Goal: Information Seeking & Learning: Learn about a topic

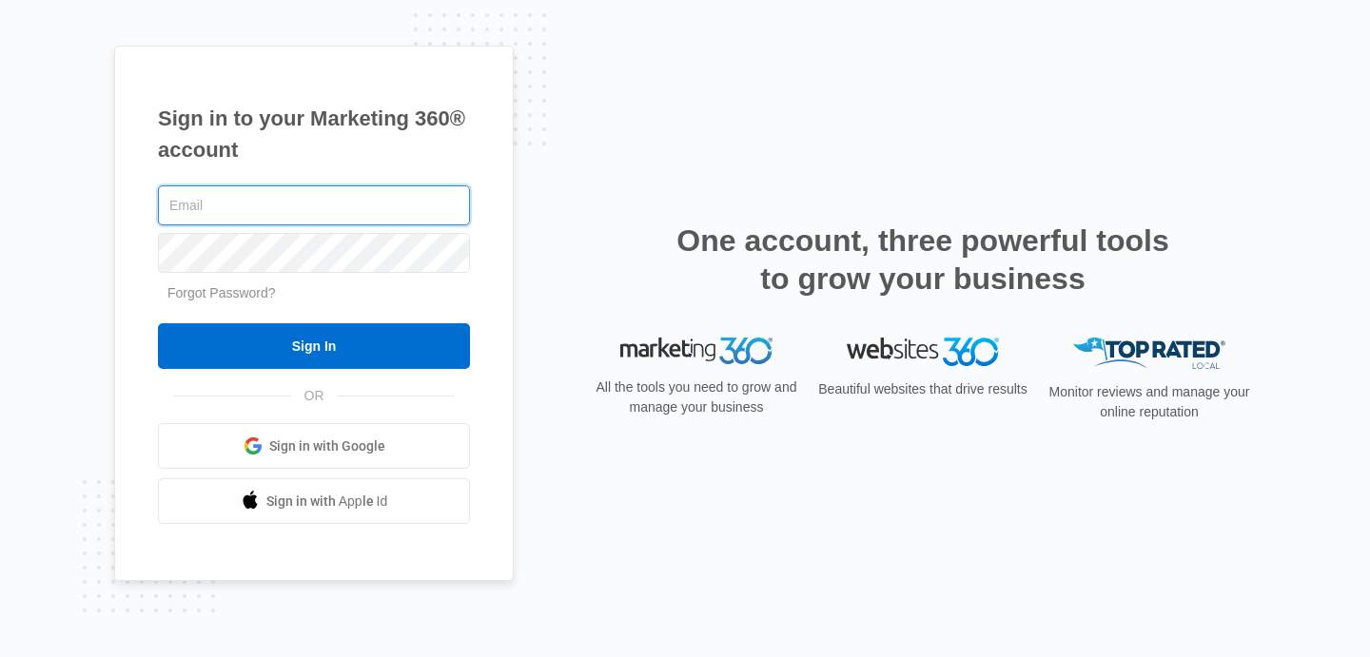
type input "[EMAIL_ADDRESS][DOMAIN_NAME]"
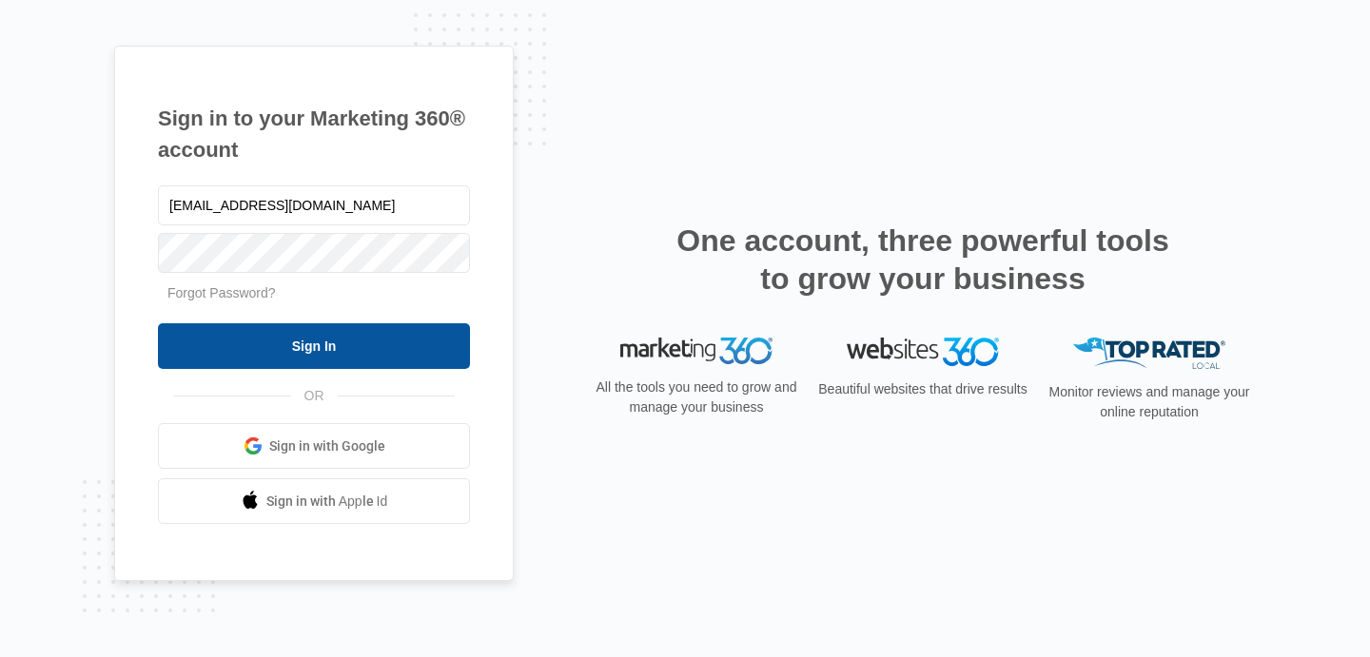
click at [339, 348] on input "Sign In" at bounding box center [314, 346] width 312 height 46
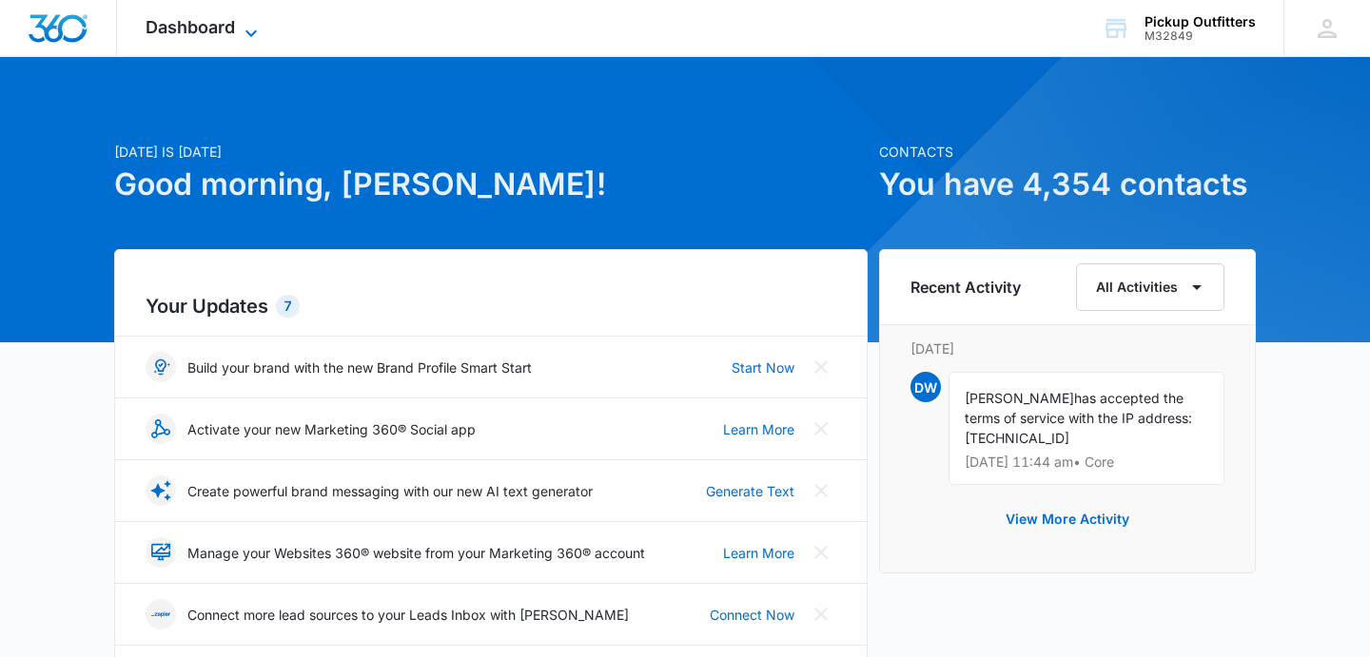
click at [247, 33] on icon at bounding box center [251, 33] width 23 height 23
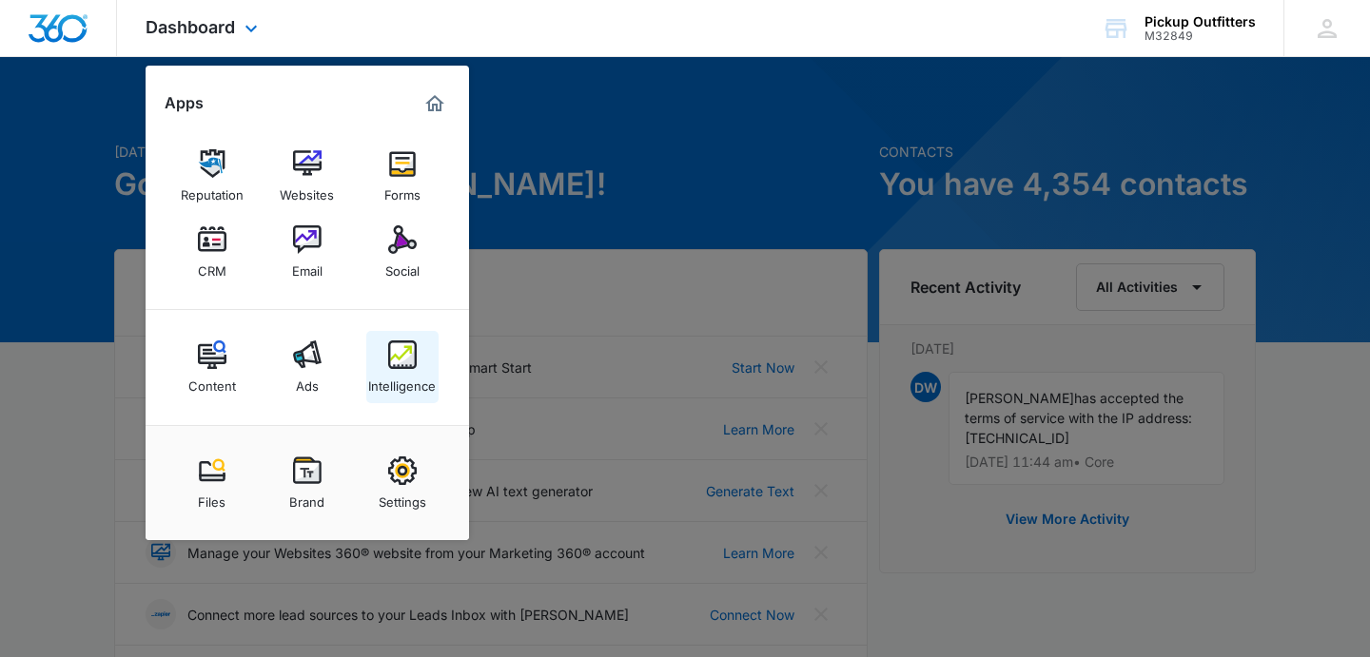
click at [404, 352] on img at bounding box center [402, 355] width 29 height 29
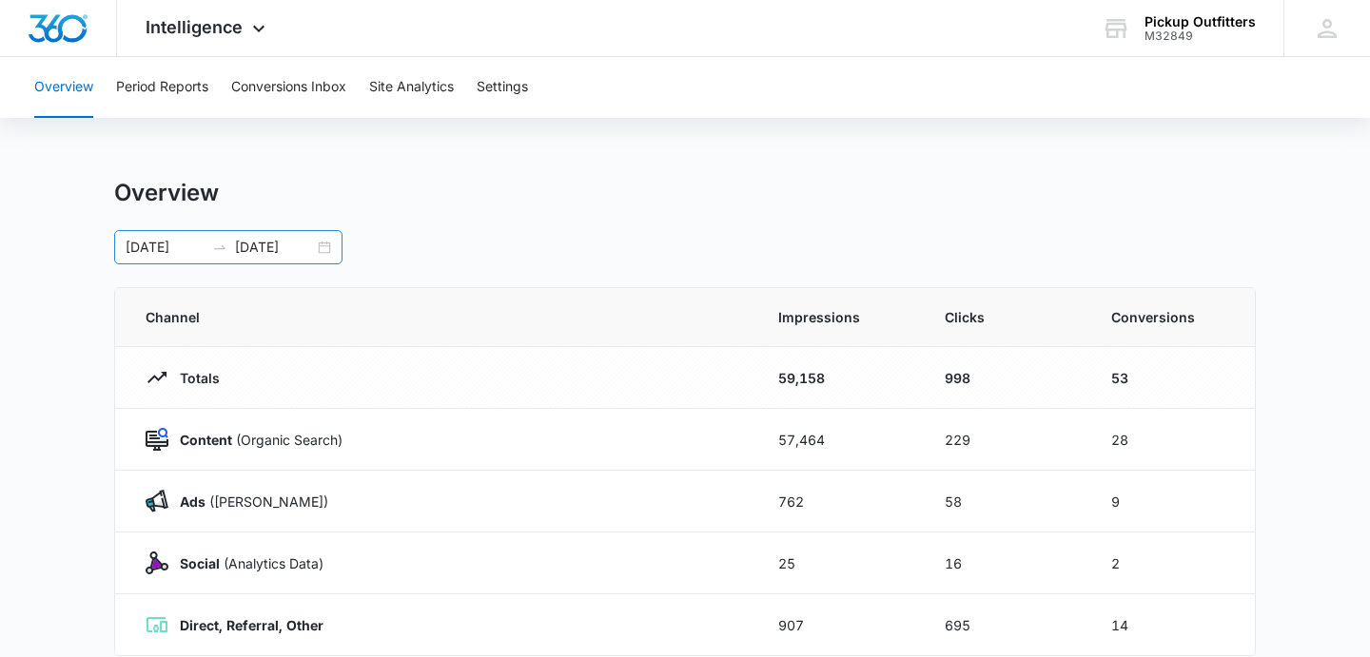
click at [323, 245] on div "[DATE] [DATE]" at bounding box center [228, 247] width 228 height 34
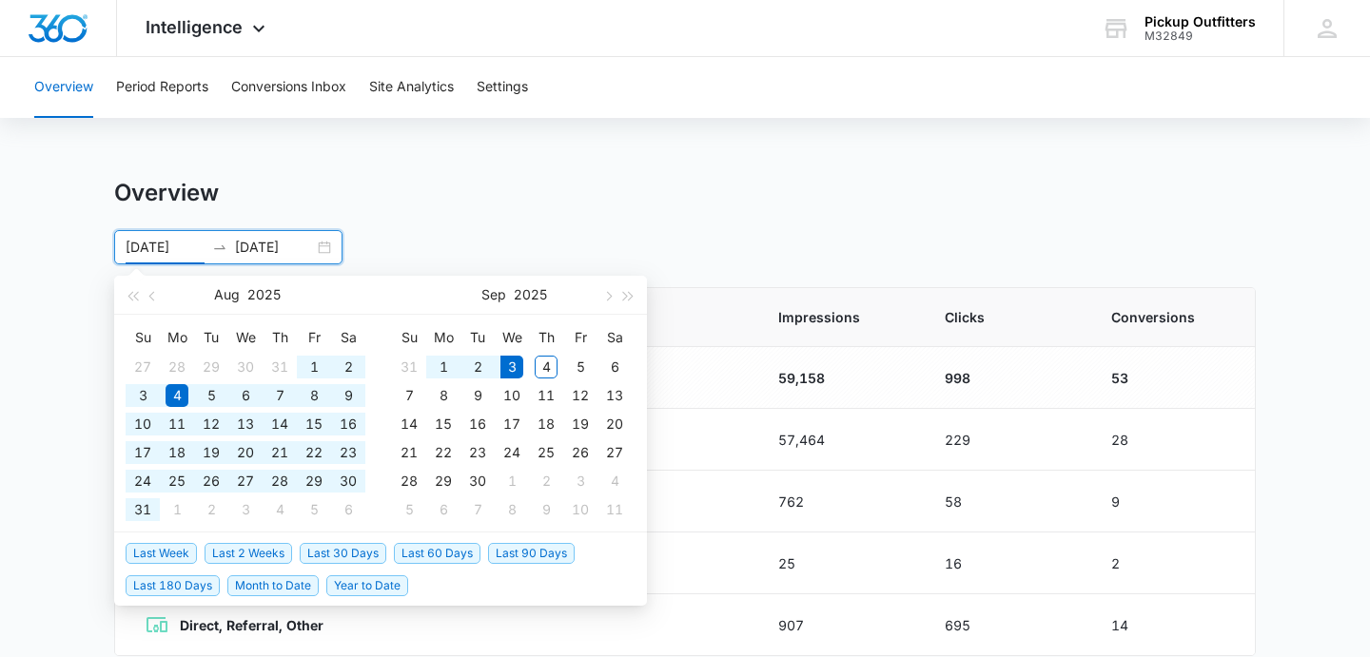
click at [355, 584] on span "Year to Date" at bounding box center [367, 586] width 82 height 21
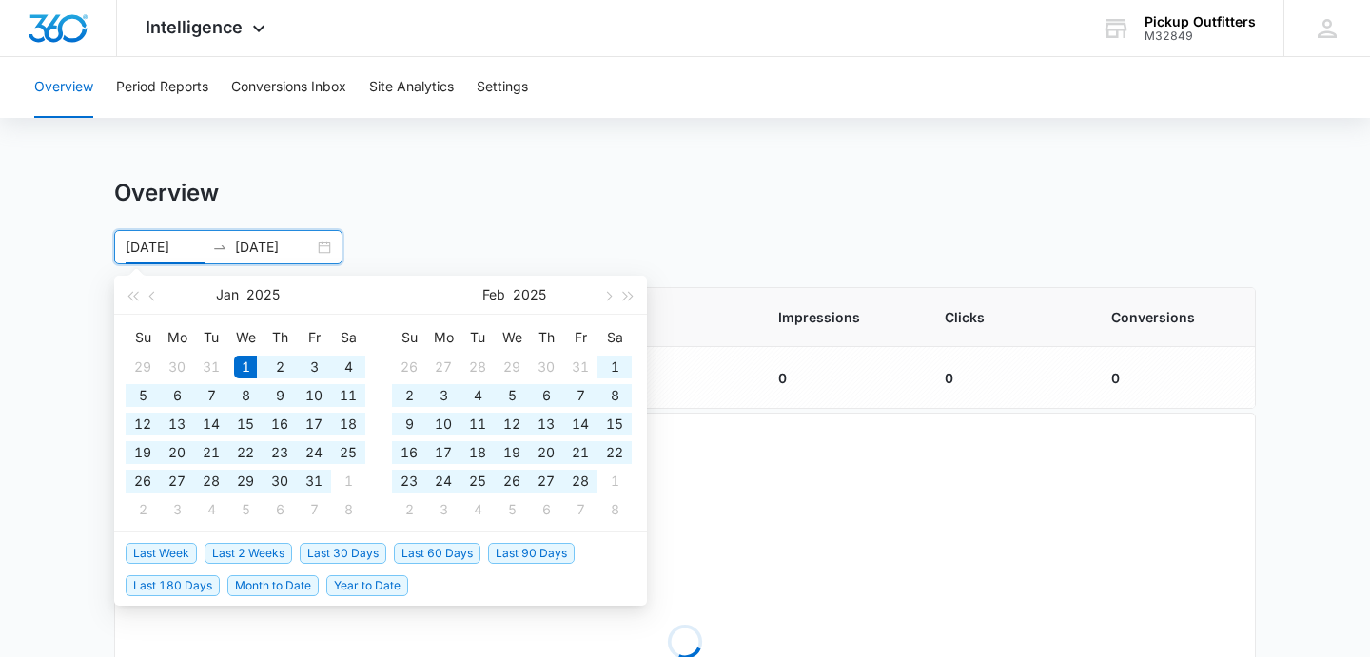
type input "[DATE]"
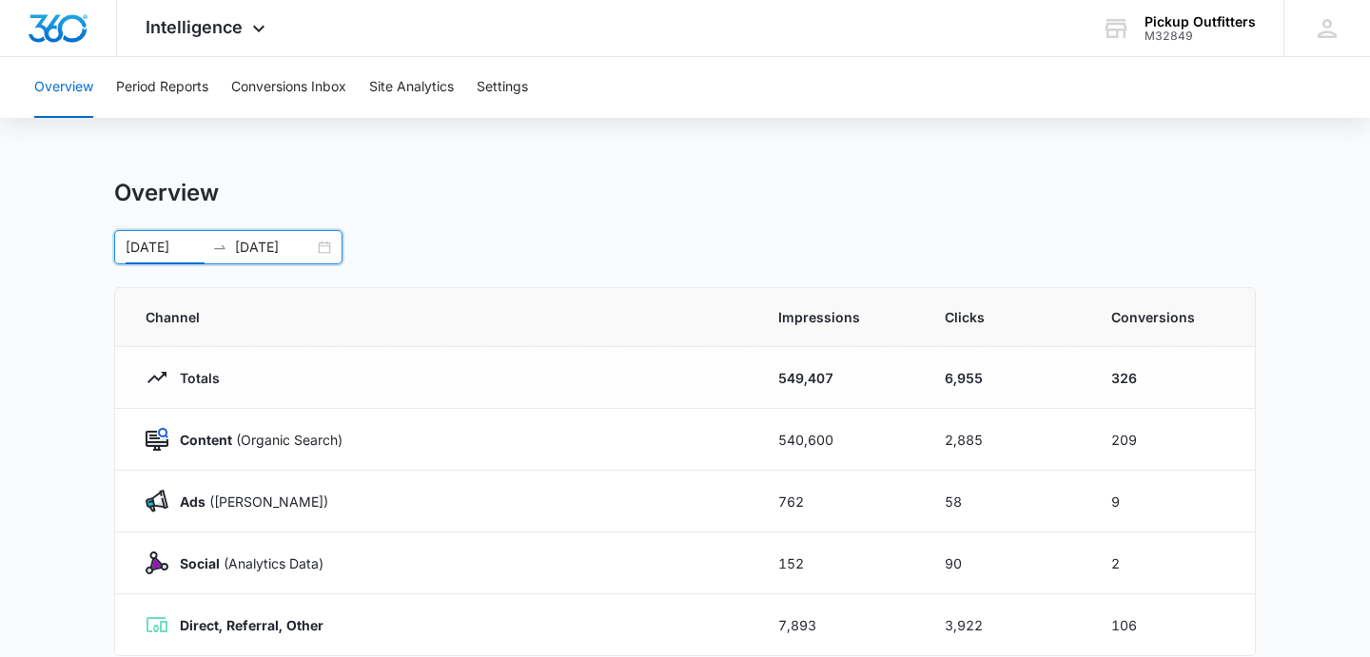
click at [431, 256] on div "[DATE] [DATE] [DATE] Su Mo Tu We Th Fr Sa 29 30 31 1 2 3 4 5 6 7 8 9 10 11 12 1…" at bounding box center [685, 247] width 1142 height 34
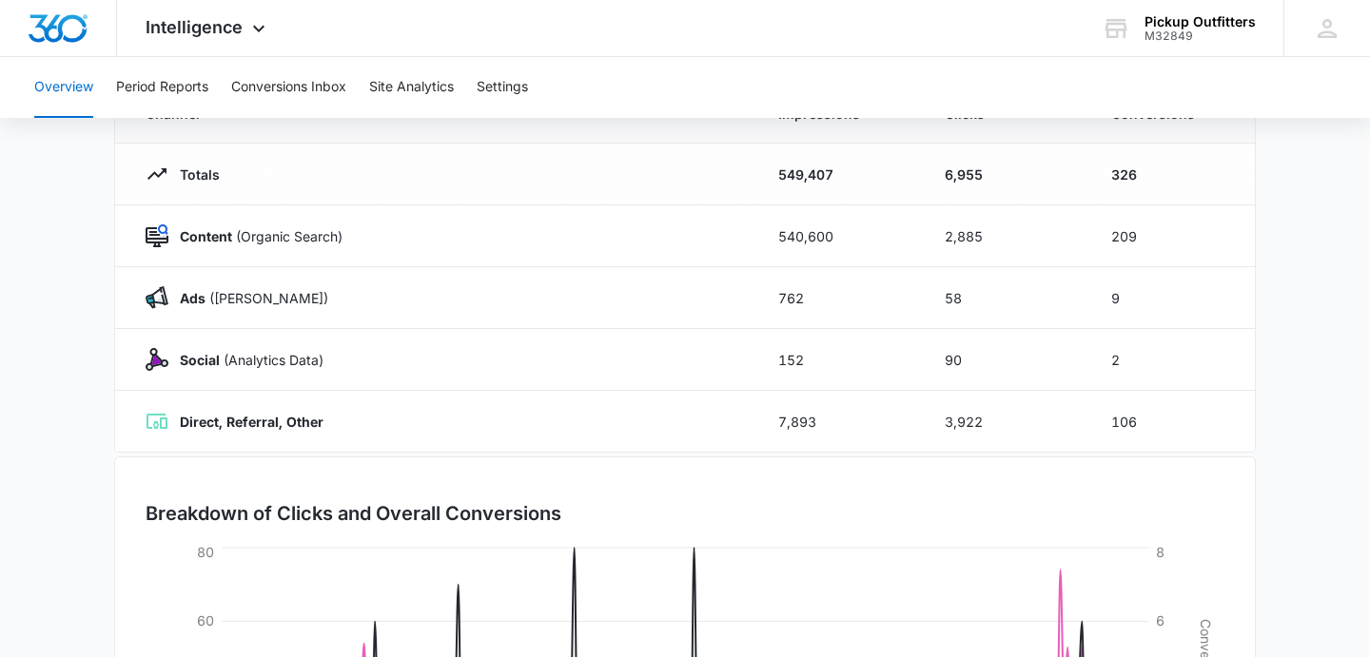
scroll to position [163, 0]
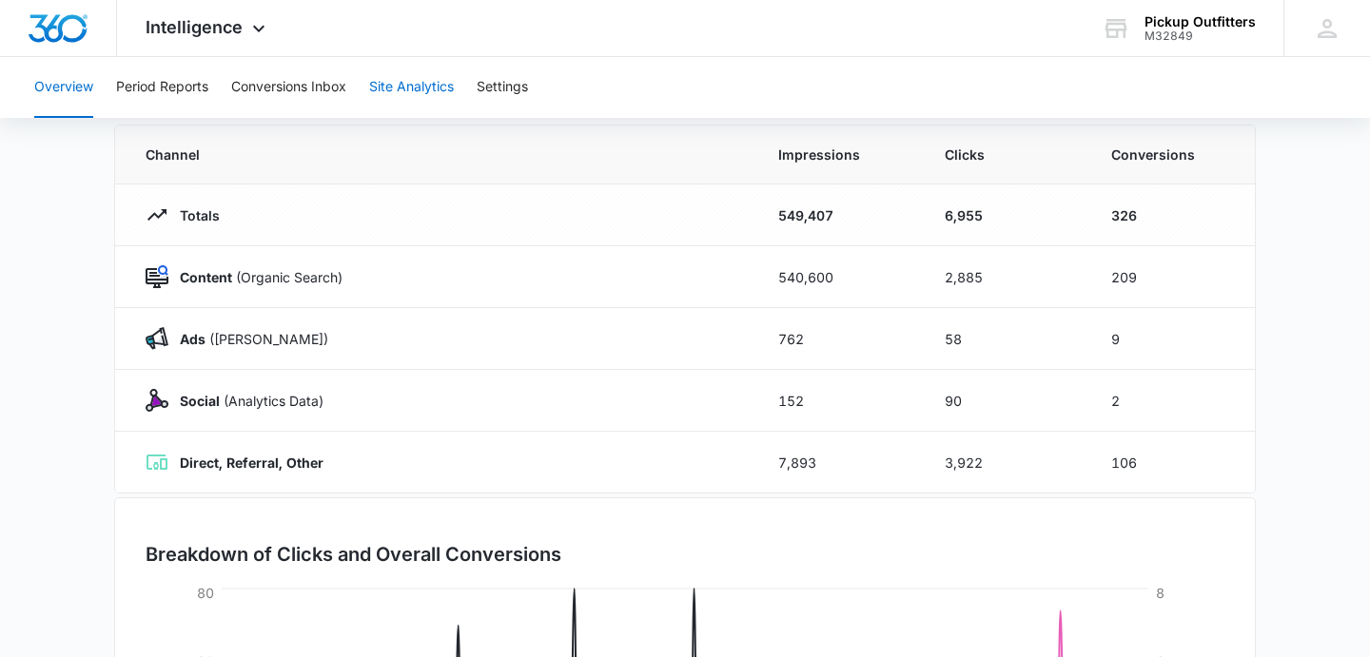
click at [408, 88] on button "Site Analytics" at bounding box center [411, 87] width 85 height 61
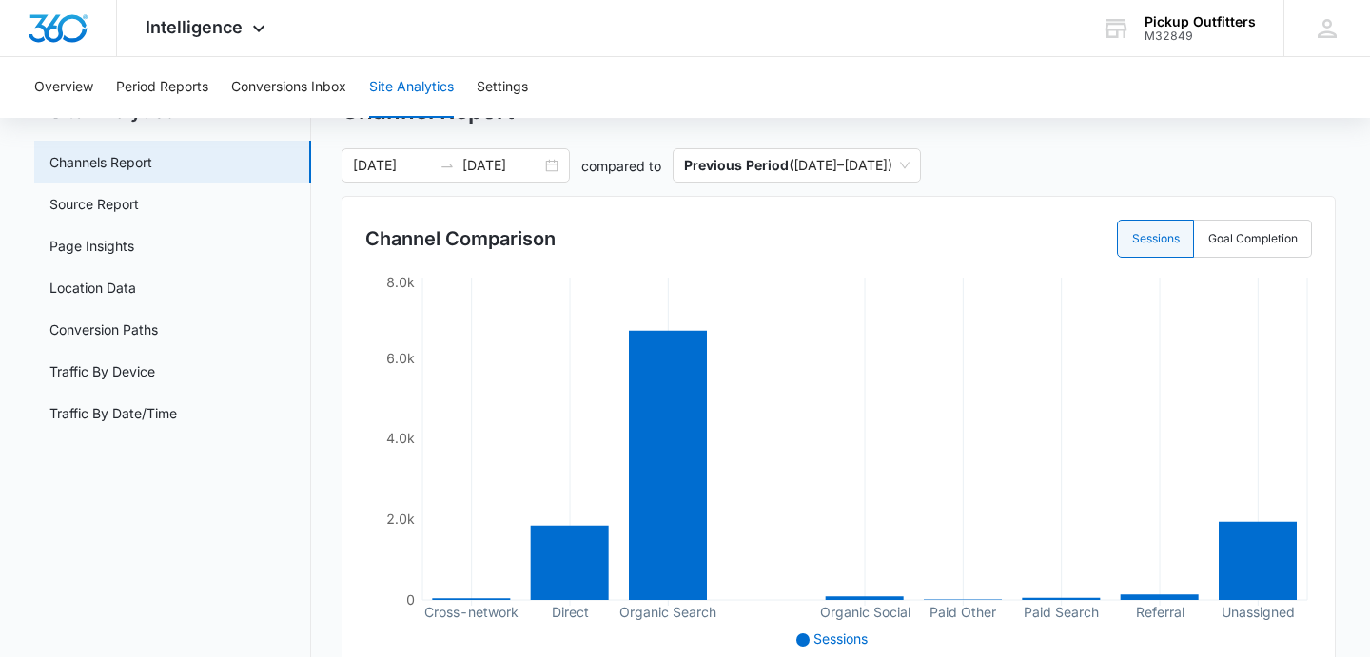
scroll to position [83, 0]
click at [841, 161] on span "Previous Period ( [DATE] – [DATE] )" at bounding box center [796, 164] width 225 height 32
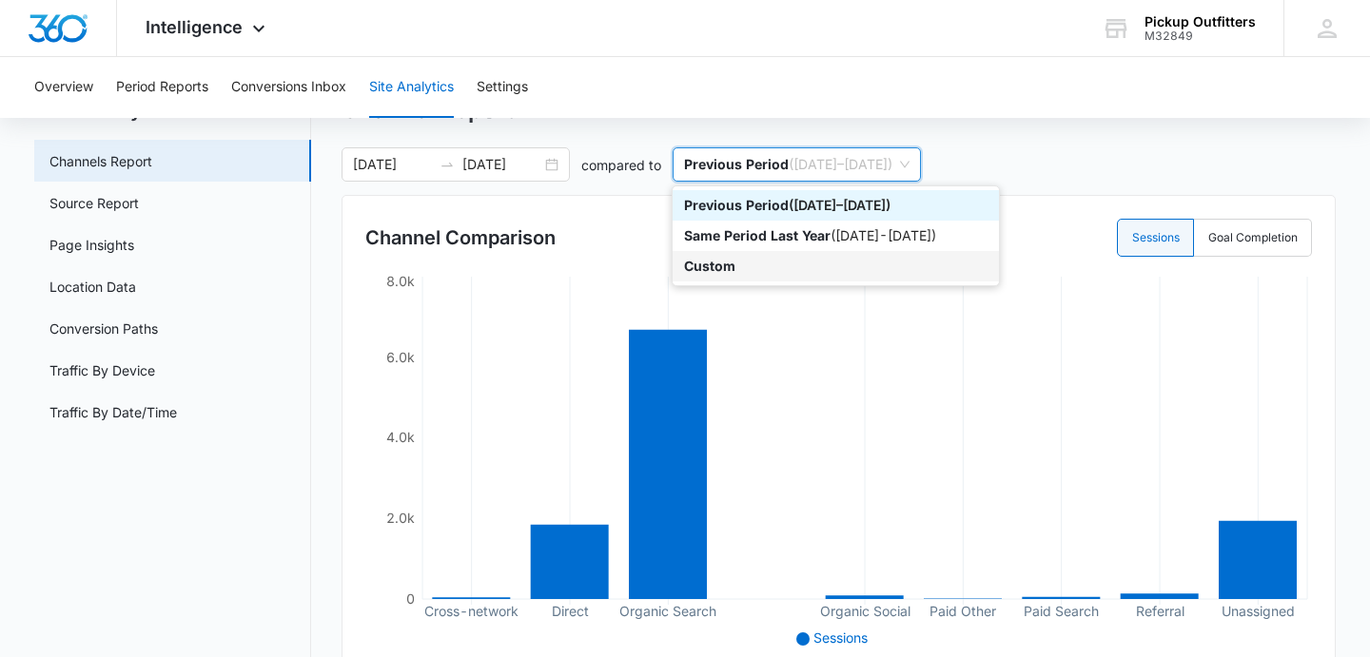
click at [737, 274] on div "Custom" at bounding box center [835, 266] width 303 height 21
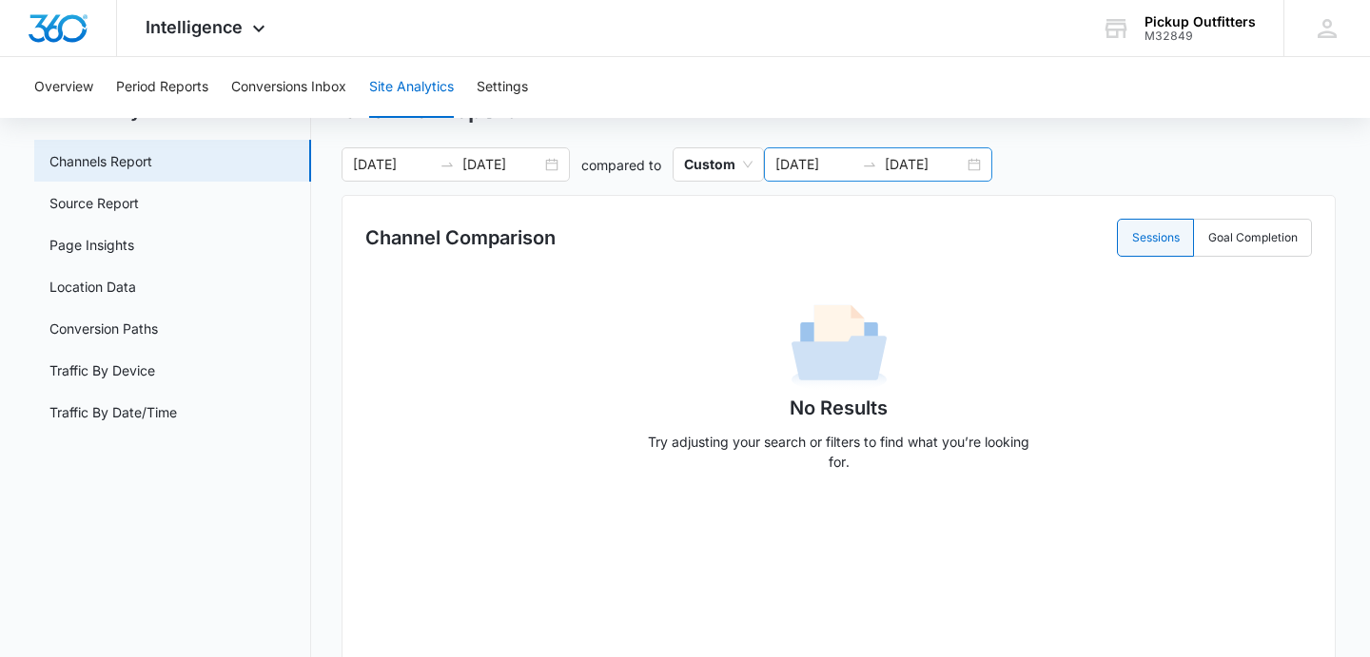
click at [837, 176] on div "[DATE] [DATE]" at bounding box center [878, 164] width 228 height 34
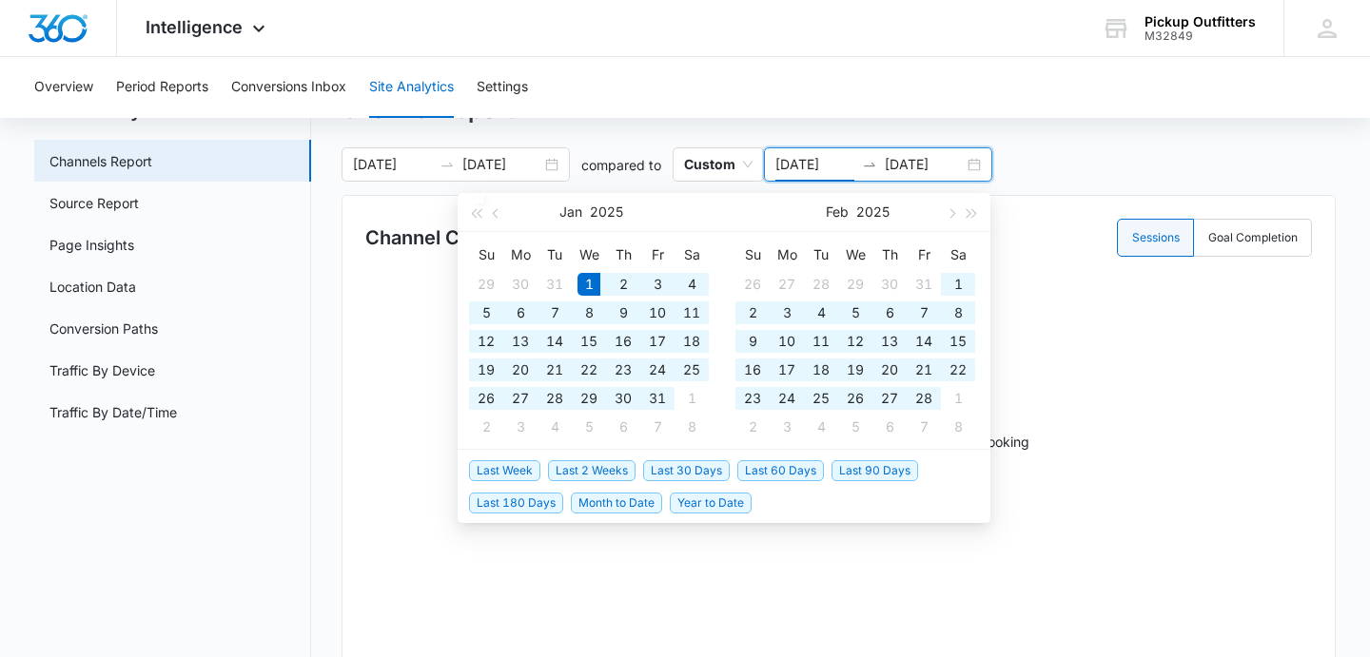
click at [971, 163] on div "[DATE] [DATE]" at bounding box center [878, 164] width 228 height 34
click at [474, 214] on span "button" at bounding box center [476, 213] width 10 height 10
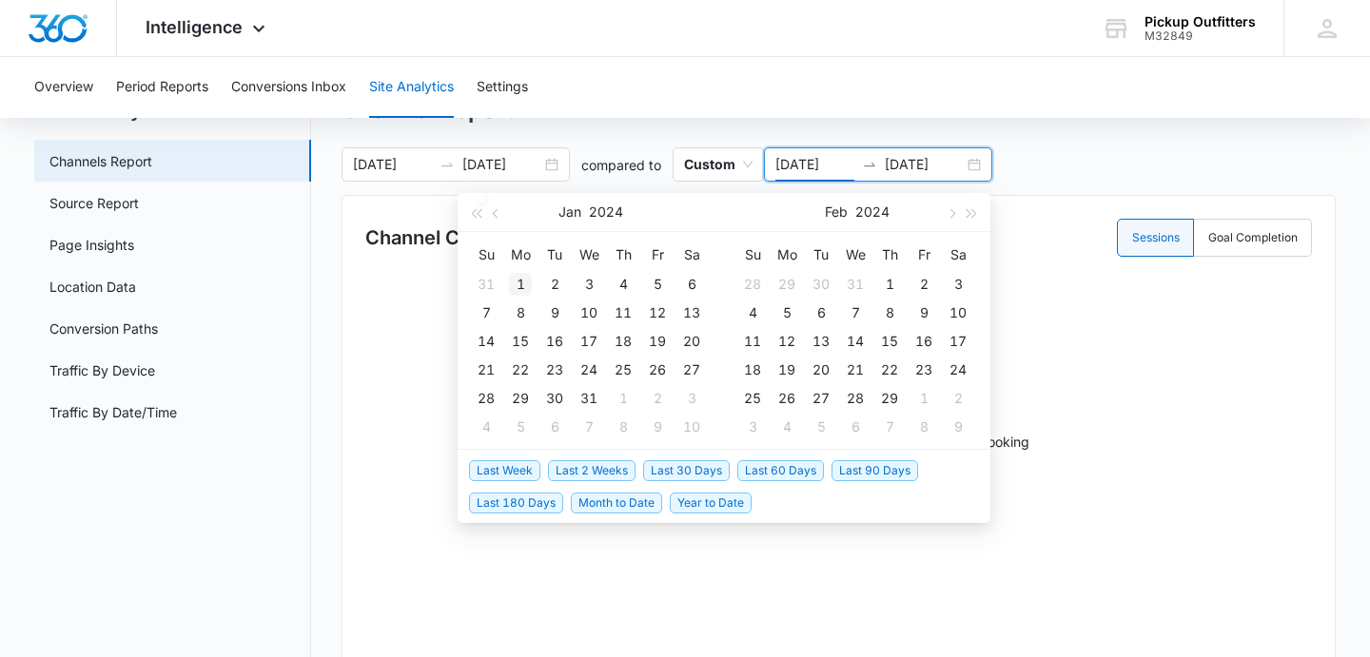
type input "[DATE]"
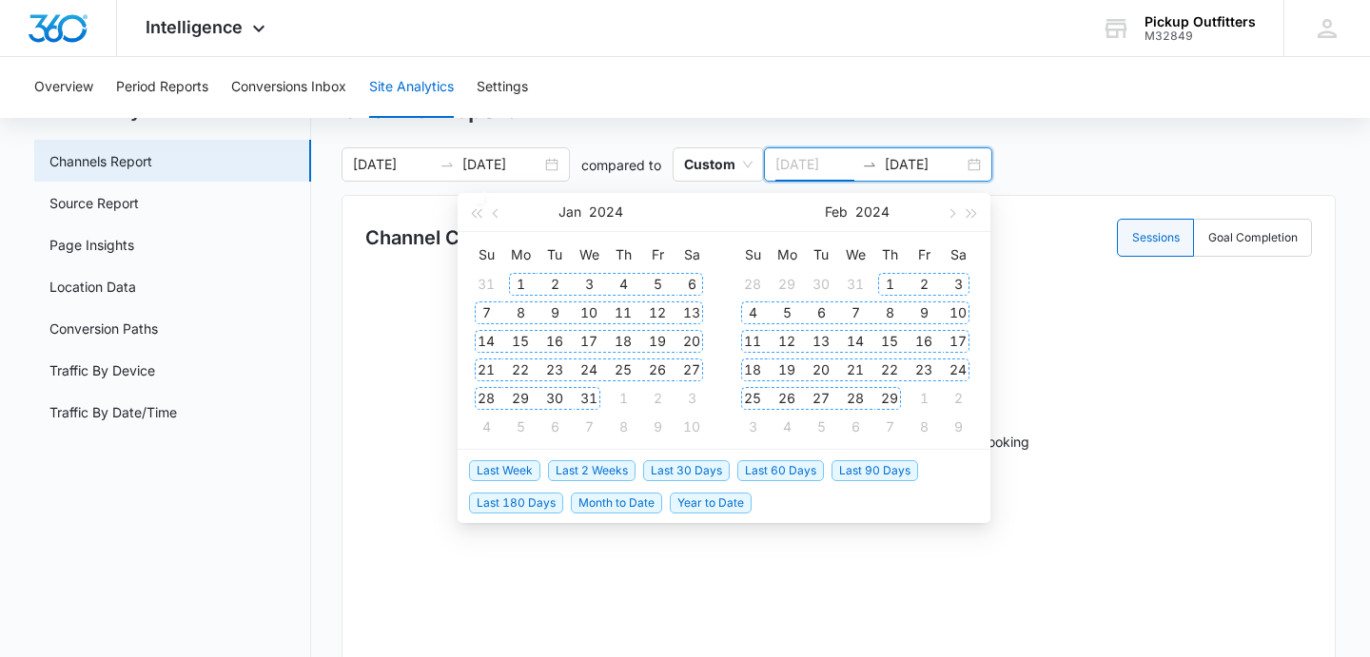
click at [516, 278] on div "1" at bounding box center [520, 284] width 23 height 23
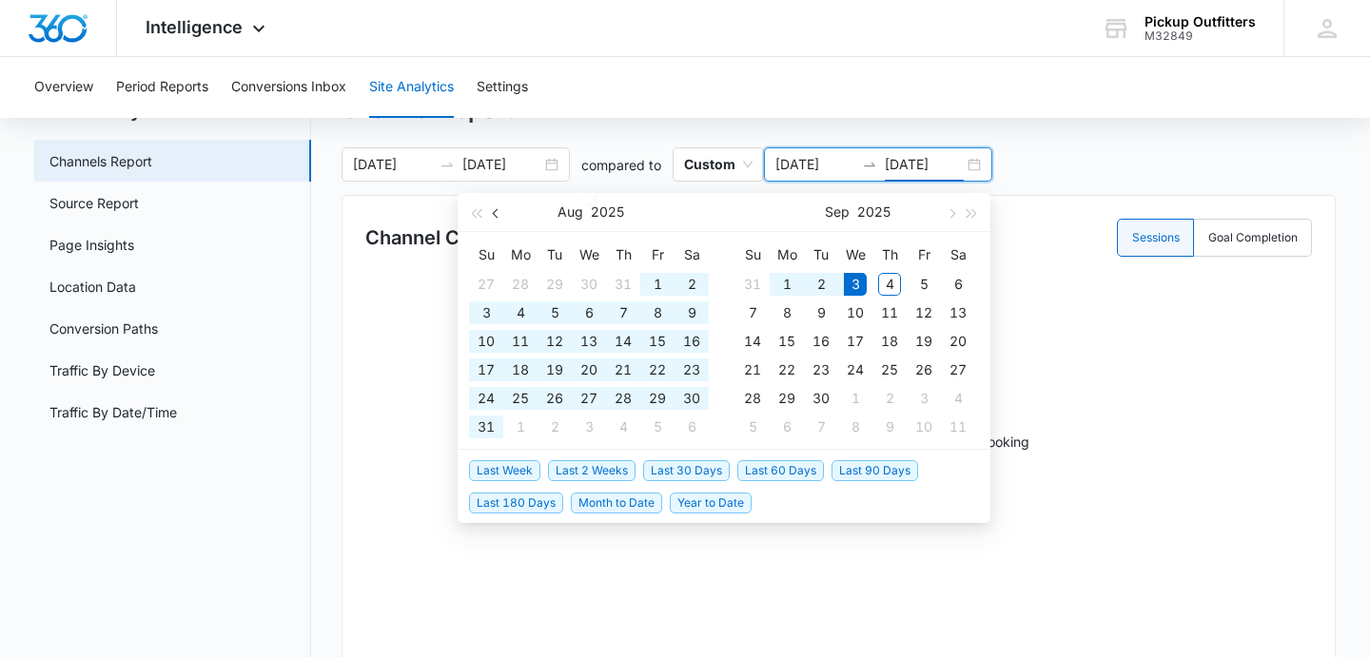
click at [493, 213] on span "button" at bounding box center [498, 213] width 10 height 10
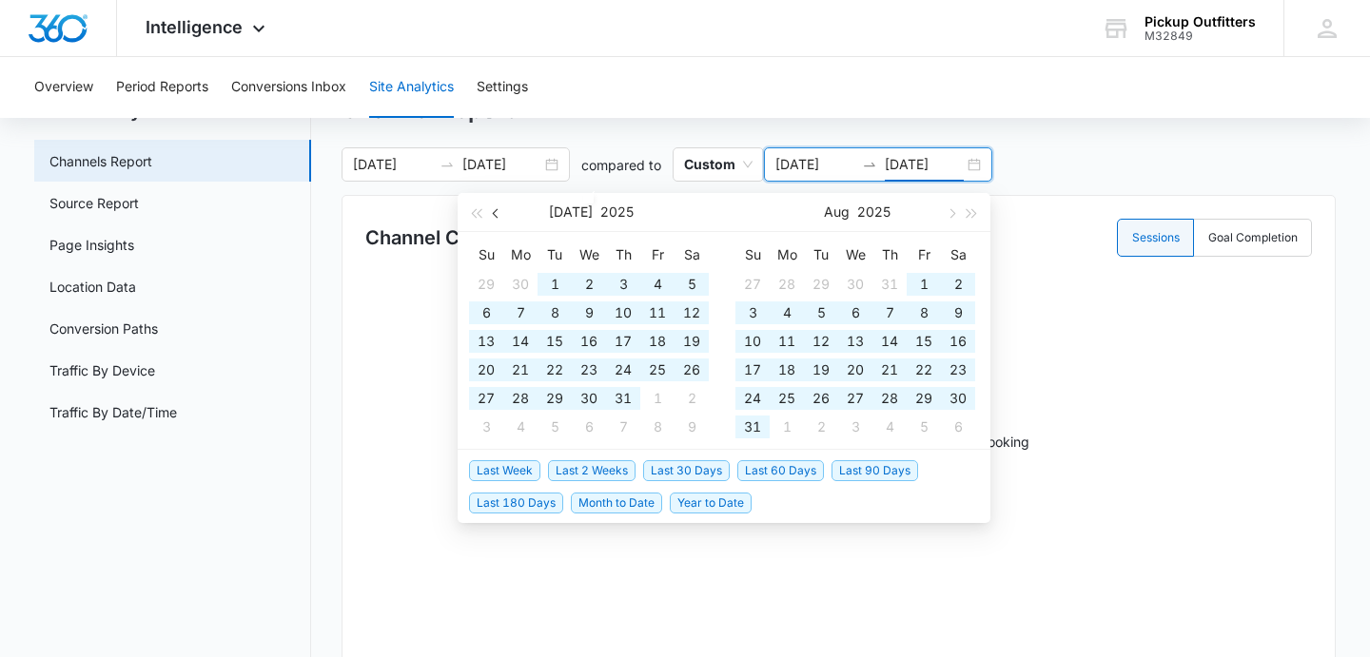
click at [493, 213] on span "button" at bounding box center [498, 213] width 10 height 10
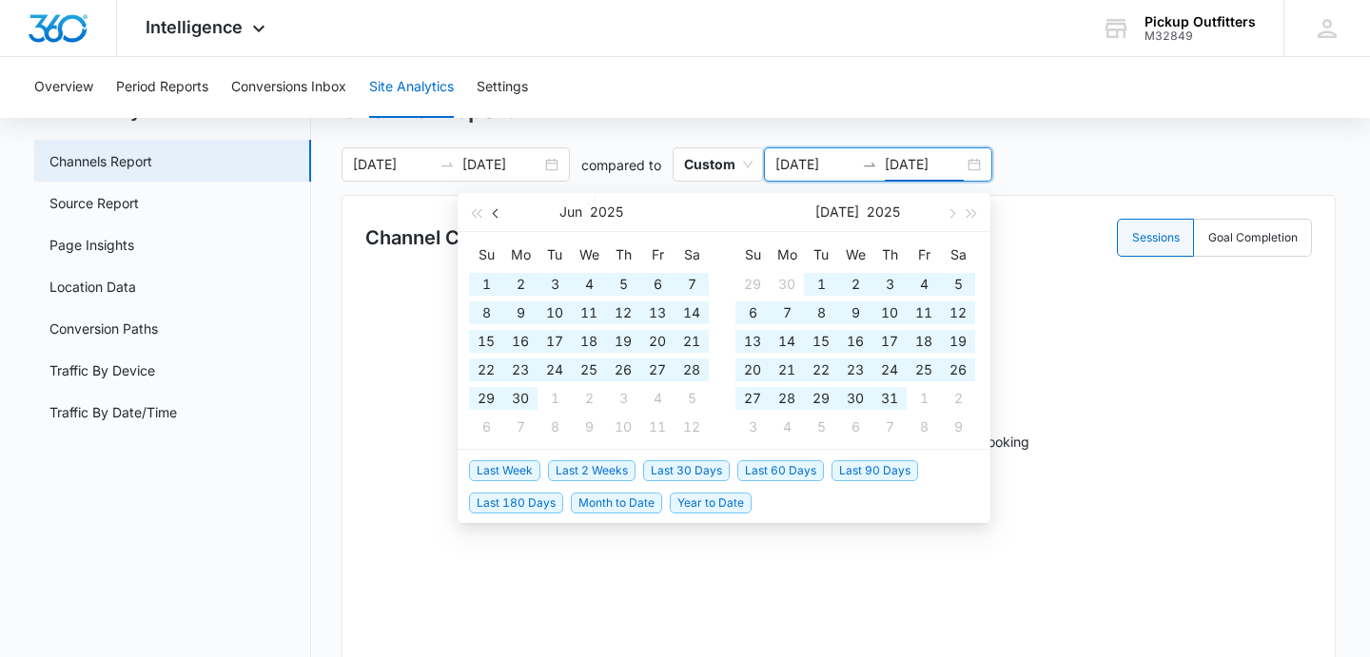
click at [493, 213] on span "button" at bounding box center [498, 213] width 10 height 10
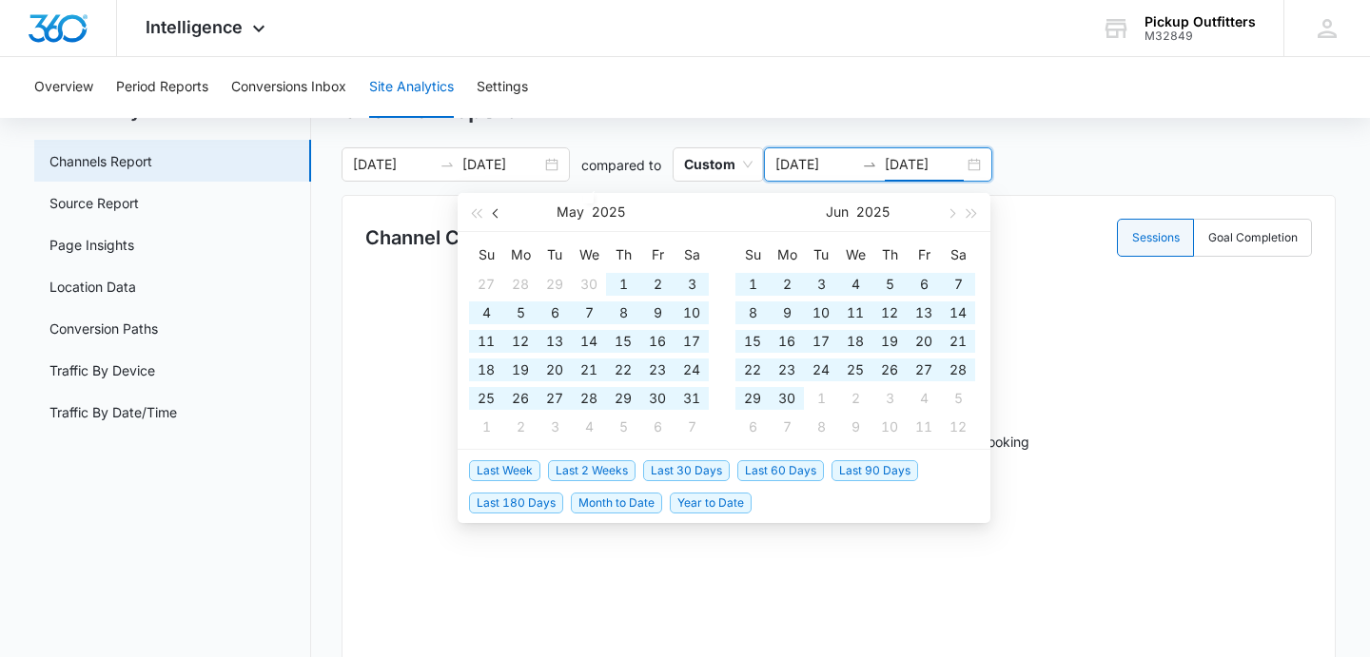
click at [493, 213] on span "button" at bounding box center [498, 213] width 10 height 10
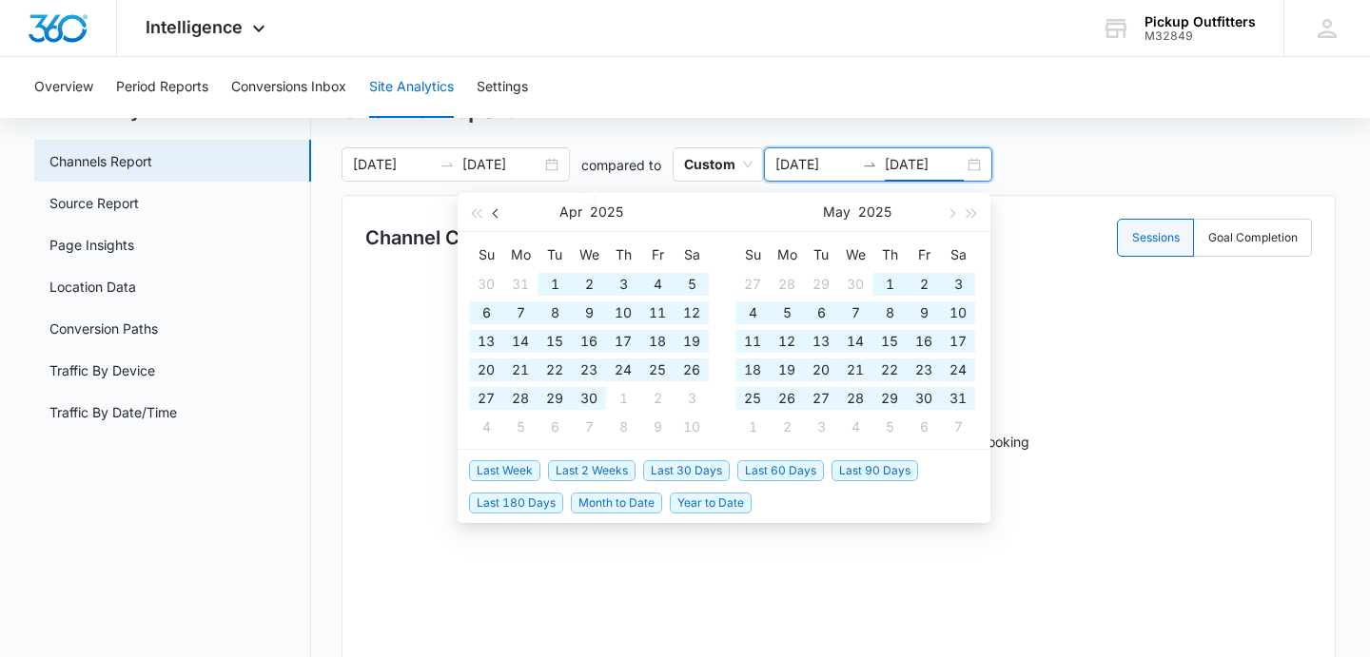
click at [493, 213] on span "button" at bounding box center [498, 213] width 10 height 10
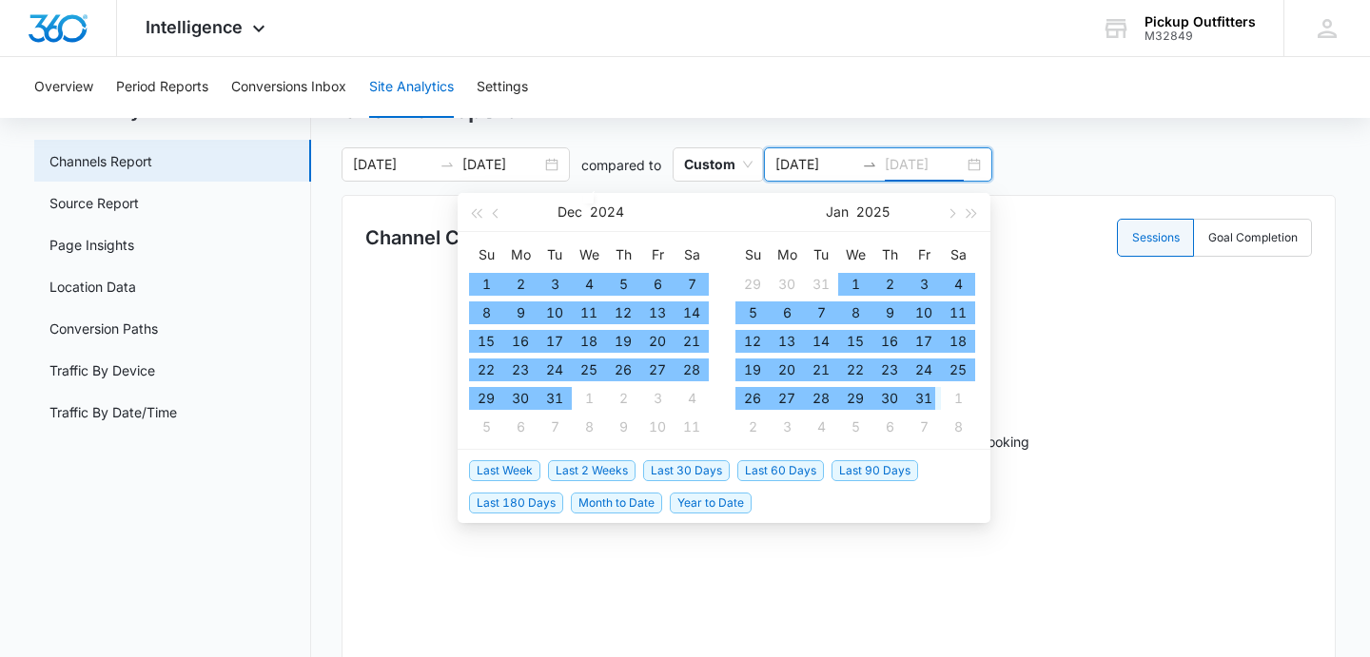
click at [931, 398] on div "31" at bounding box center [923, 398] width 23 height 23
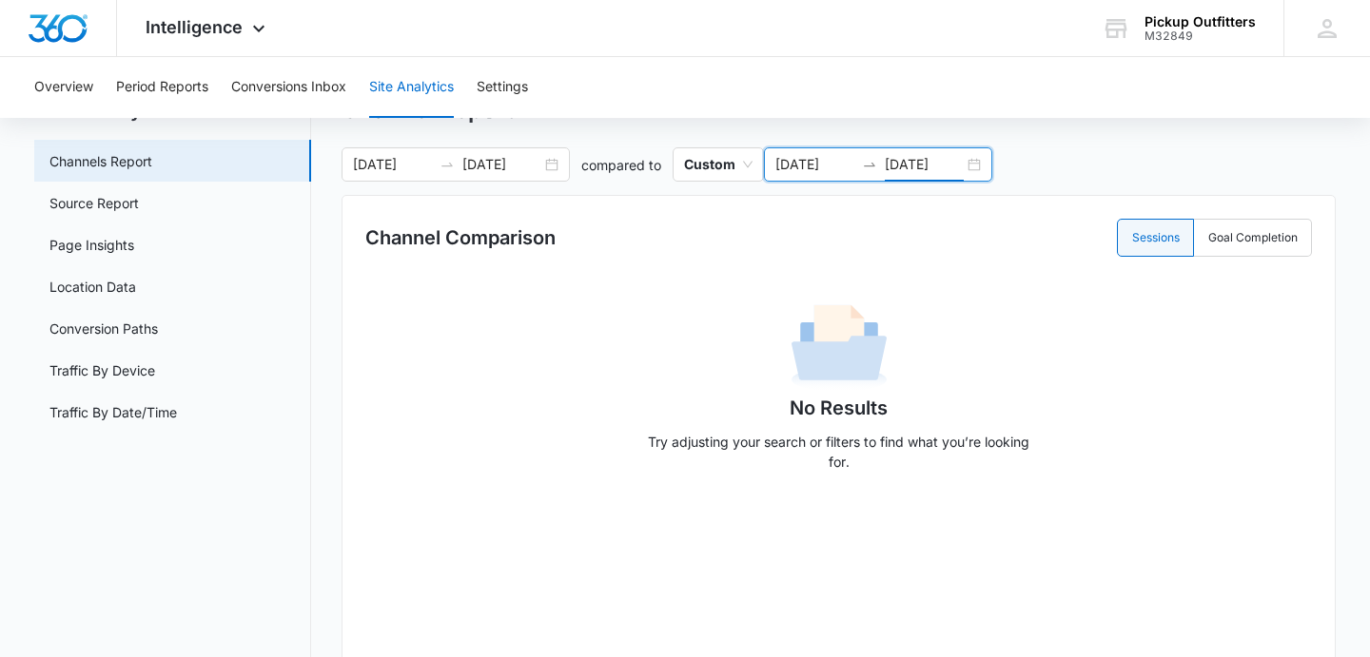
click at [930, 166] on input "[DATE]" at bounding box center [924, 164] width 79 height 21
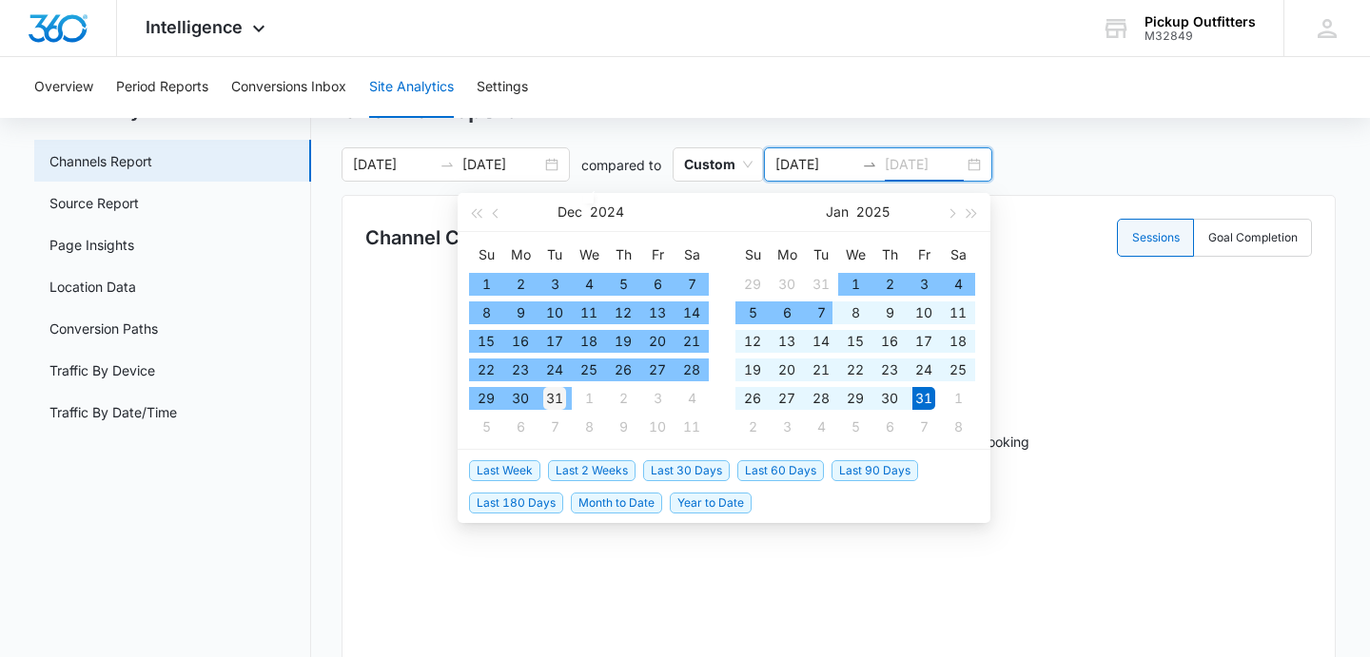
type input "[DATE]"
click at [558, 402] on div "31" at bounding box center [554, 398] width 23 height 23
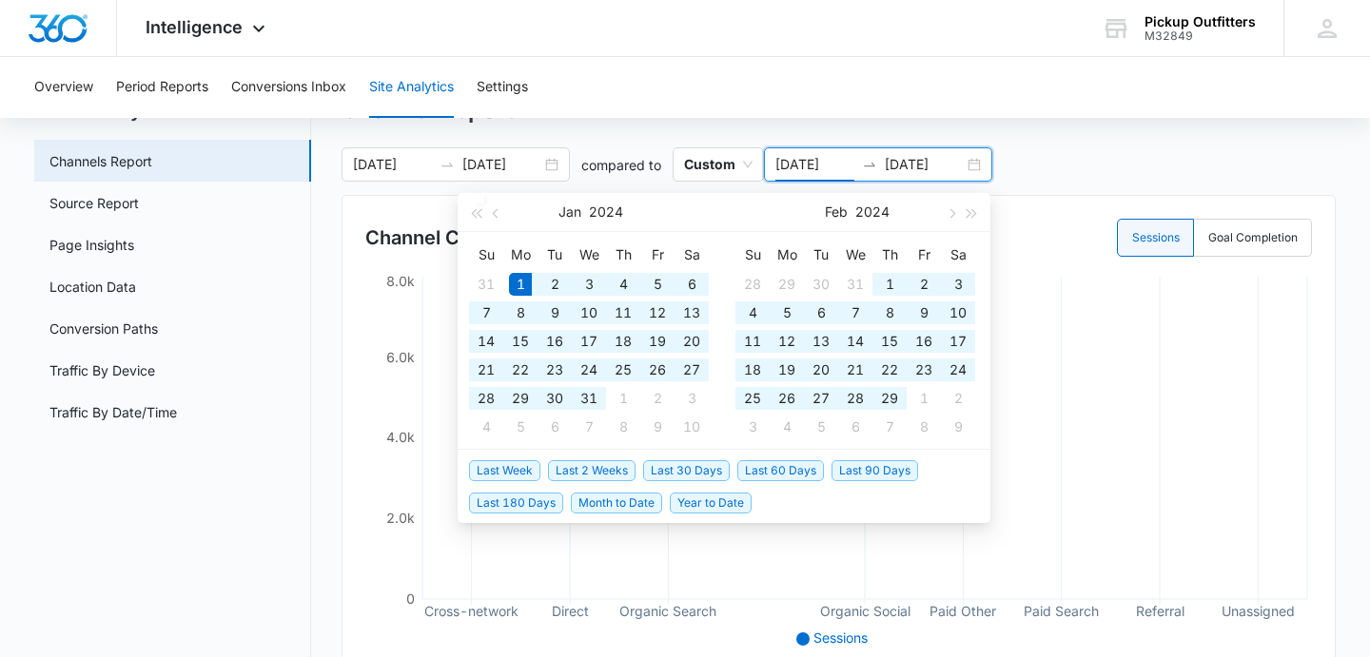
type input "[DATE]"
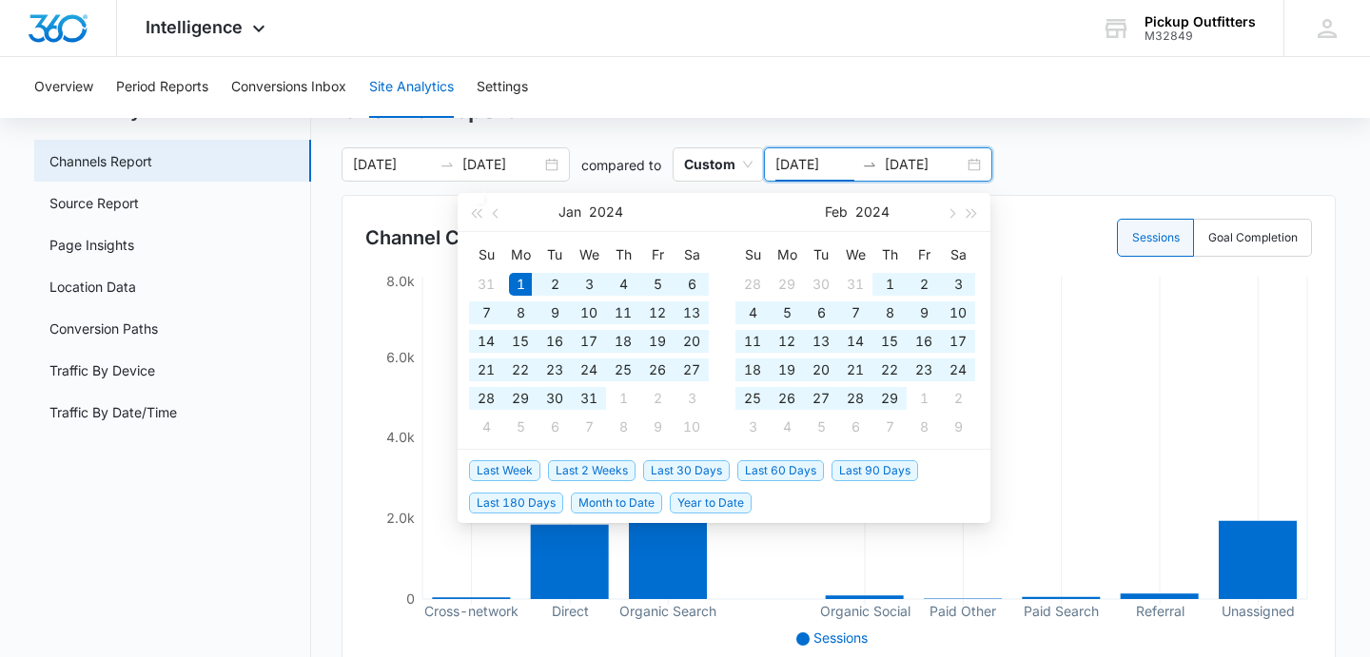
click at [842, 115] on div "Overview Period Reports Conversions Inbox Site Analytics Settings" at bounding box center [685, 87] width 1324 height 61
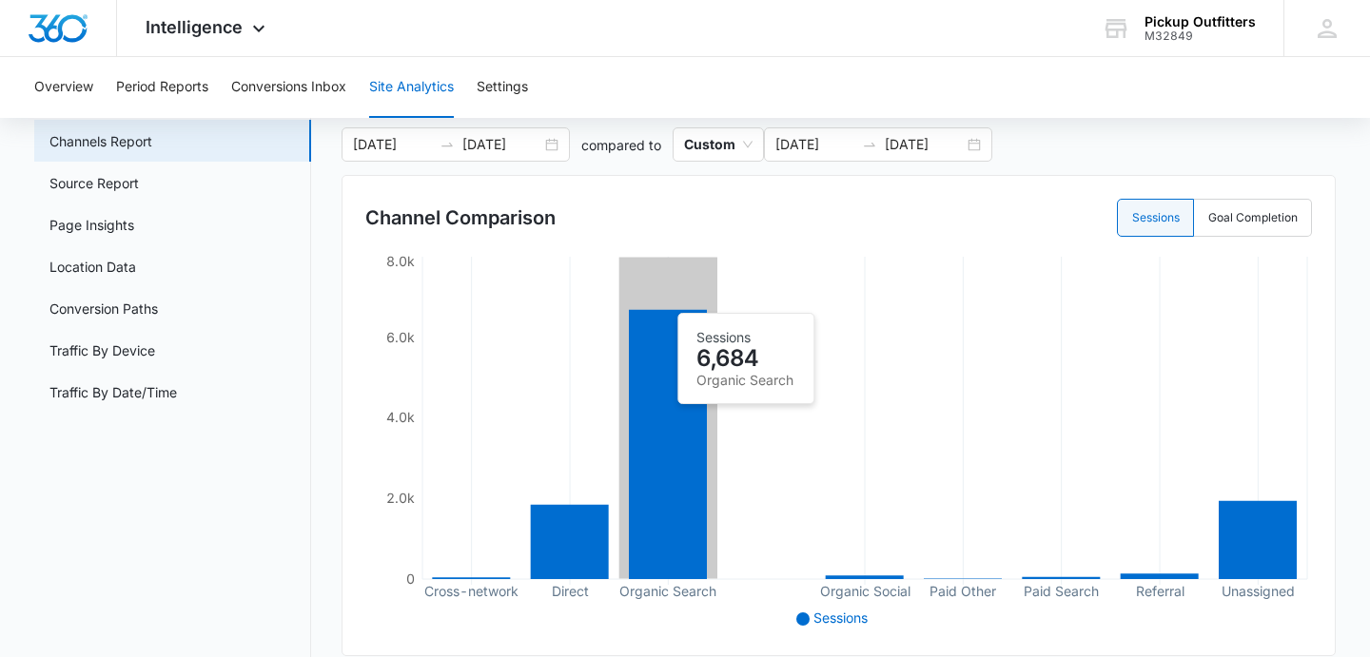
scroll to position [102, 0]
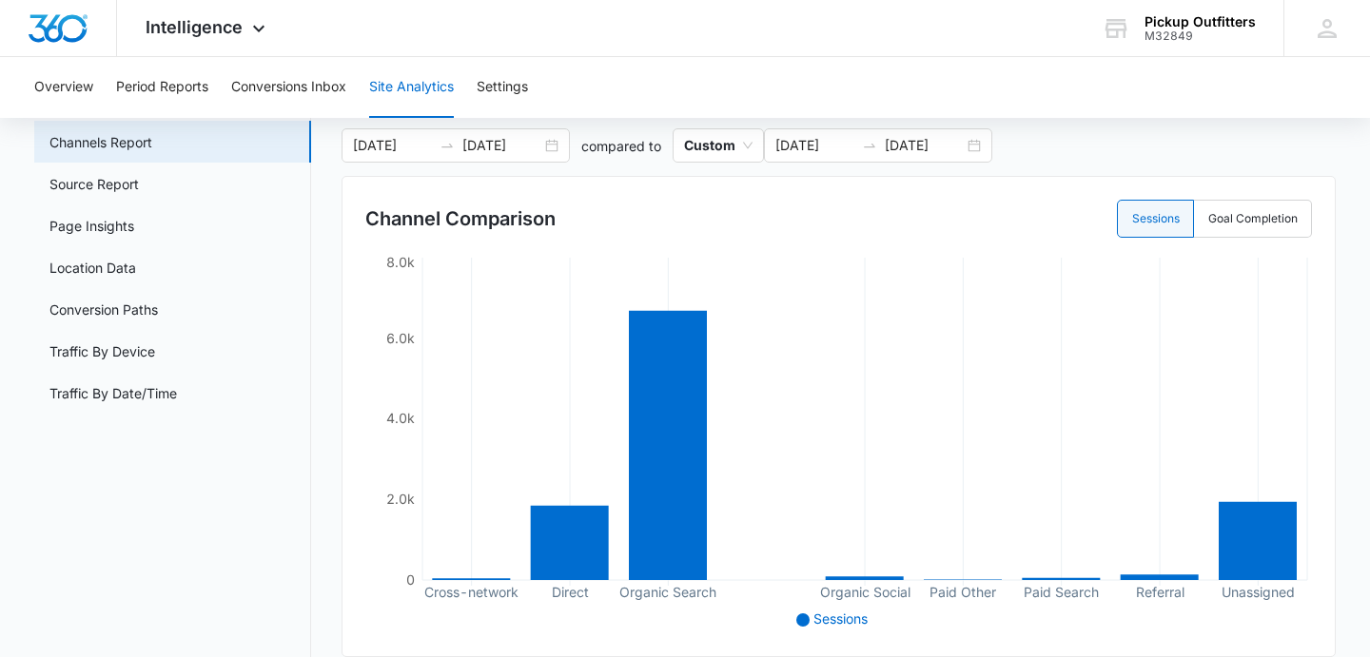
click at [549, 146] on div "[DATE] [DATE]" at bounding box center [456, 145] width 228 height 34
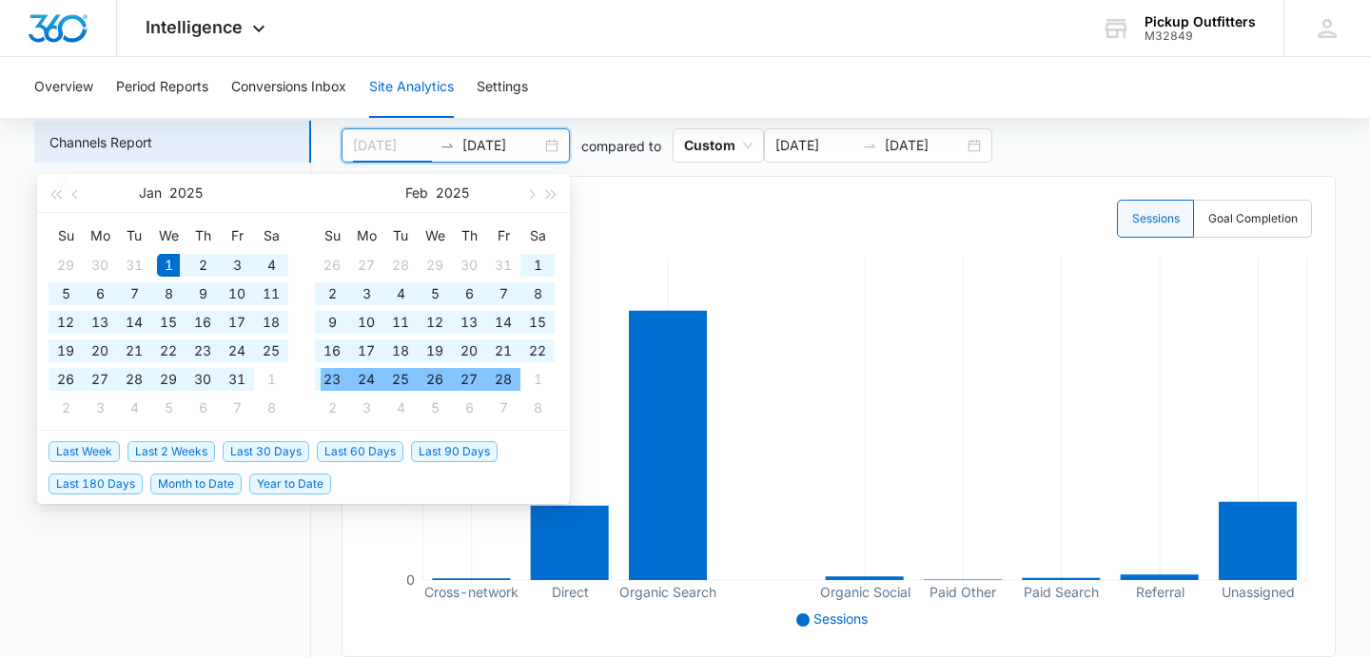
type input "[DATE]"
click at [742, 147] on span "Custom" at bounding box center [718, 145] width 69 height 32
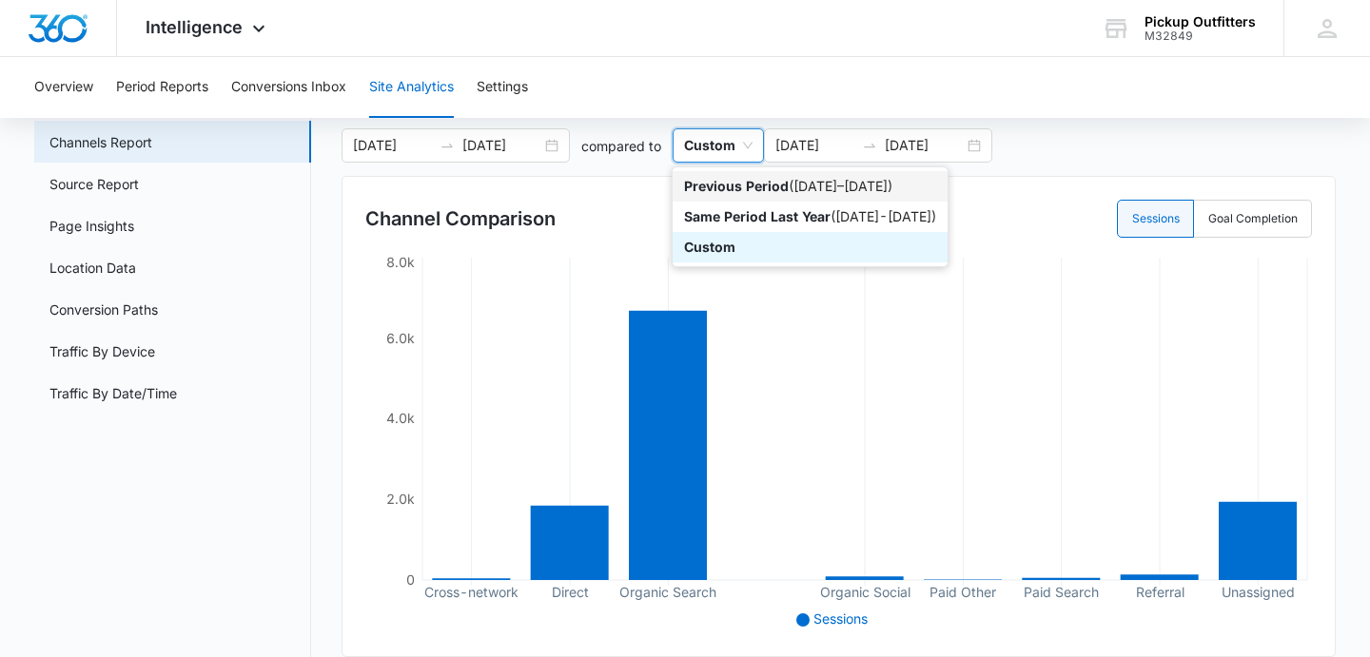
click at [756, 182] on p "Previous Period" at bounding box center [736, 186] width 105 height 16
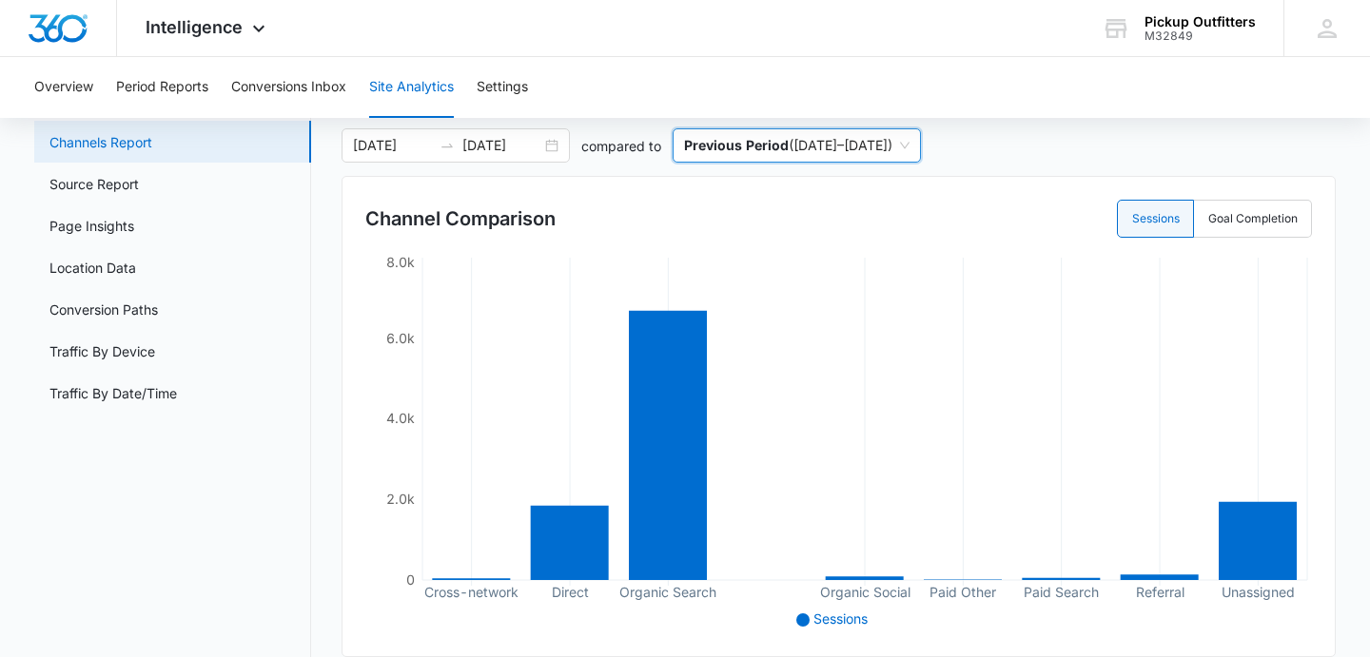
click at [132, 147] on link "Channels Report" at bounding box center [100, 142] width 103 height 20
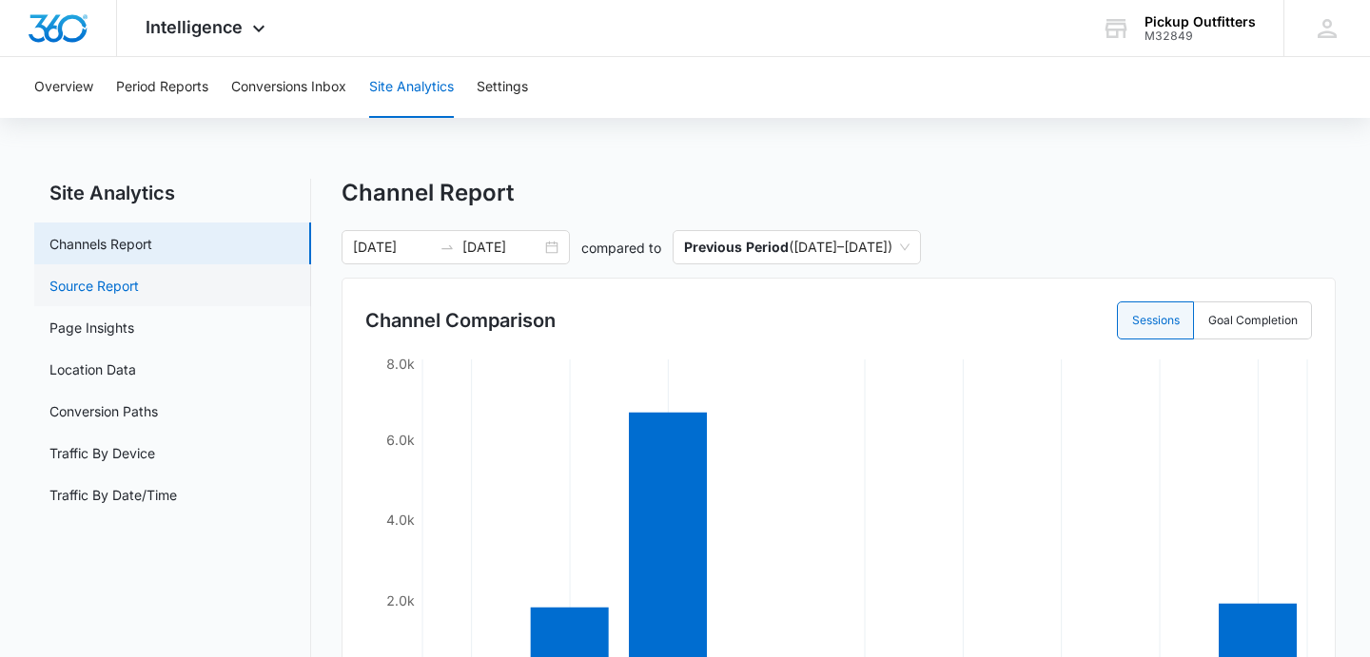
click at [139, 279] on link "Source Report" at bounding box center [93, 286] width 89 height 20
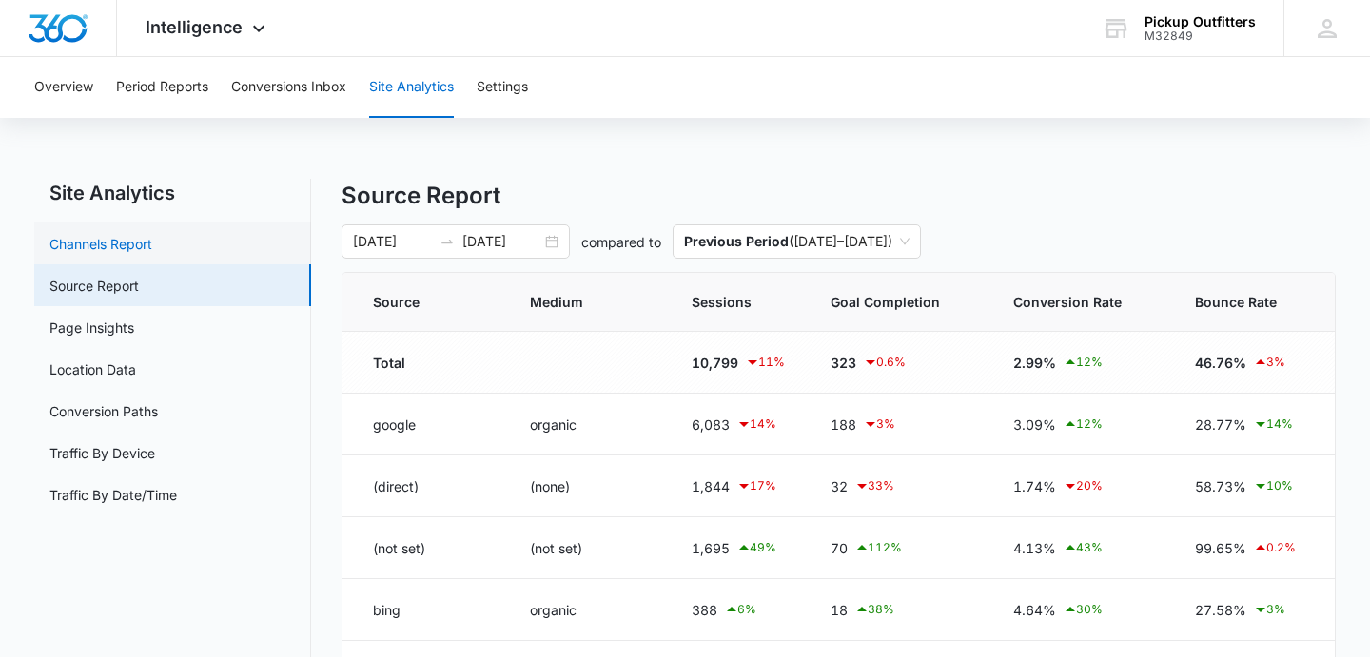
click at [147, 253] on link "Channels Report" at bounding box center [100, 244] width 103 height 20
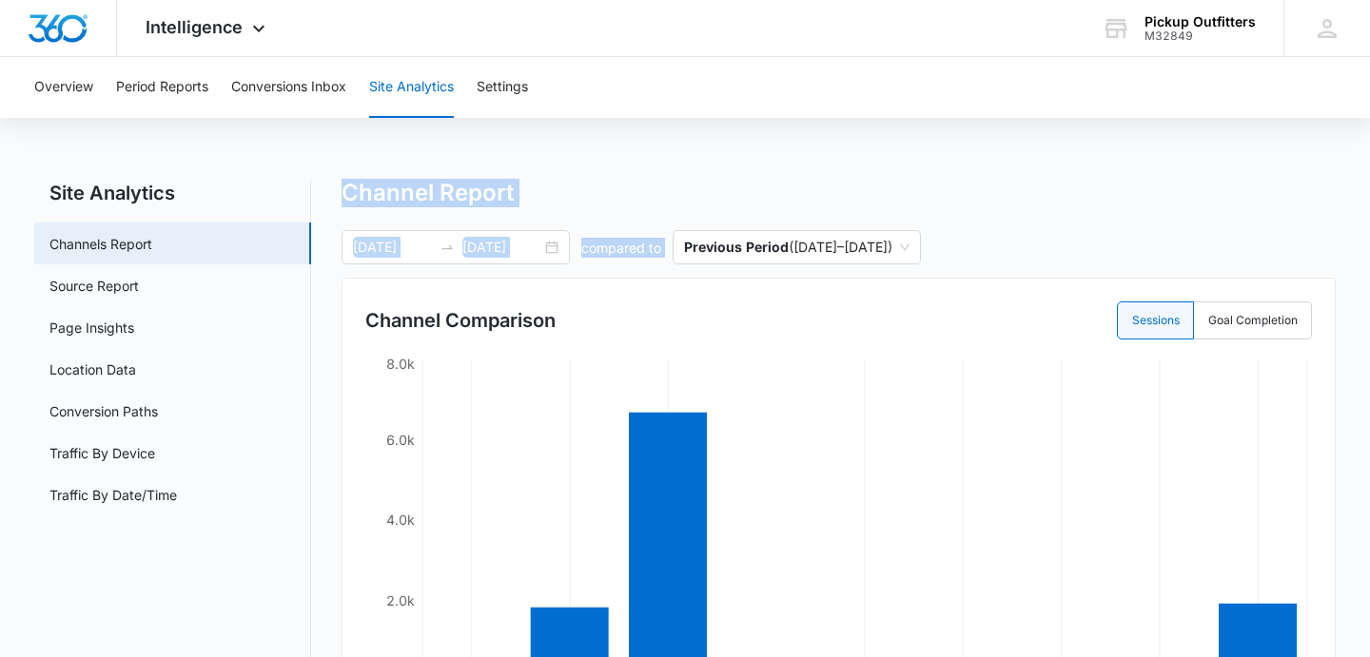
drag, startPoint x: 331, startPoint y: 178, endPoint x: 1021, endPoint y: 245, distance: 693.1
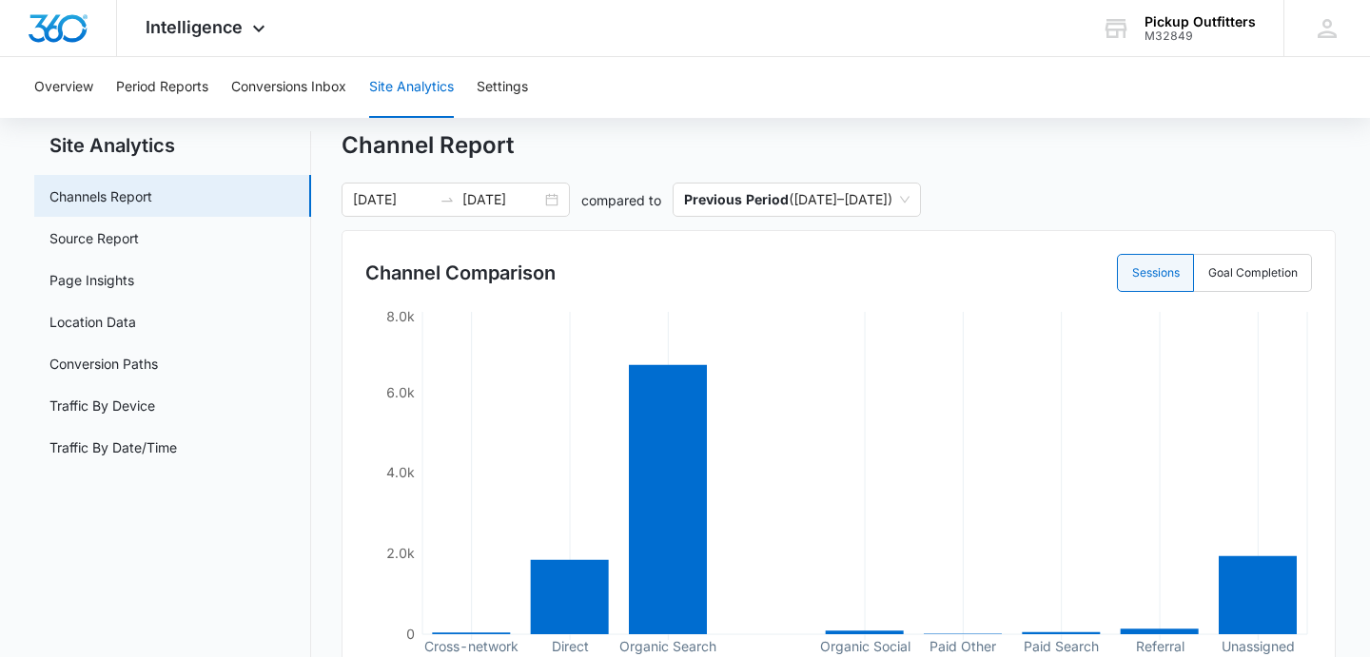
scroll to position [12, 0]
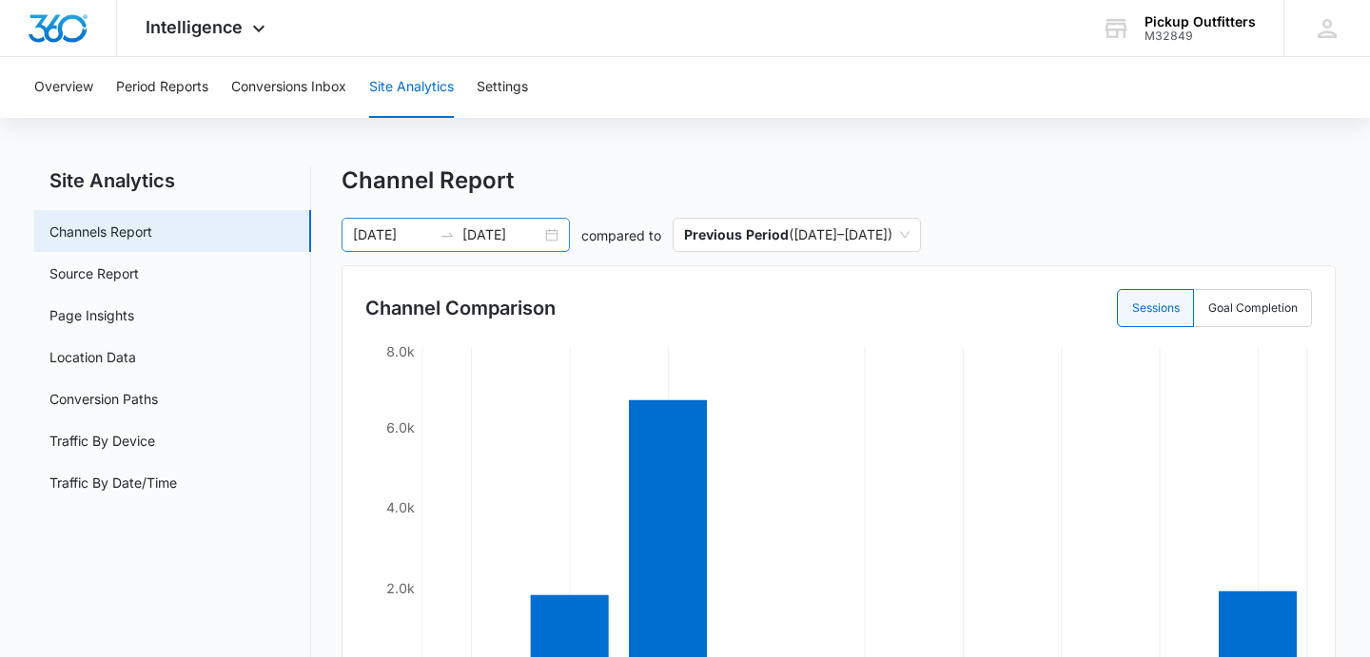
click at [555, 233] on div "[DATE] [DATE]" at bounding box center [456, 235] width 228 height 34
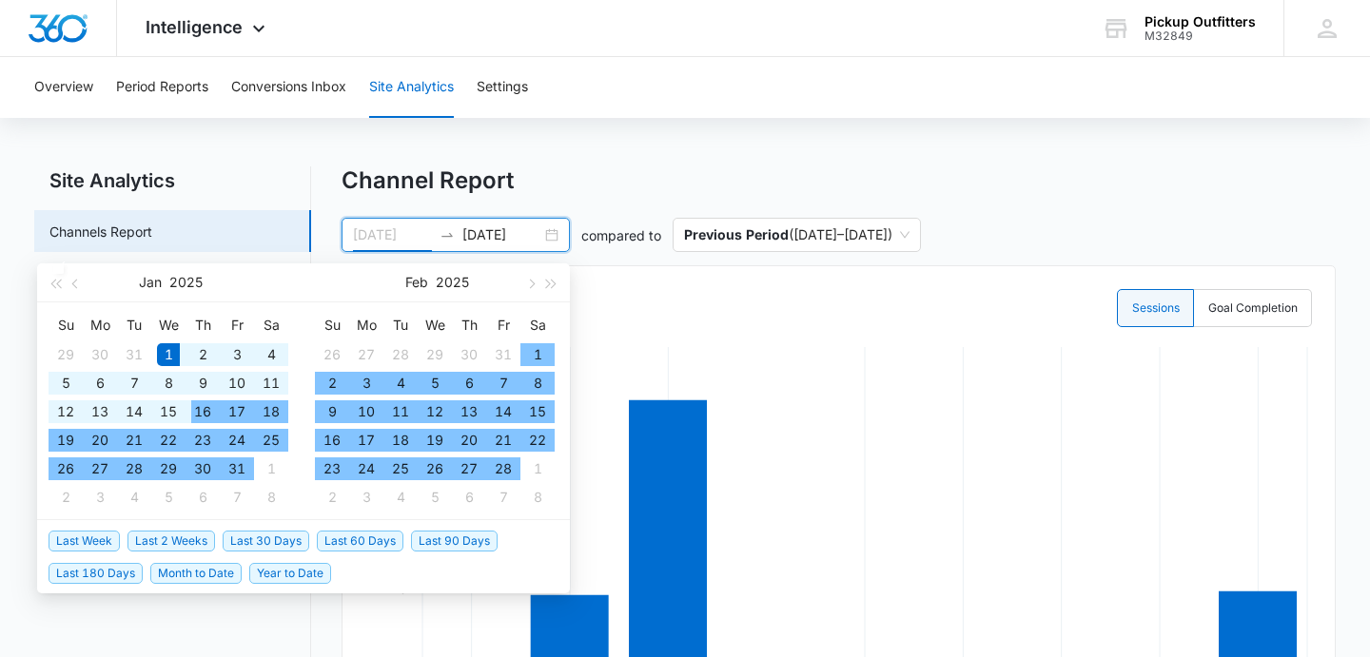
type input "[DATE]"
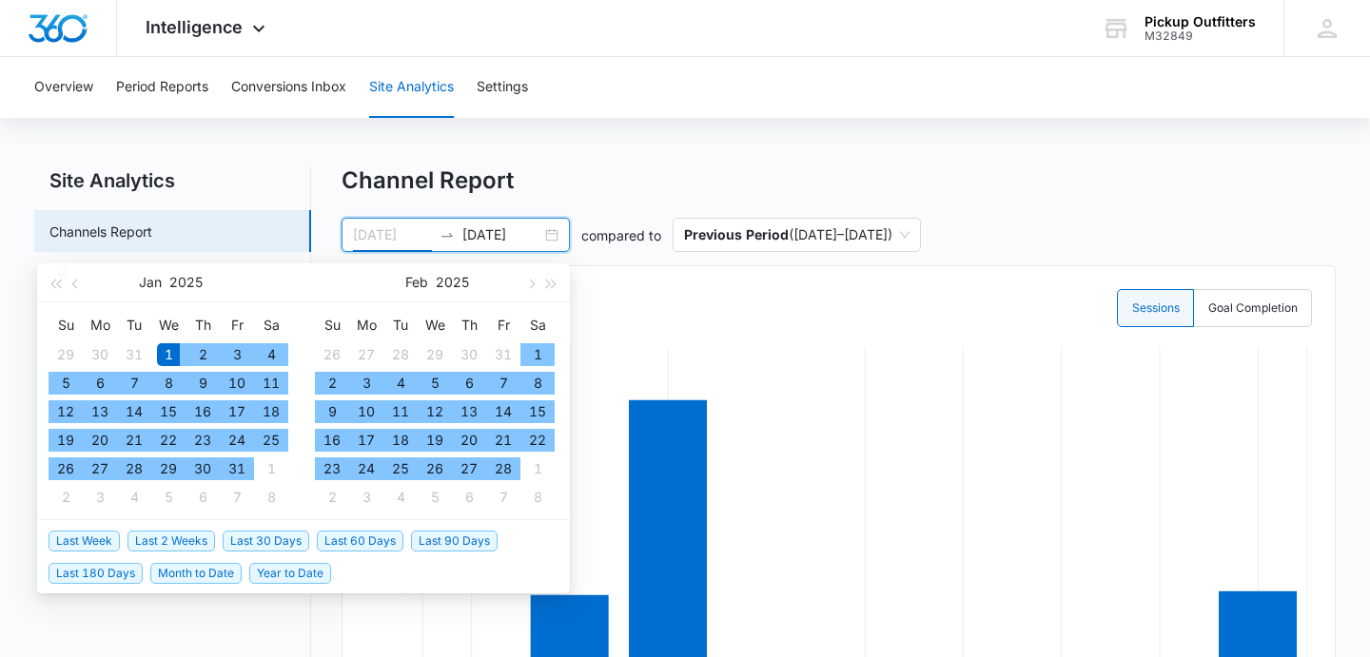
click at [166, 351] on div "1" at bounding box center [168, 354] width 23 height 23
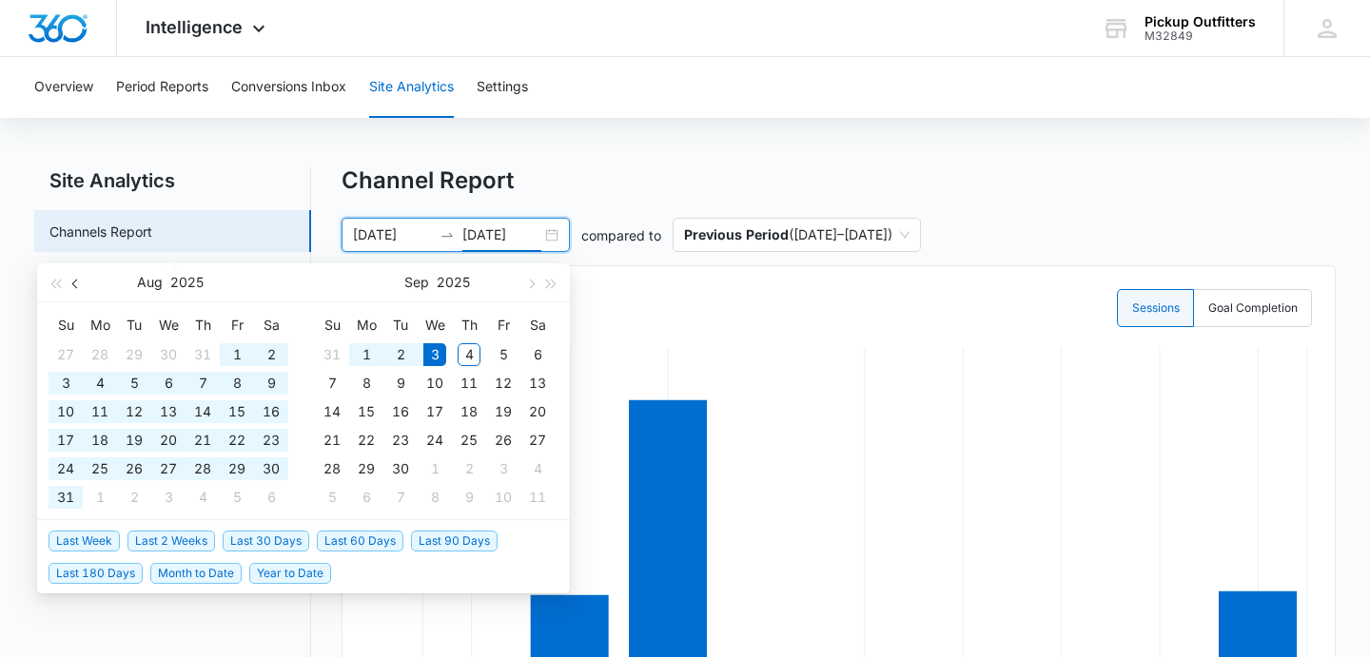
click at [76, 285] on span "button" at bounding box center [77, 284] width 10 height 10
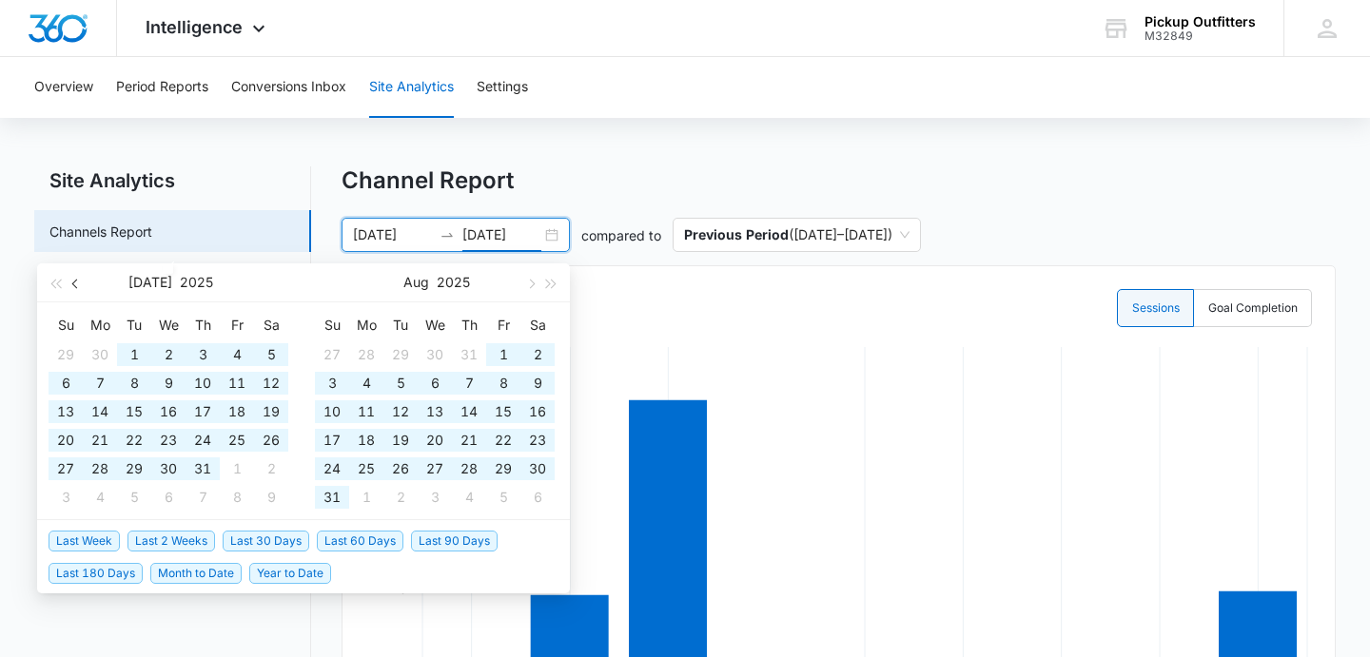
click at [76, 285] on span "button" at bounding box center [77, 284] width 10 height 10
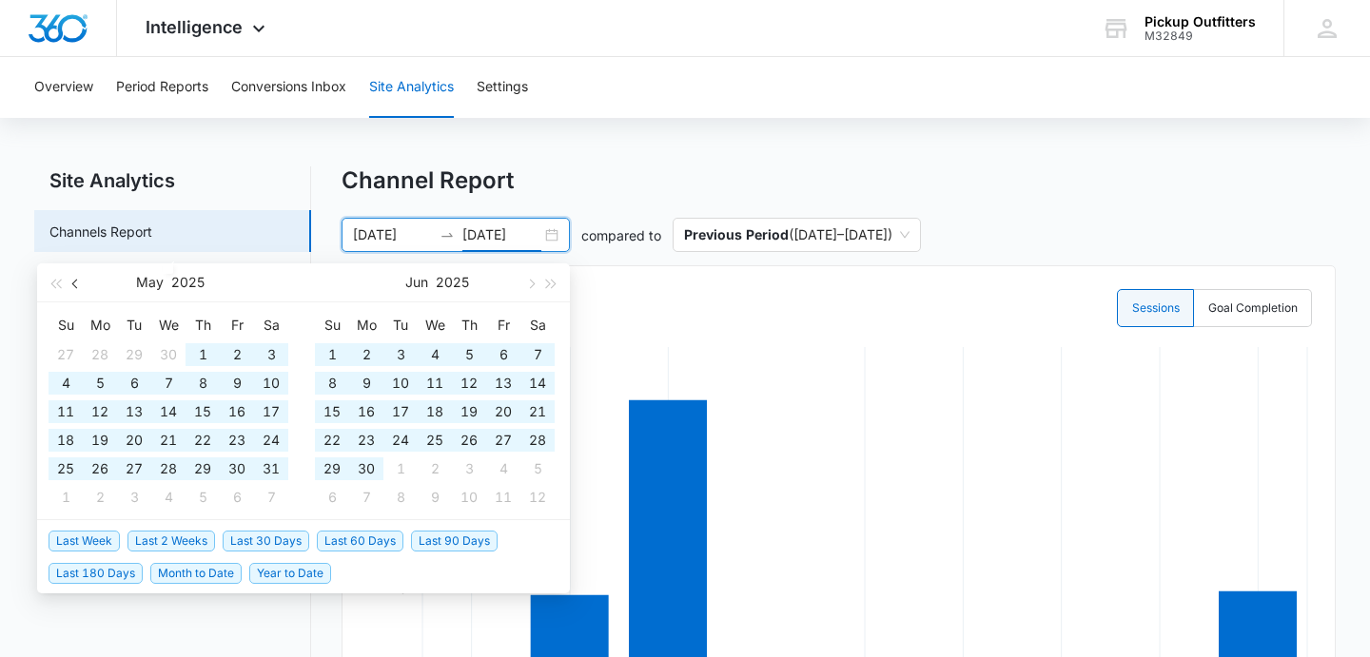
click at [76, 285] on span "button" at bounding box center [77, 284] width 10 height 10
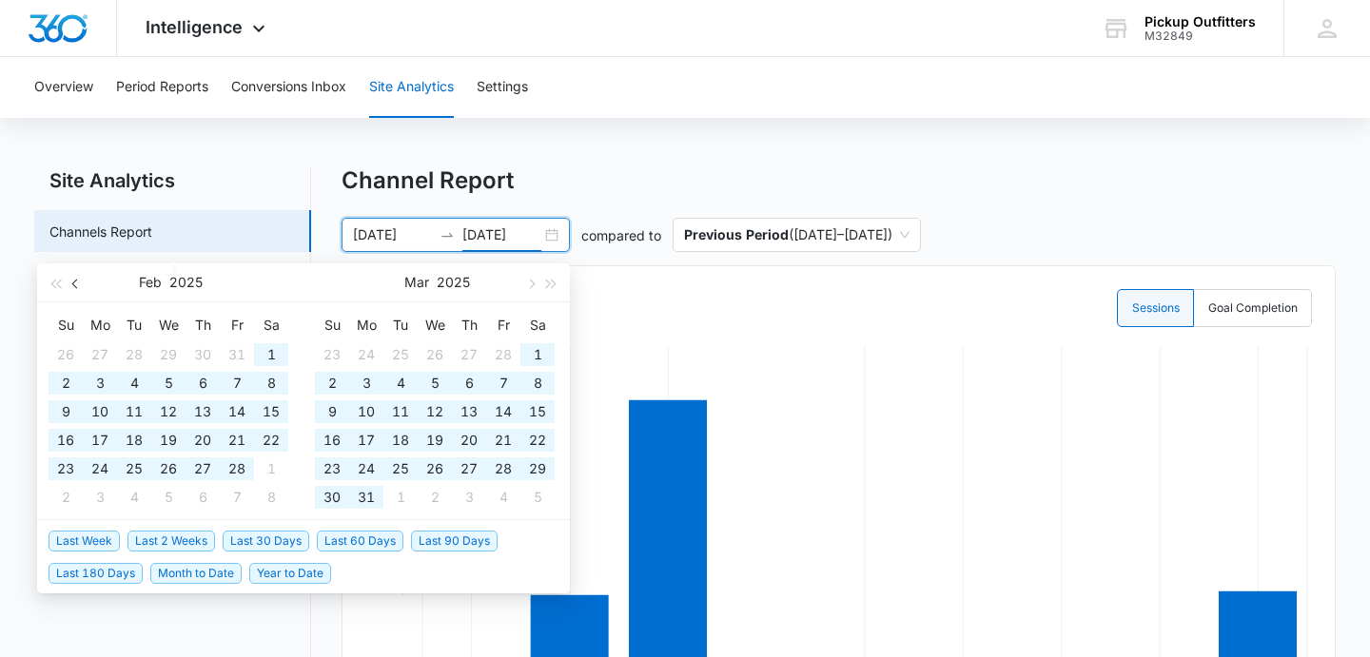
click at [76, 285] on span "button" at bounding box center [77, 284] width 10 height 10
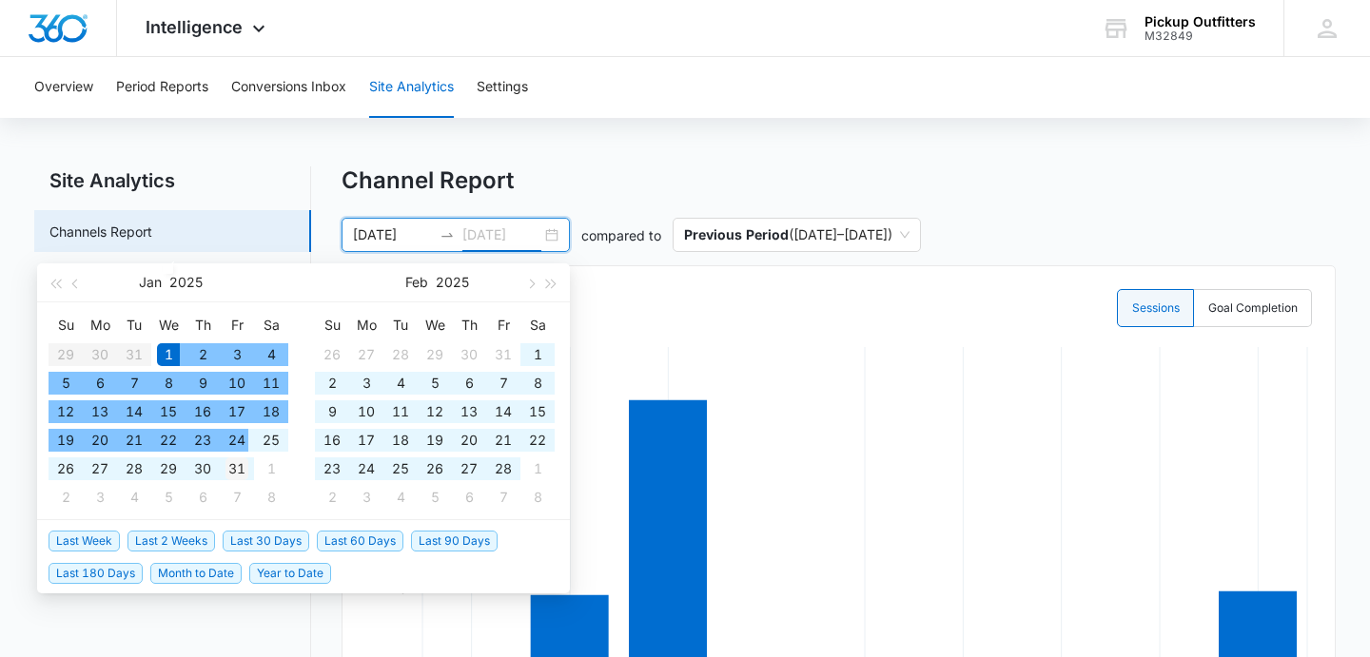
type input "[DATE]"
click at [237, 465] on div "31" at bounding box center [236, 469] width 23 height 23
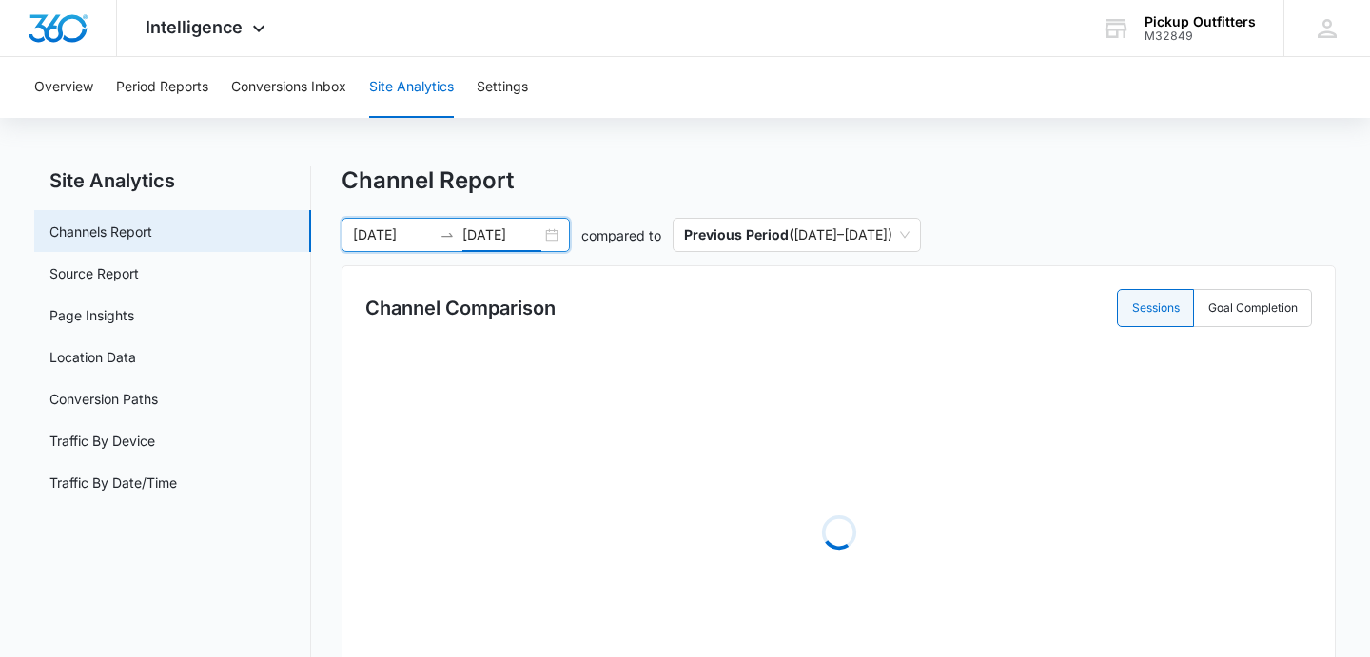
click at [606, 172] on div "Channel Report" at bounding box center [839, 180] width 994 height 29
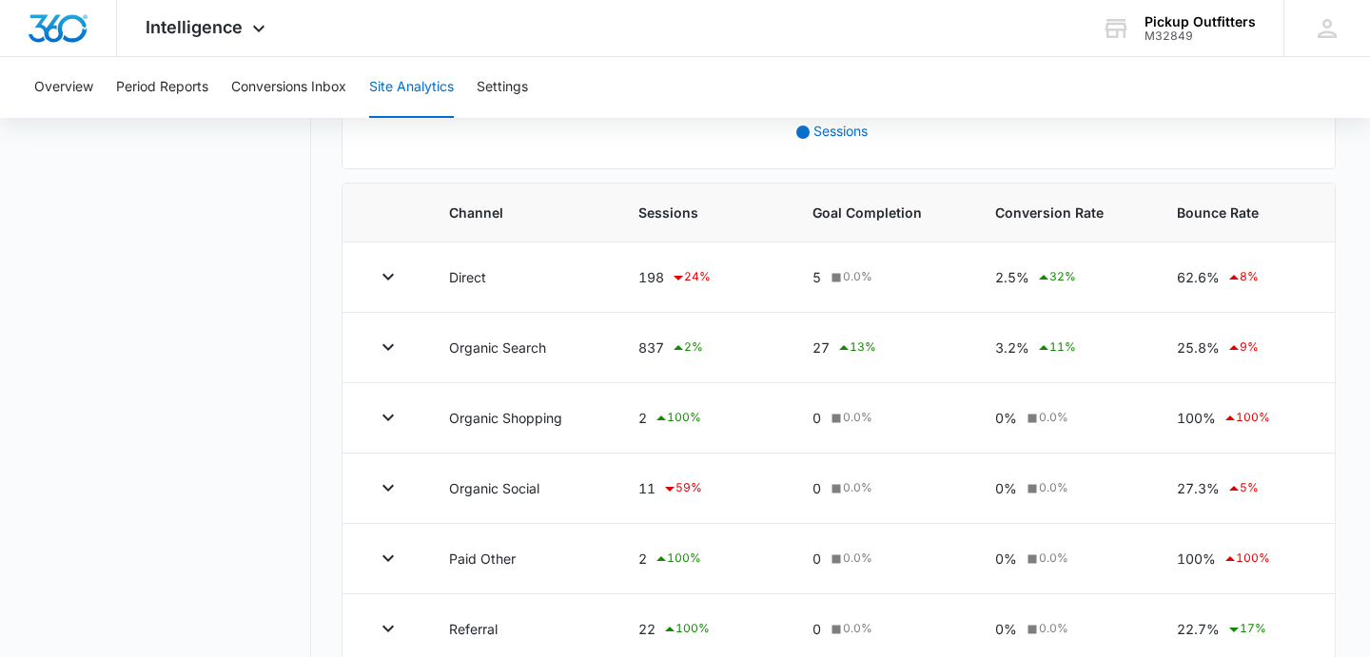
scroll to position [593, 0]
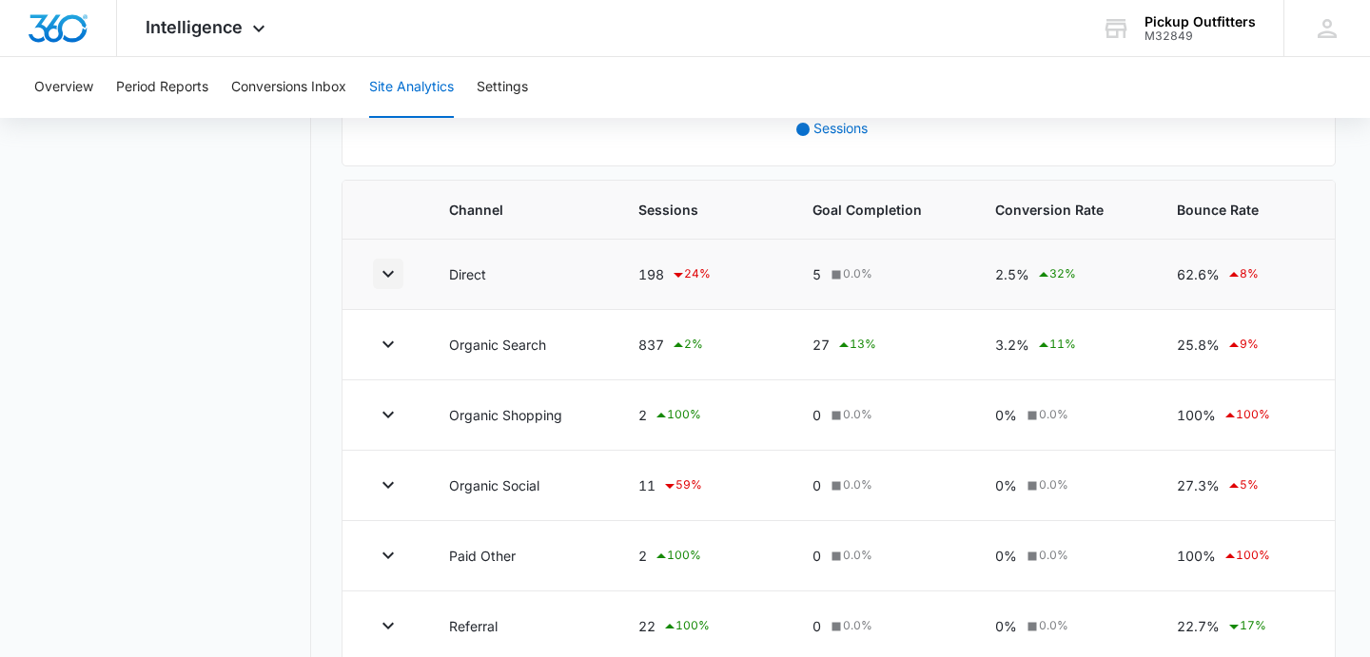
click at [380, 275] on icon "button" at bounding box center [388, 274] width 23 height 23
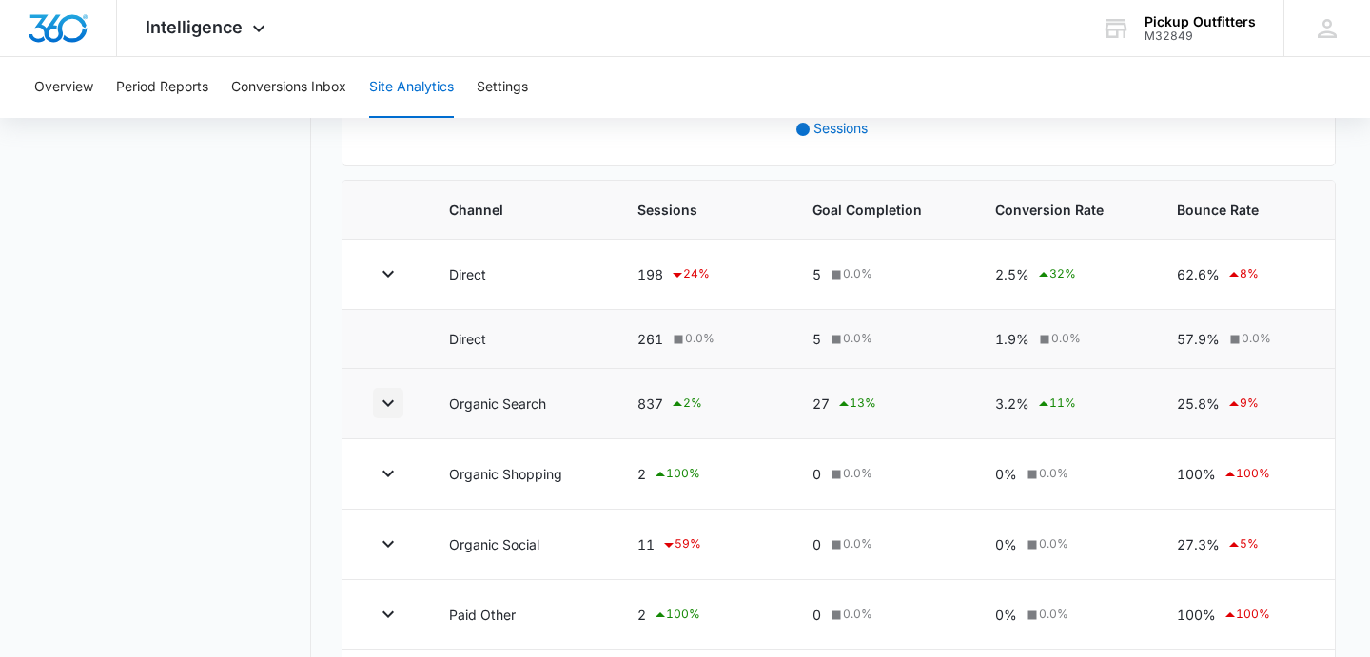
click at [392, 401] on icon "button" at bounding box center [387, 404] width 11 height 7
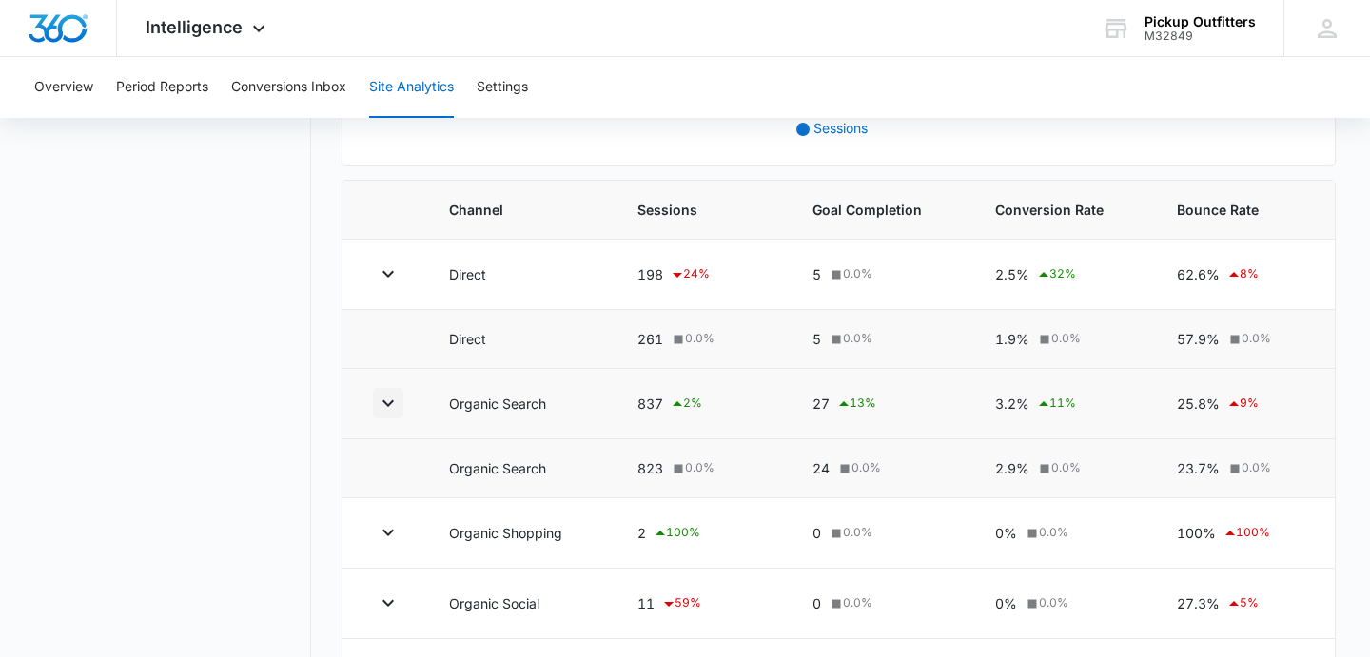
click at [391, 401] on icon "button" at bounding box center [388, 403] width 23 height 23
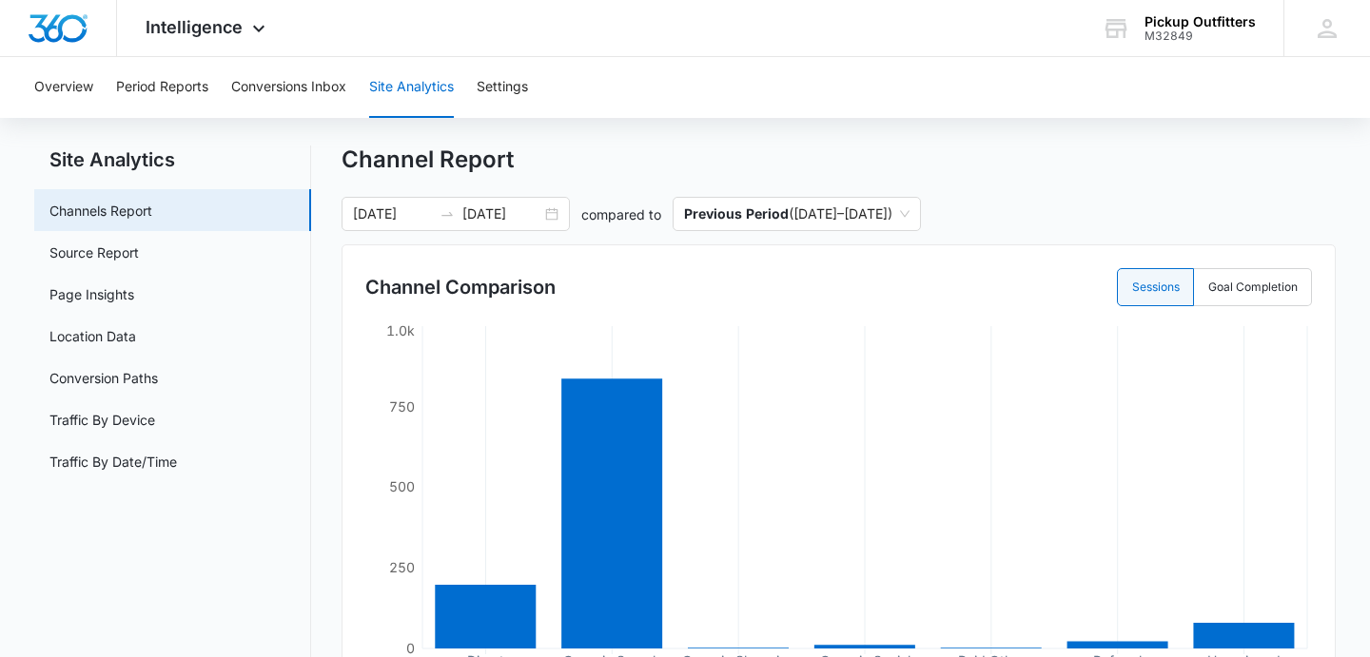
scroll to position [32, 0]
click at [76, 83] on button "Overview" at bounding box center [63, 87] width 59 height 61
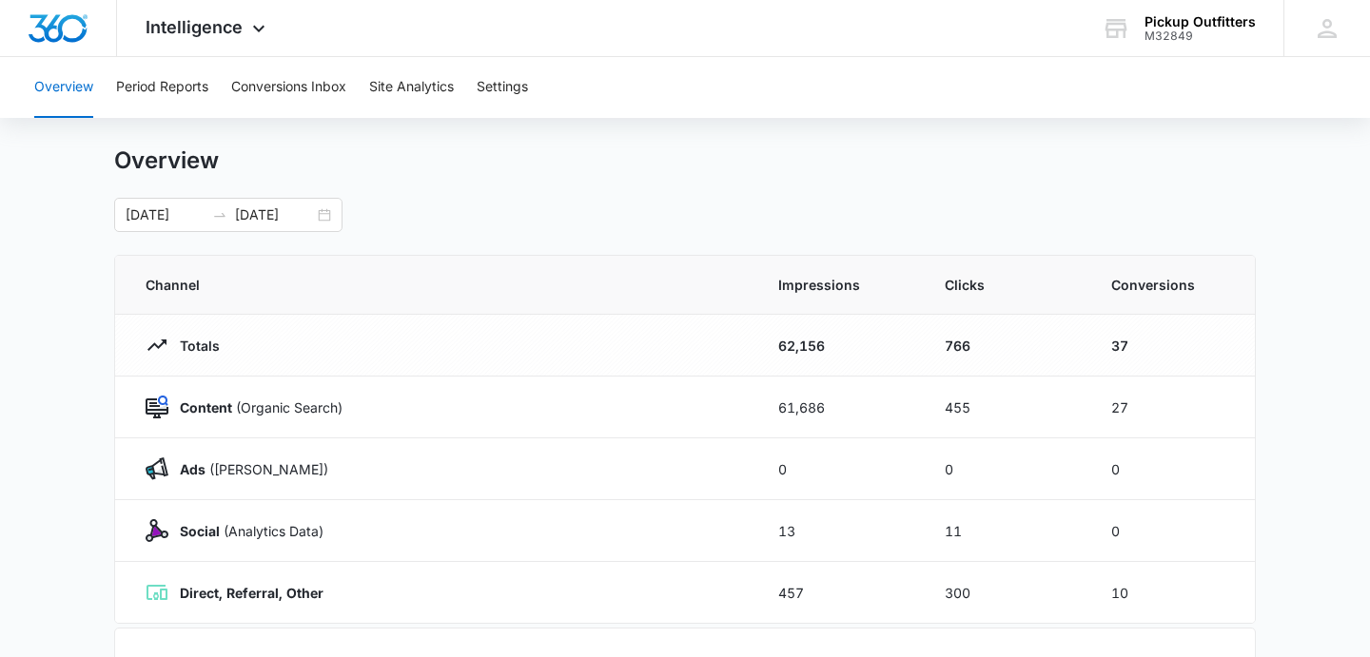
scroll to position [29, 0]
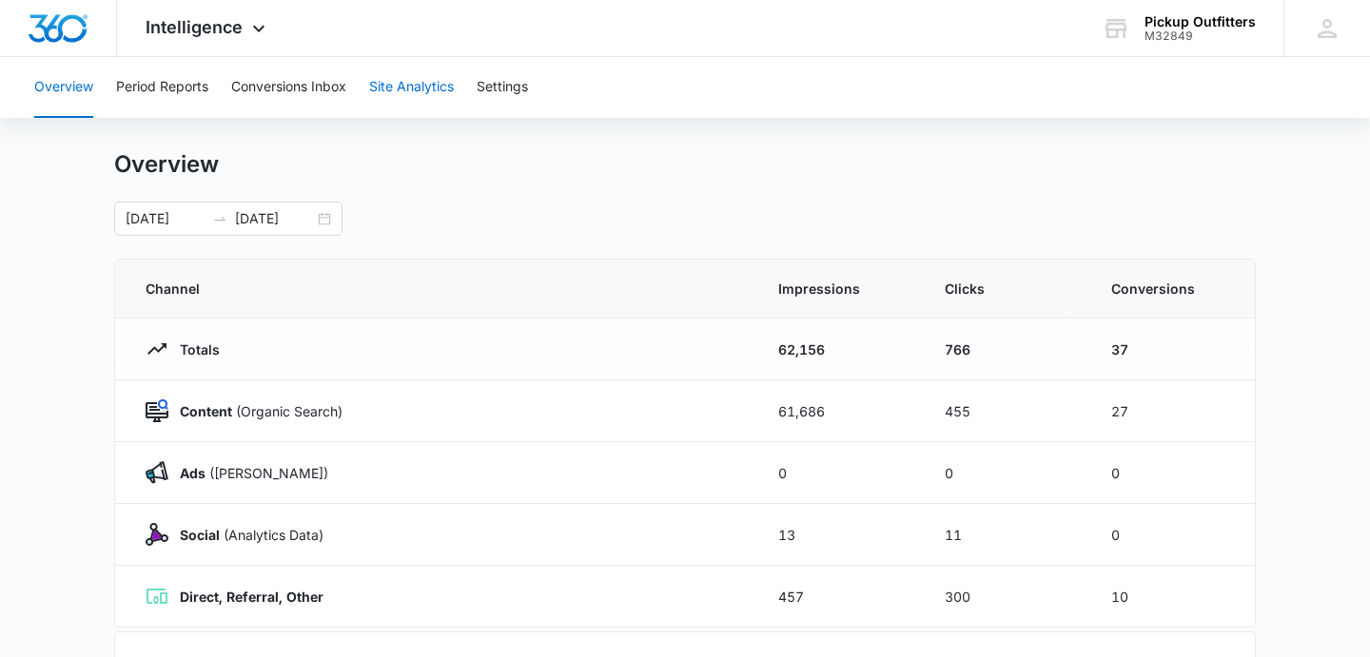
click at [402, 94] on button "Site Analytics" at bounding box center [411, 87] width 85 height 61
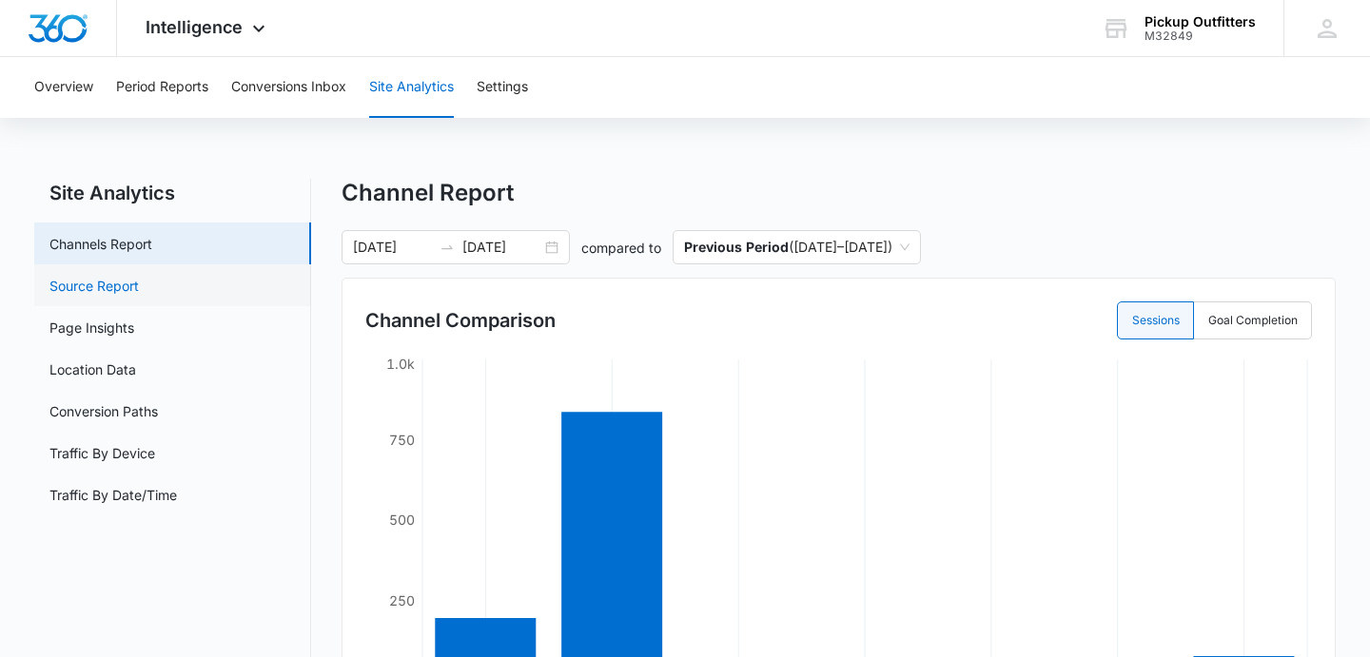
click at [139, 296] on link "Source Report" at bounding box center [93, 286] width 89 height 20
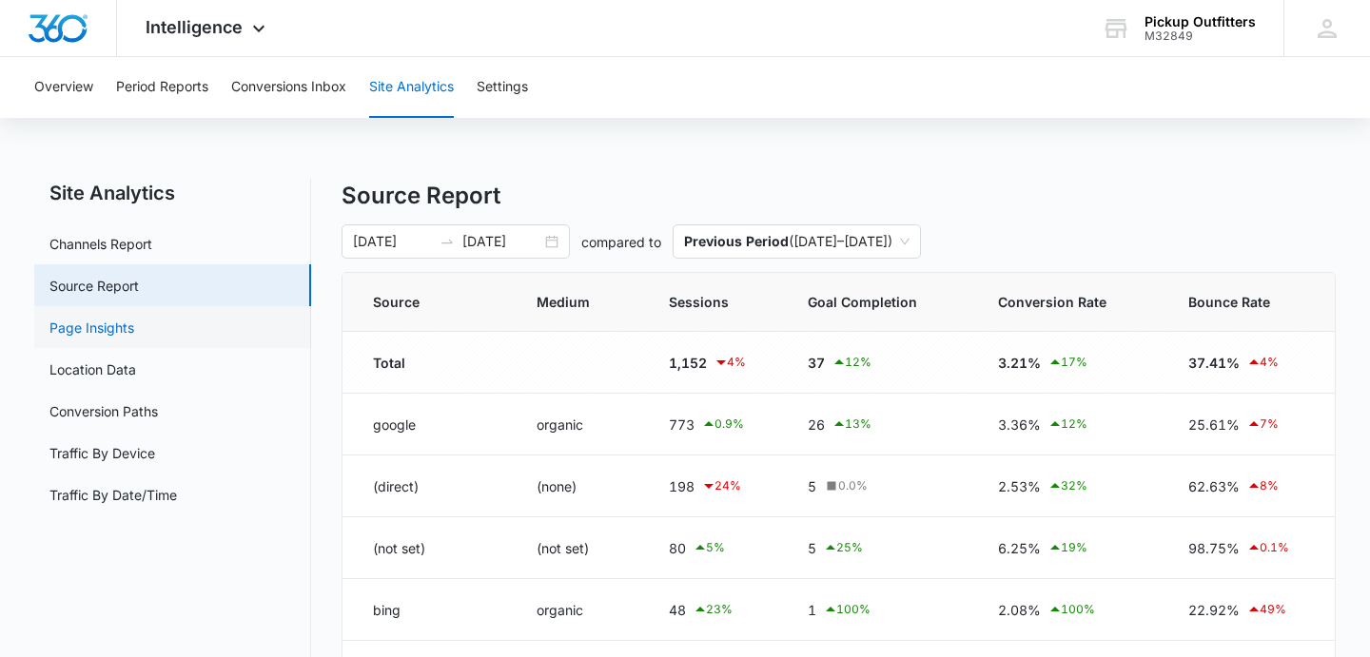
click at [134, 324] on link "Page Insights" at bounding box center [91, 328] width 85 height 20
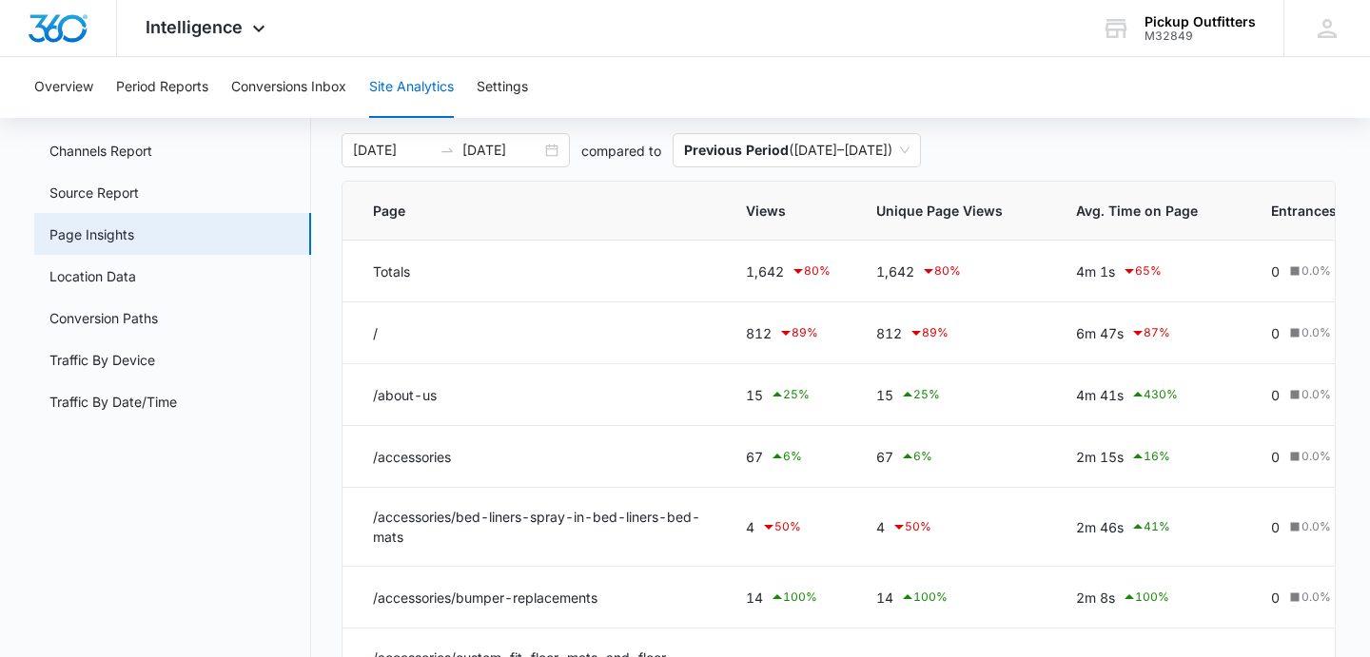
scroll to position [89, 0]
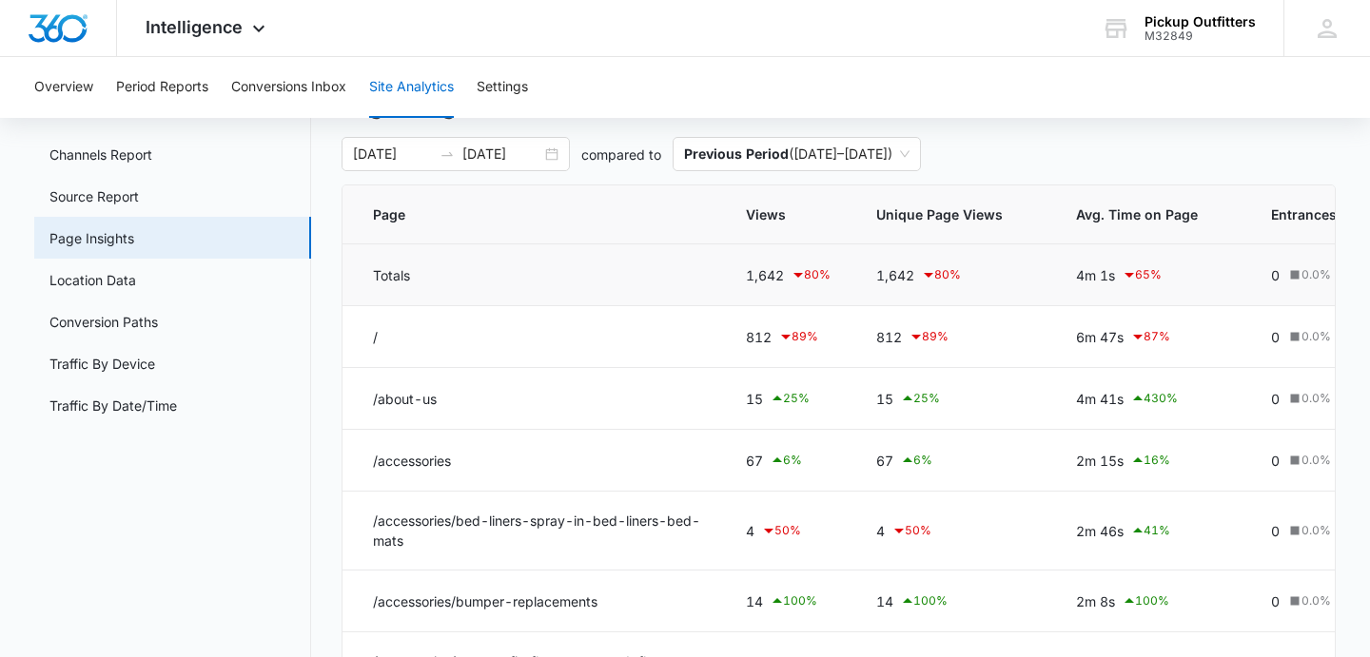
click at [394, 275] on td "Totals" at bounding box center [533, 276] width 381 height 62
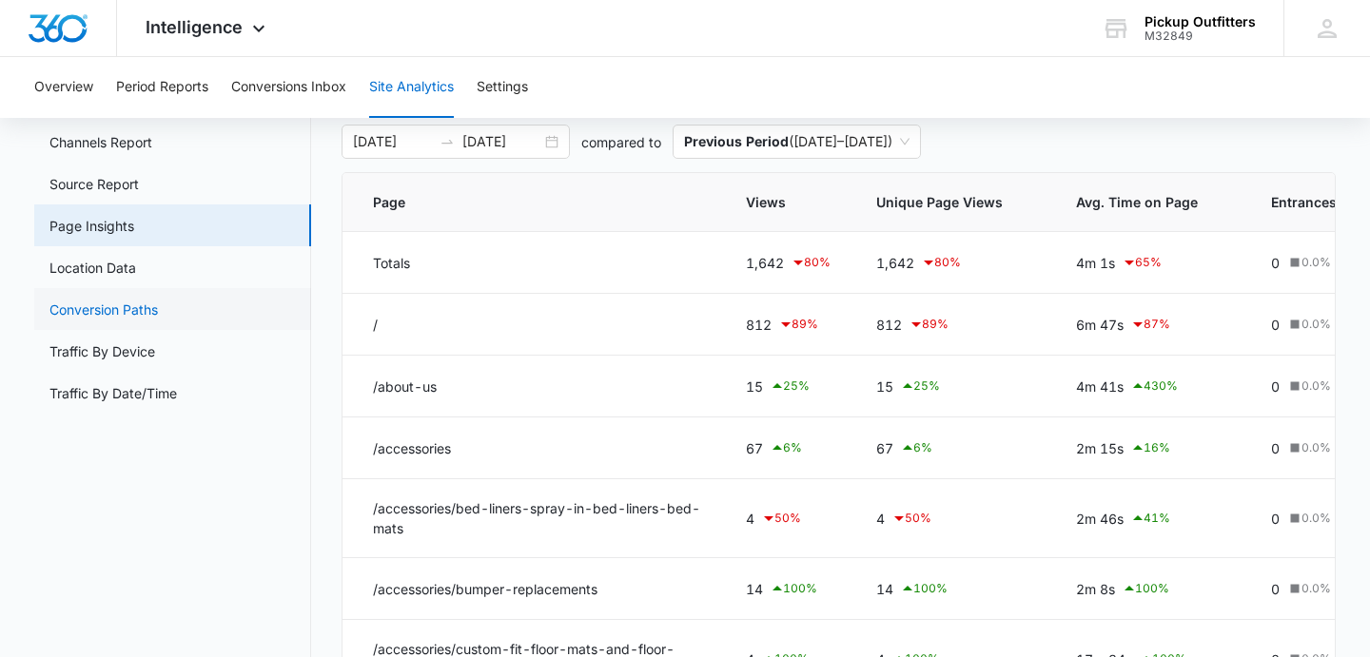
click at [158, 303] on link "Conversion Paths" at bounding box center [103, 310] width 108 height 20
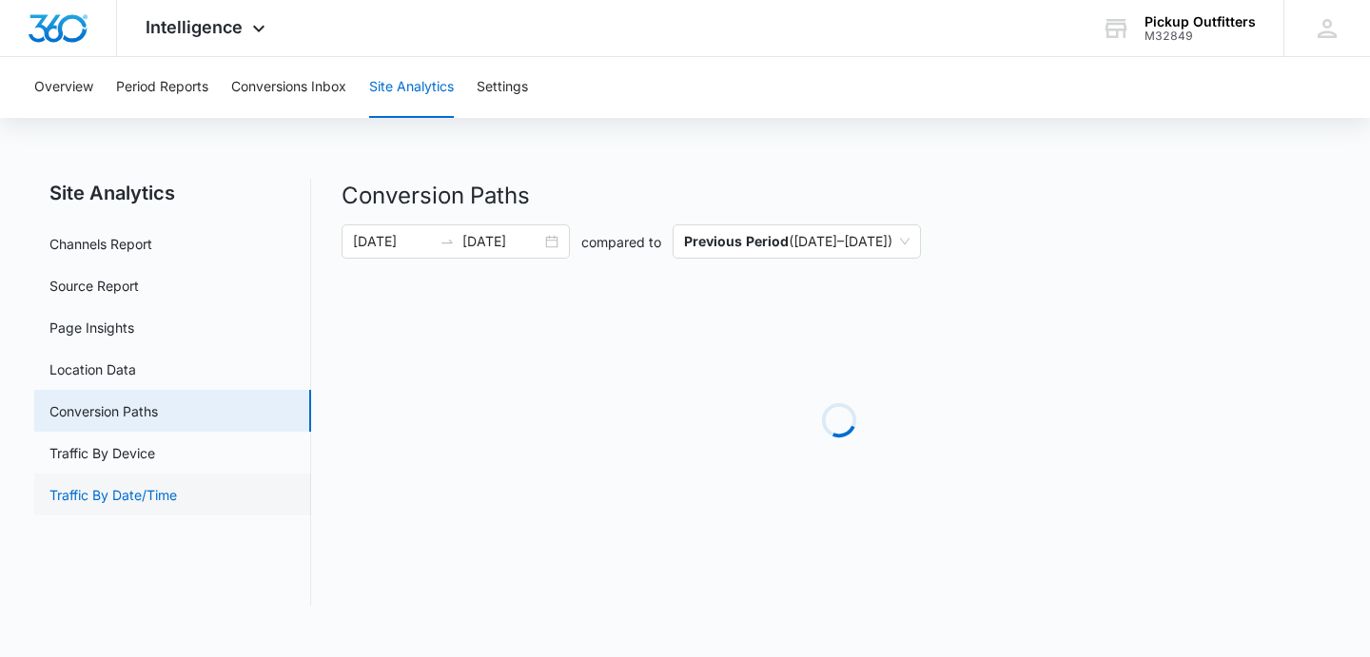
click at [146, 485] on link "Traffic By Date/Time" at bounding box center [112, 495] width 127 height 20
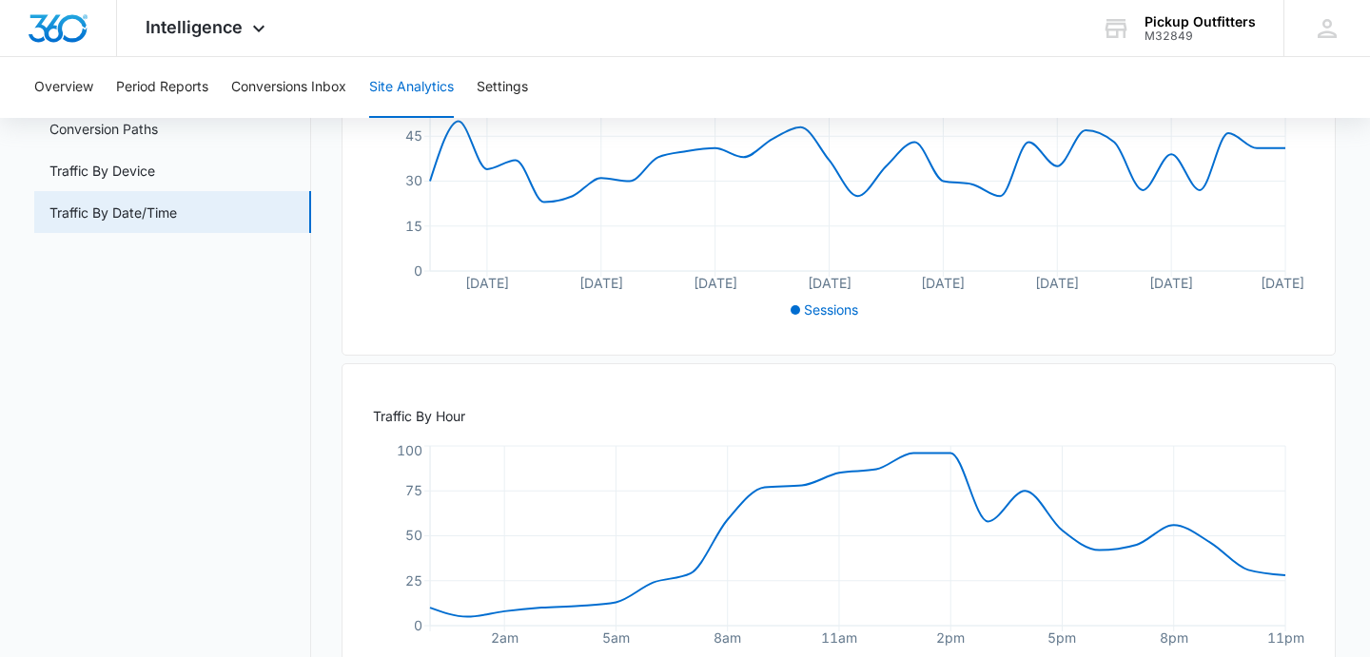
scroll to position [362, 0]
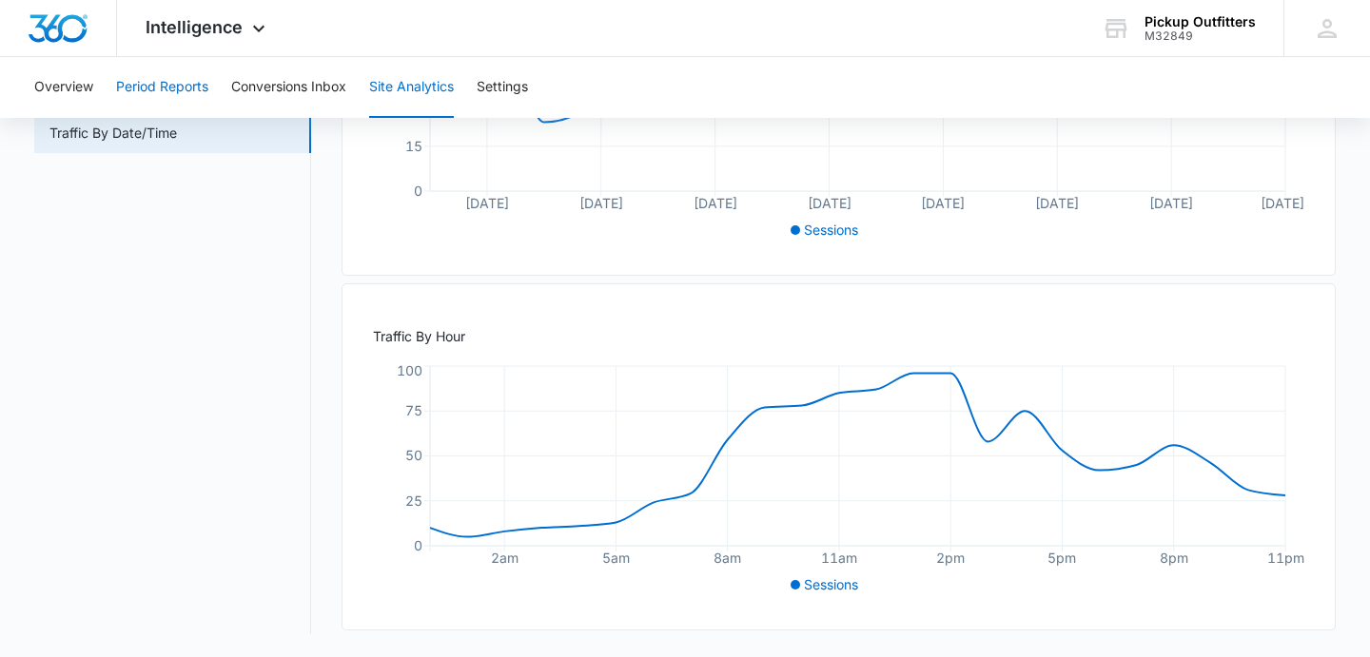
click at [180, 67] on button "Period Reports" at bounding box center [162, 87] width 92 height 61
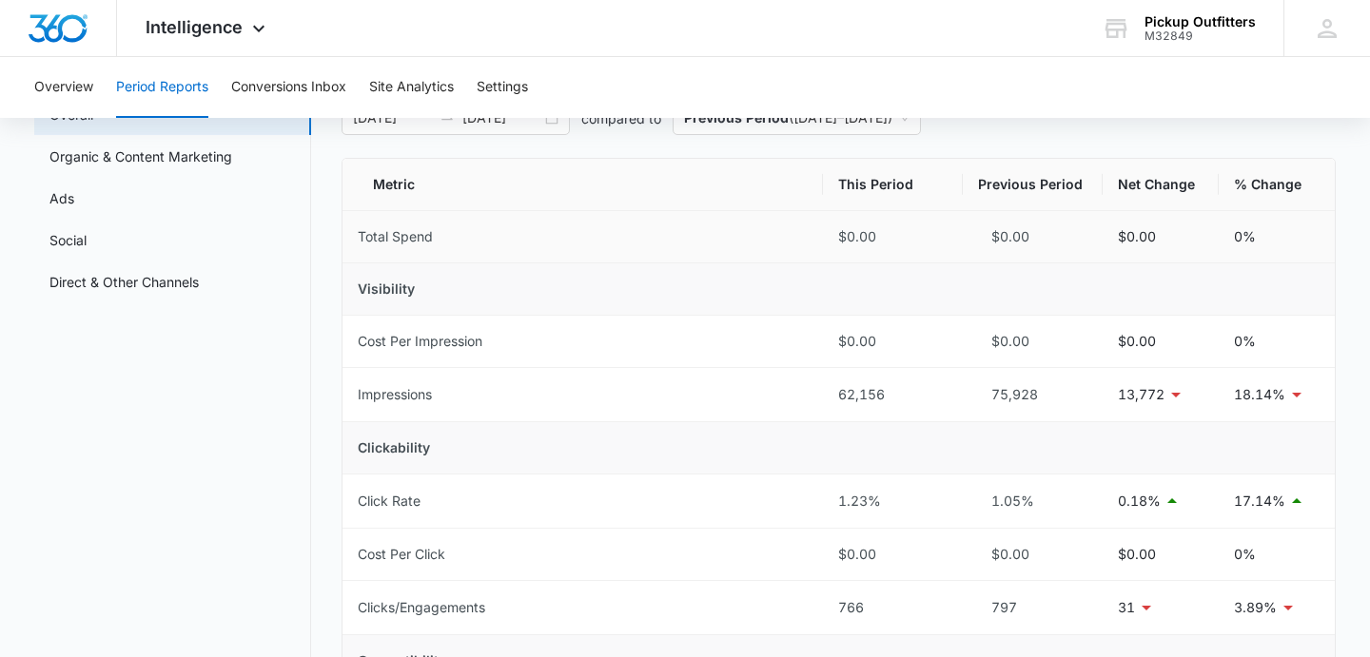
scroll to position [129, 0]
click at [283, 77] on button "Conversions Inbox" at bounding box center [288, 87] width 115 height 61
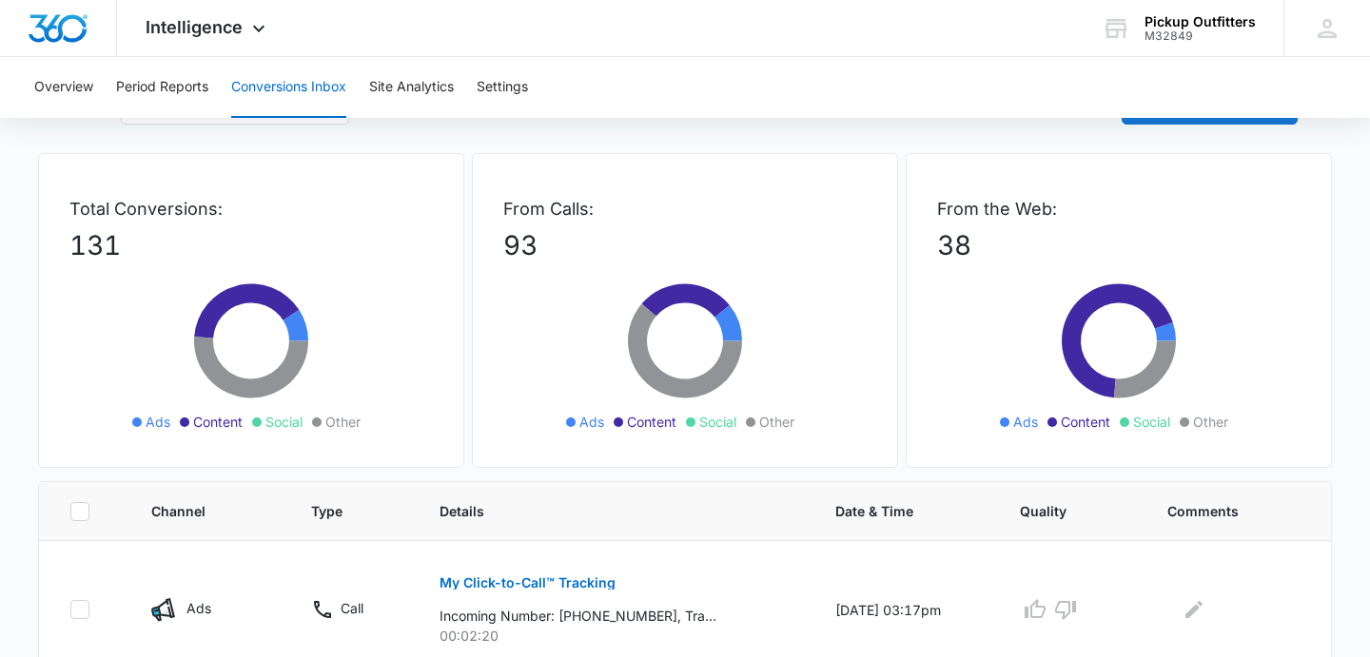
scroll to position [65, 0]
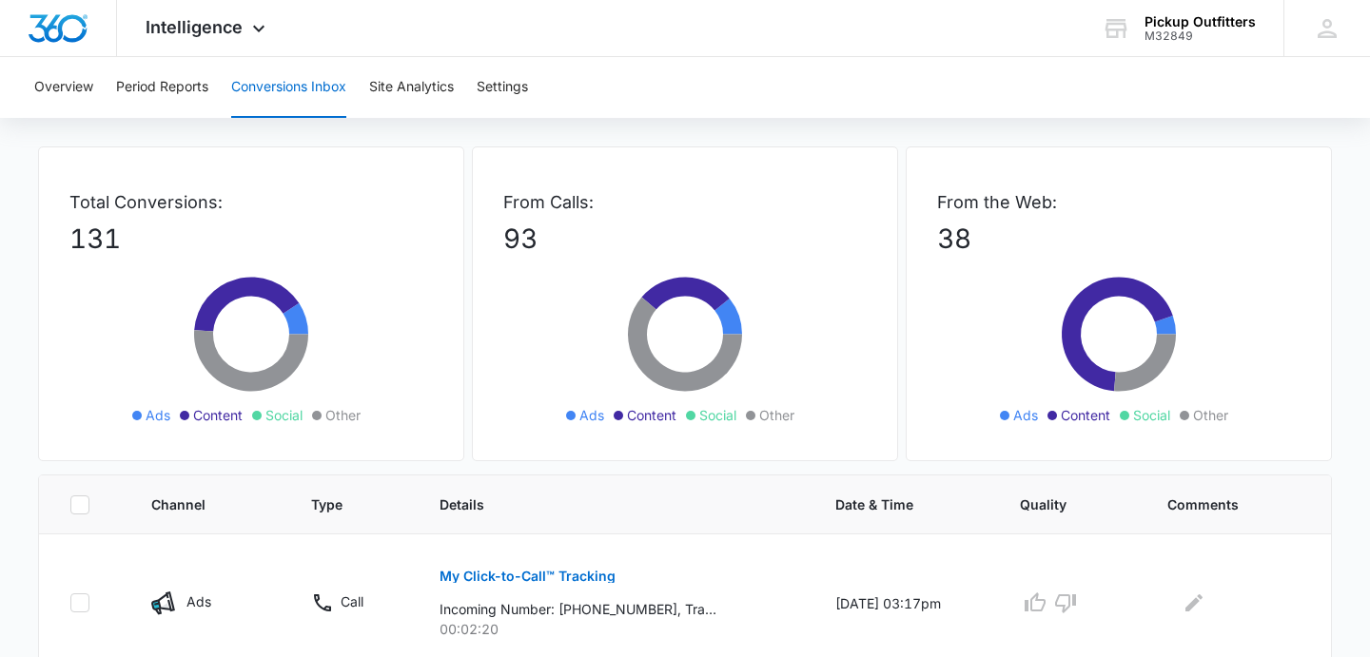
click at [468, 216] on div "Total Conversions: 131 Ads Content Social Other From Calls: 93 Ads Content Soci…" at bounding box center [685, 311] width 1294 height 328
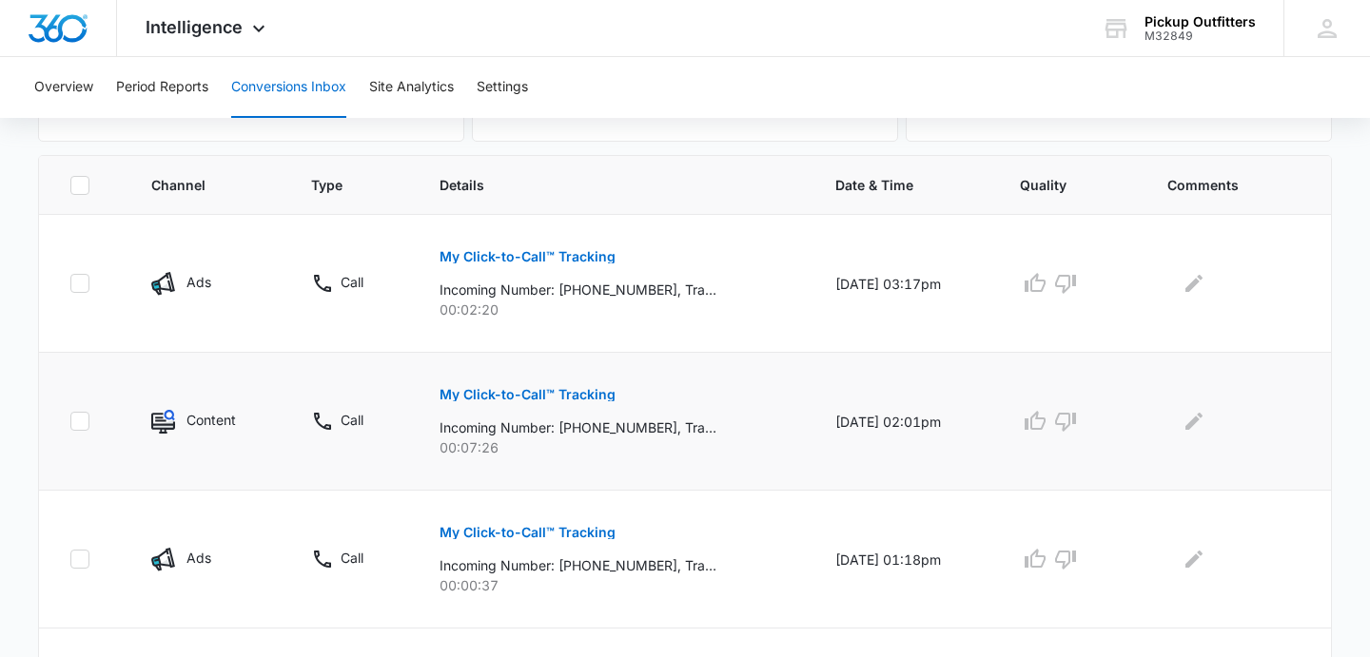
scroll to position [387, 0]
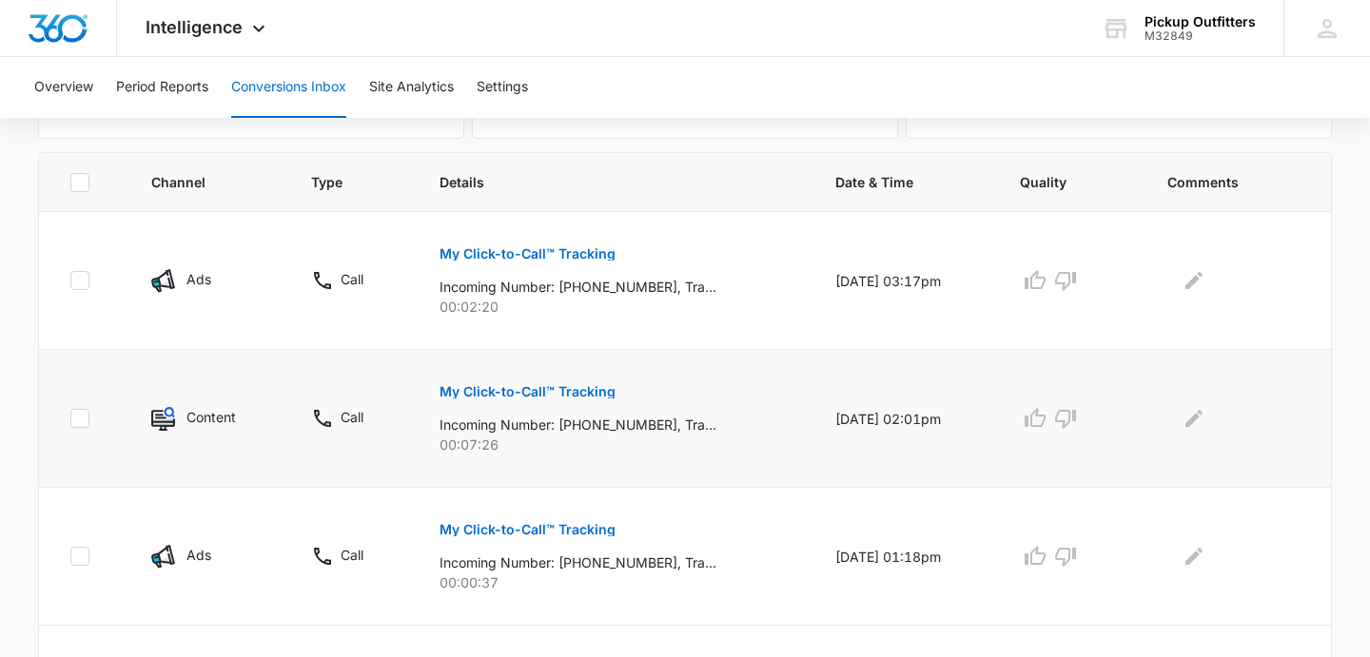
click at [521, 395] on p "My Click-to-Call™ Tracking" at bounding box center [528, 391] width 176 height 13
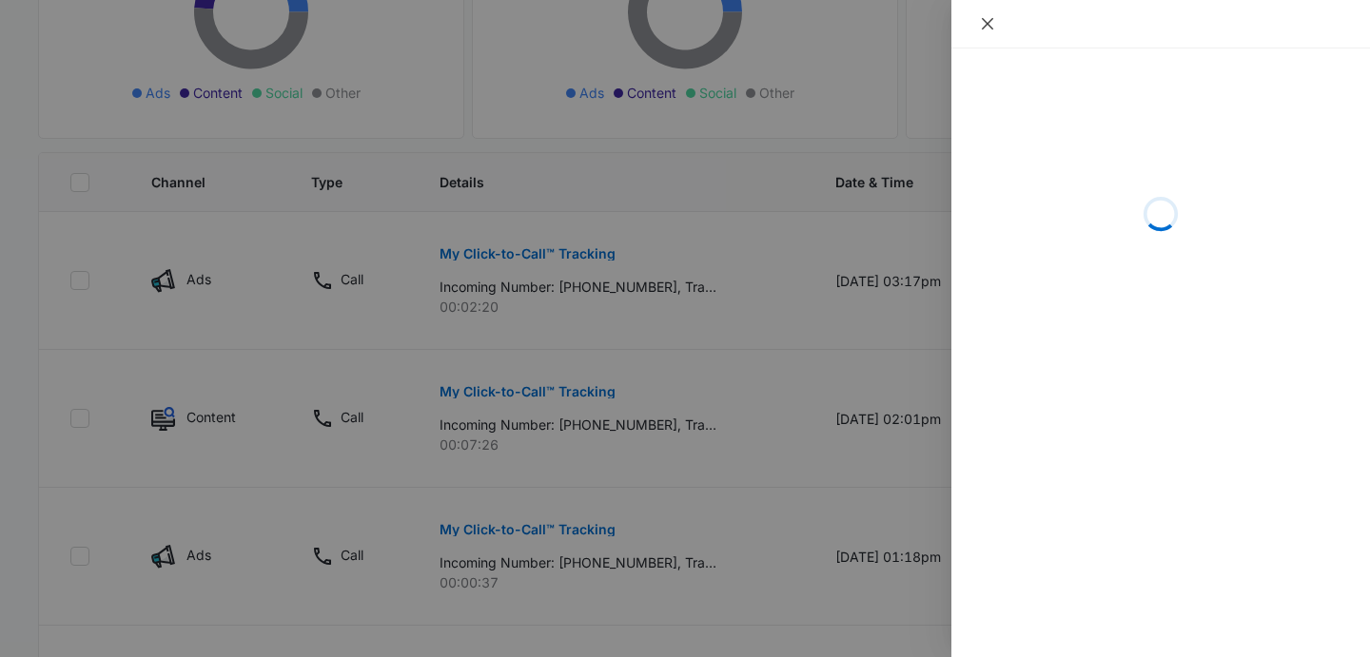
click at [990, 23] on icon "close" at bounding box center [987, 23] width 15 height 15
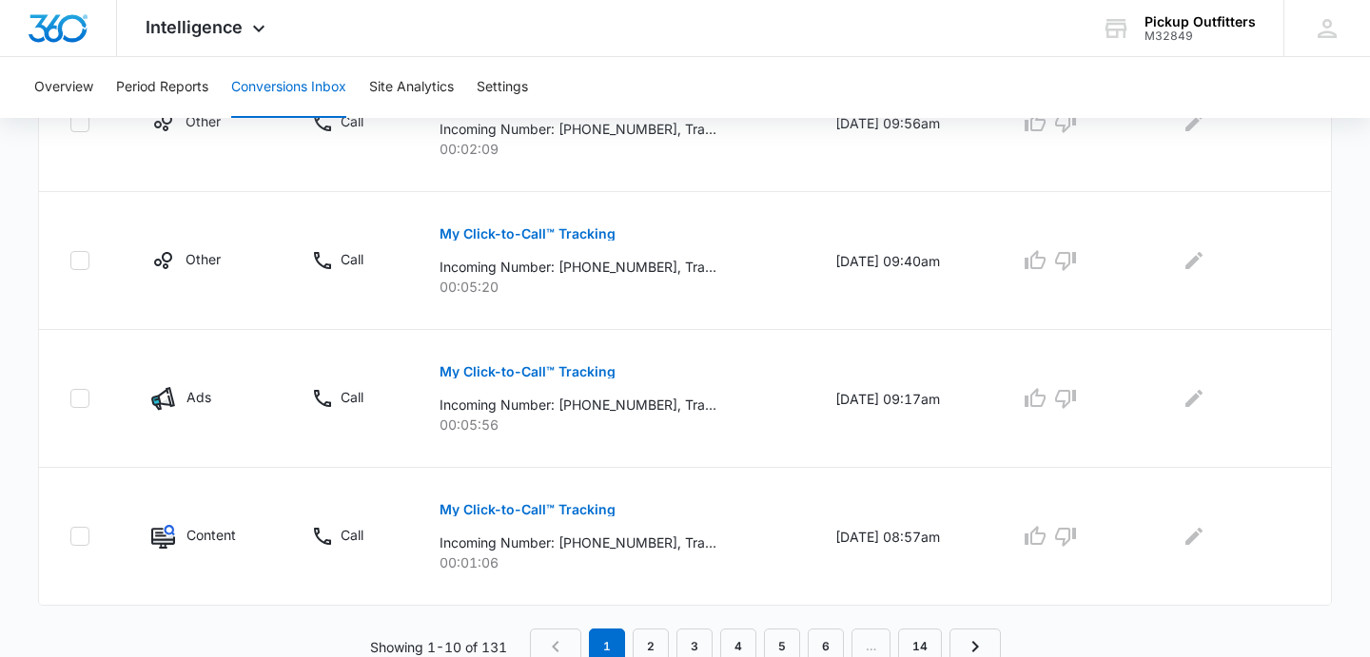
scroll to position [1380, 0]
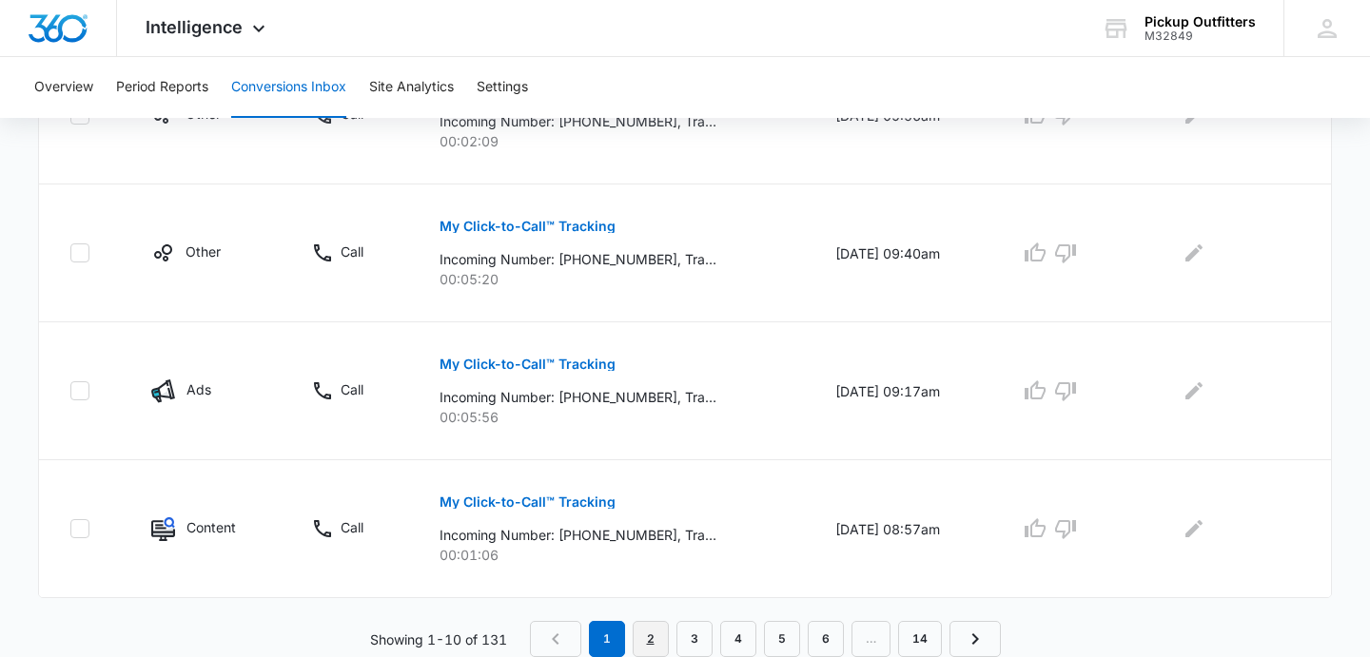
click at [654, 639] on link "2" at bounding box center [651, 639] width 36 height 36
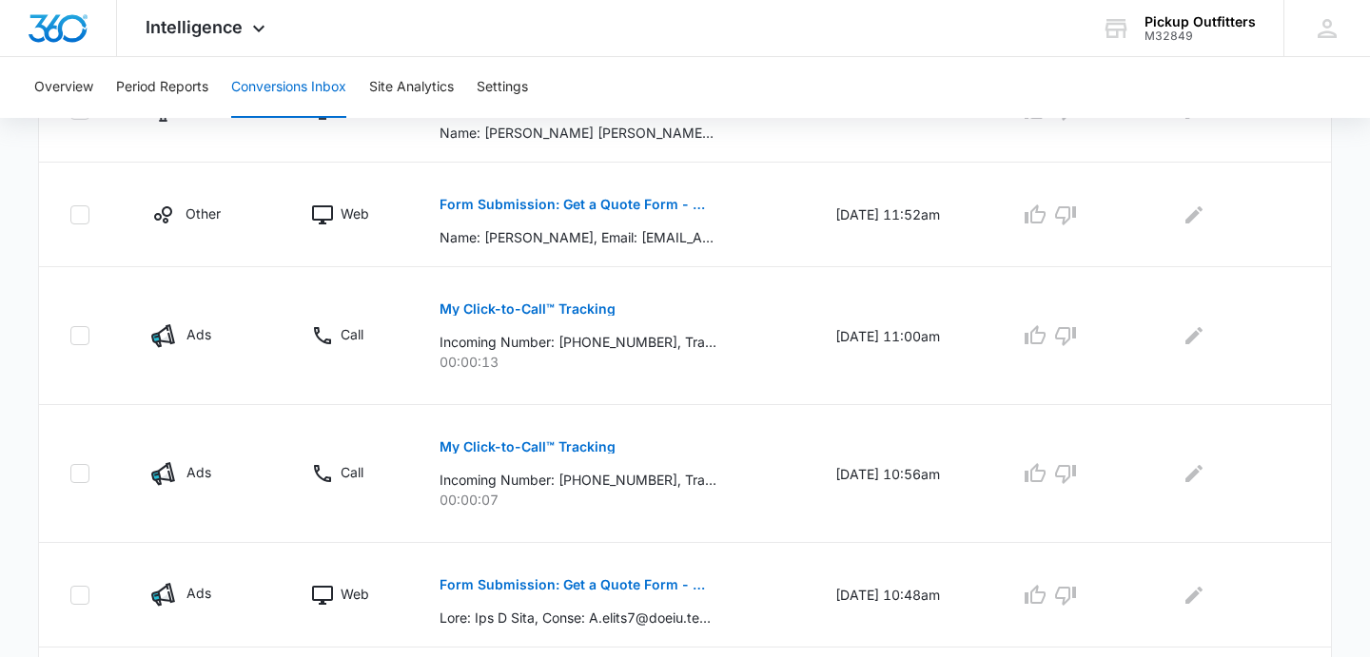
scroll to position [1214, 0]
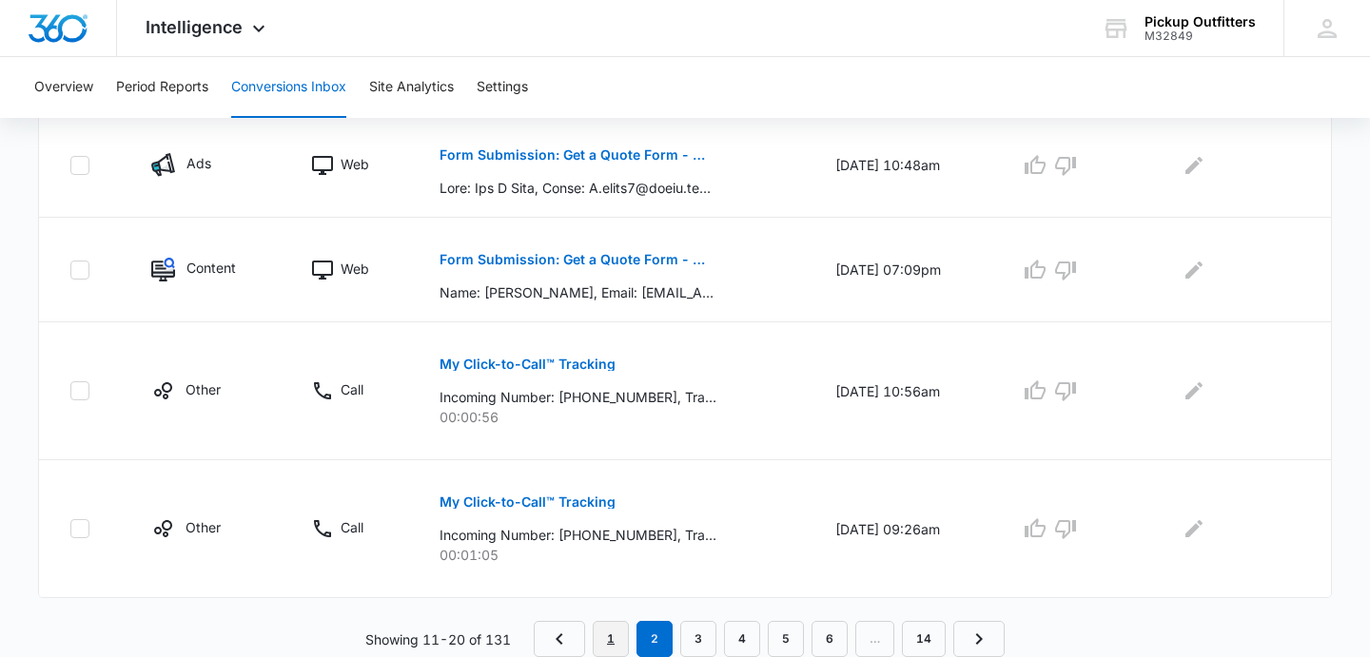
click at [609, 628] on link "1" at bounding box center [611, 639] width 36 height 36
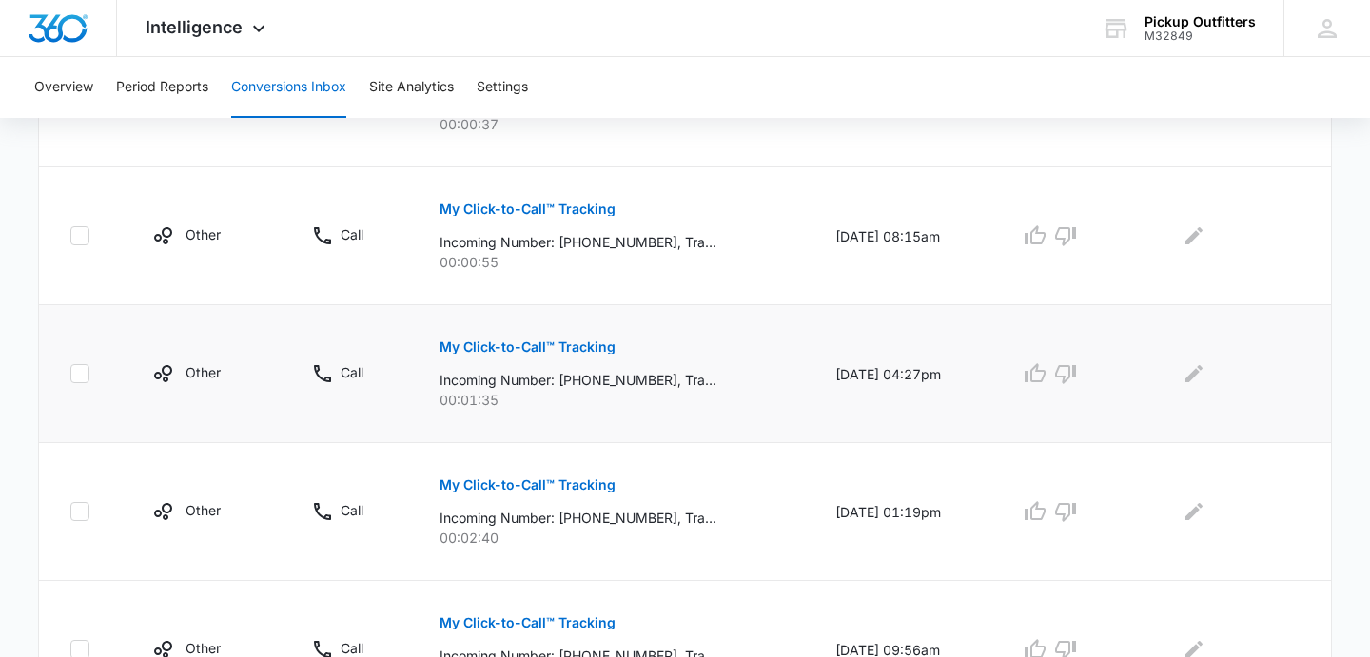
scroll to position [826, 0]
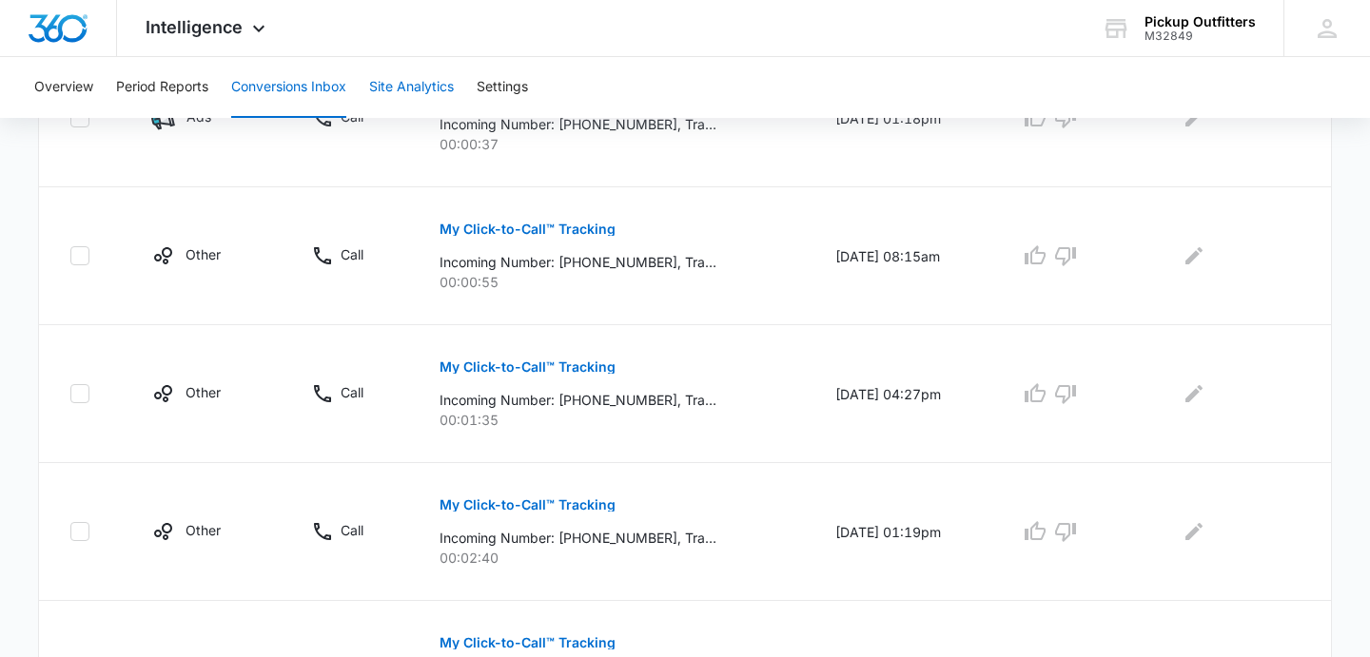
click at [424, 86] on button "Site Analytics" at bounding box center [411, 87] width 85 height 61
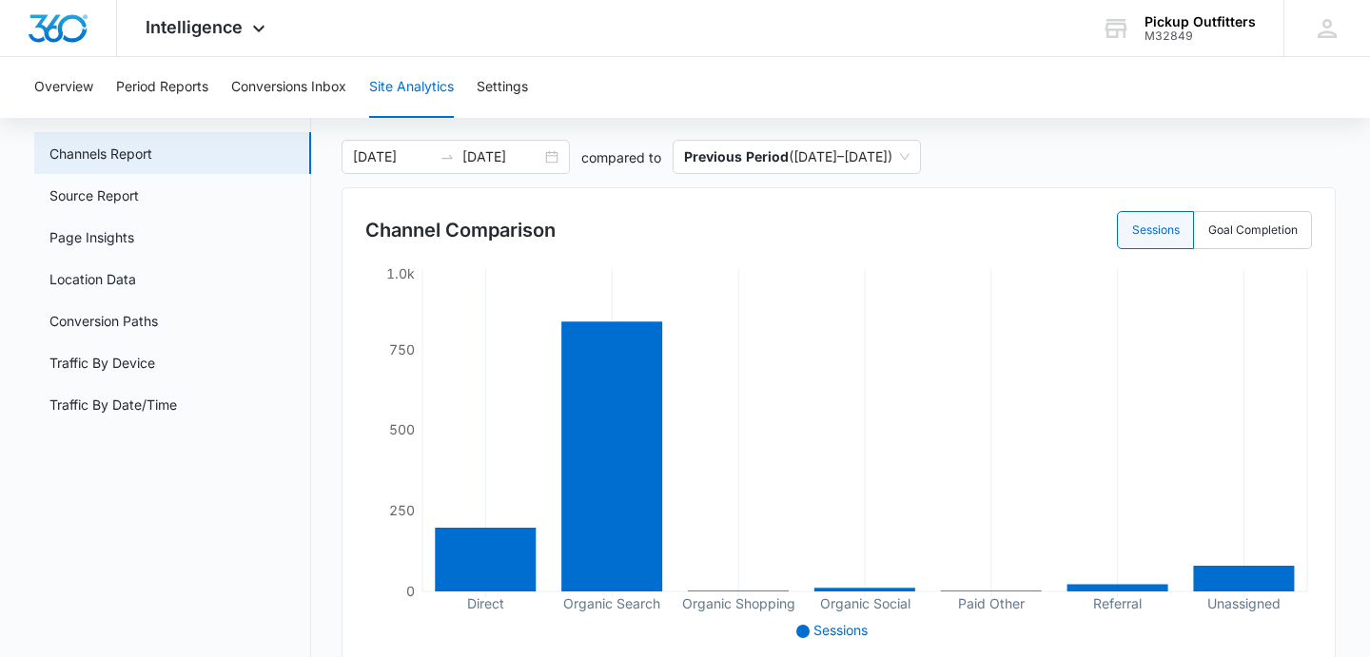
scroll to position [127, 0]
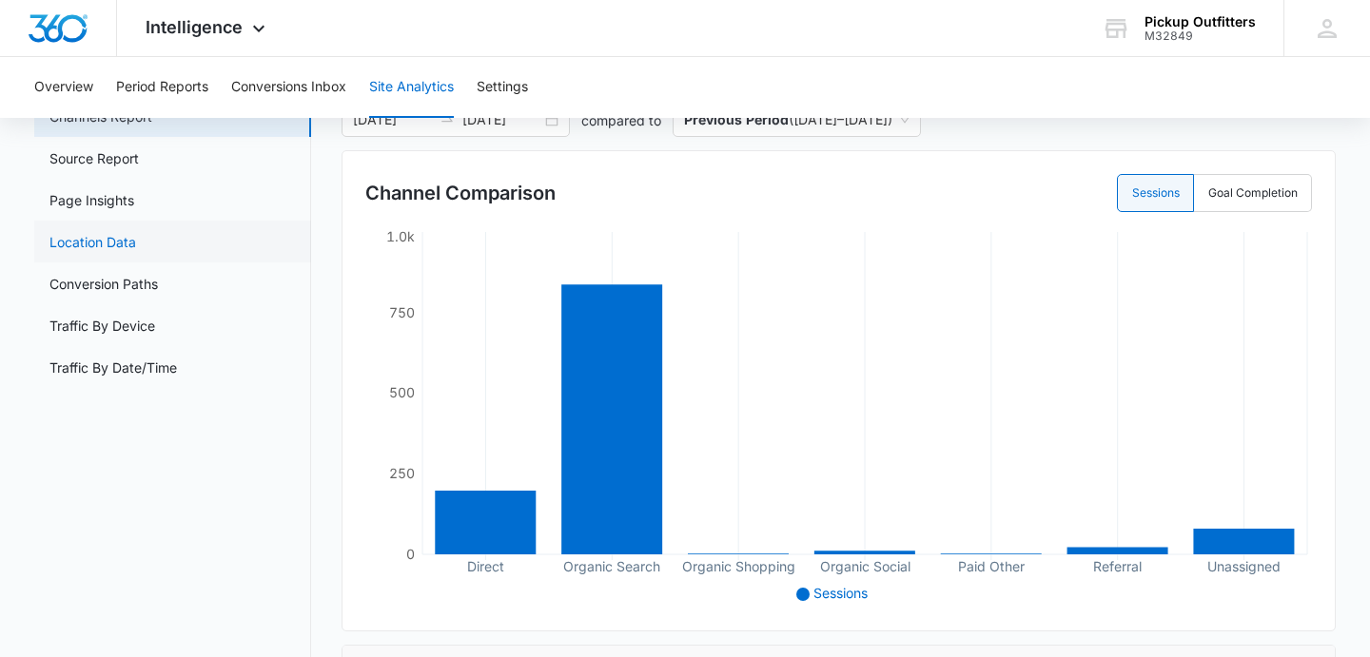
click at [125, 250] on link "Location Data" at bounding box center [92, 242] width 87 height 20
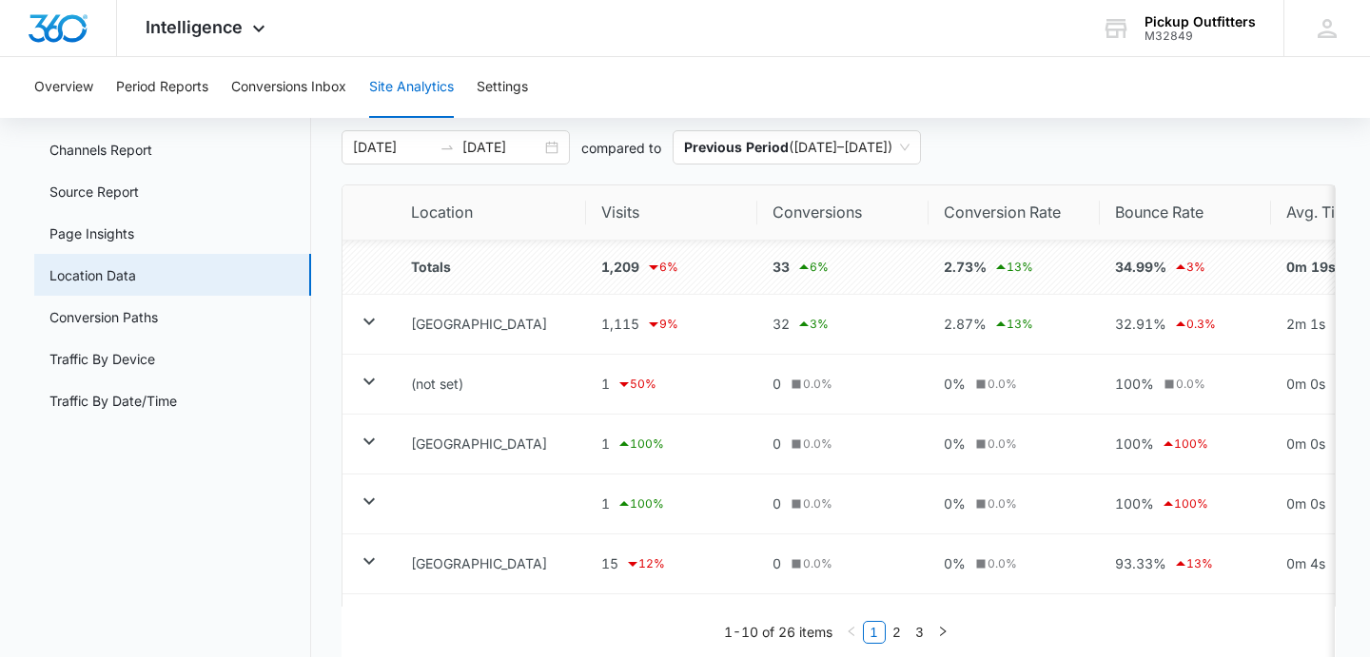
scroll to position [93, 0]
click at [134, 244] on link "Page Insights" at bounding box center [91, 235] width 85 height 20
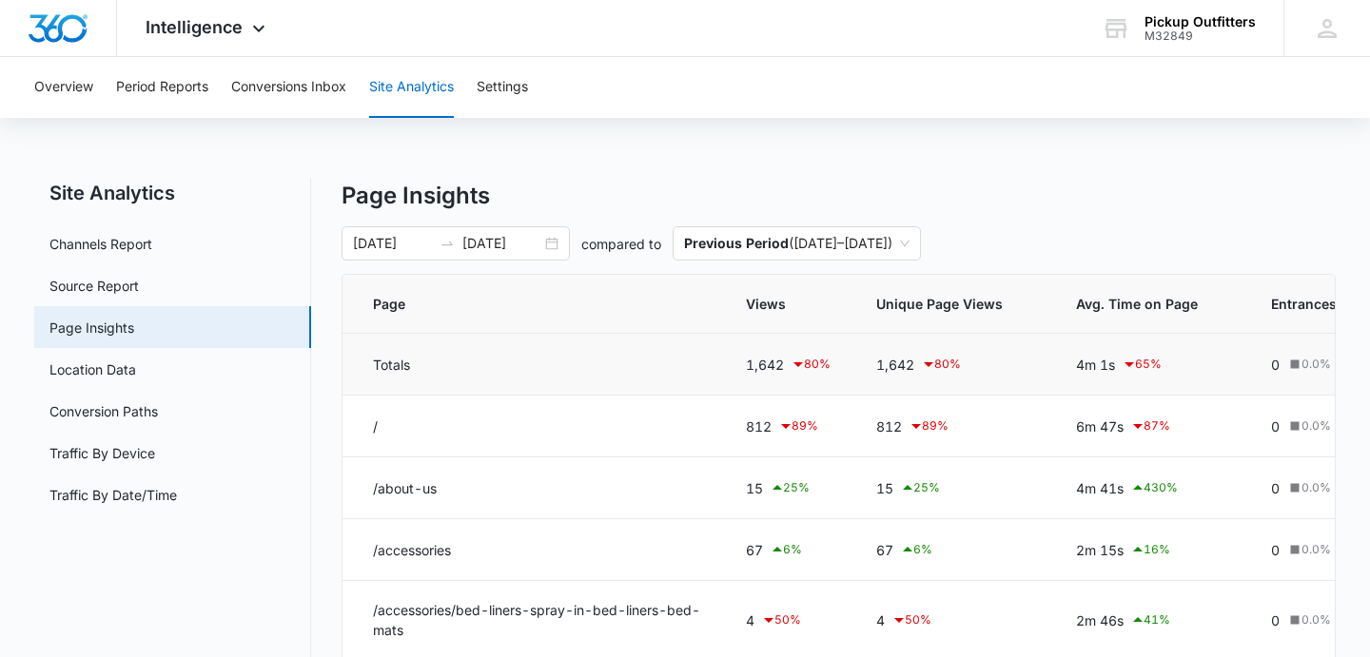
scroll to position [178, 0]
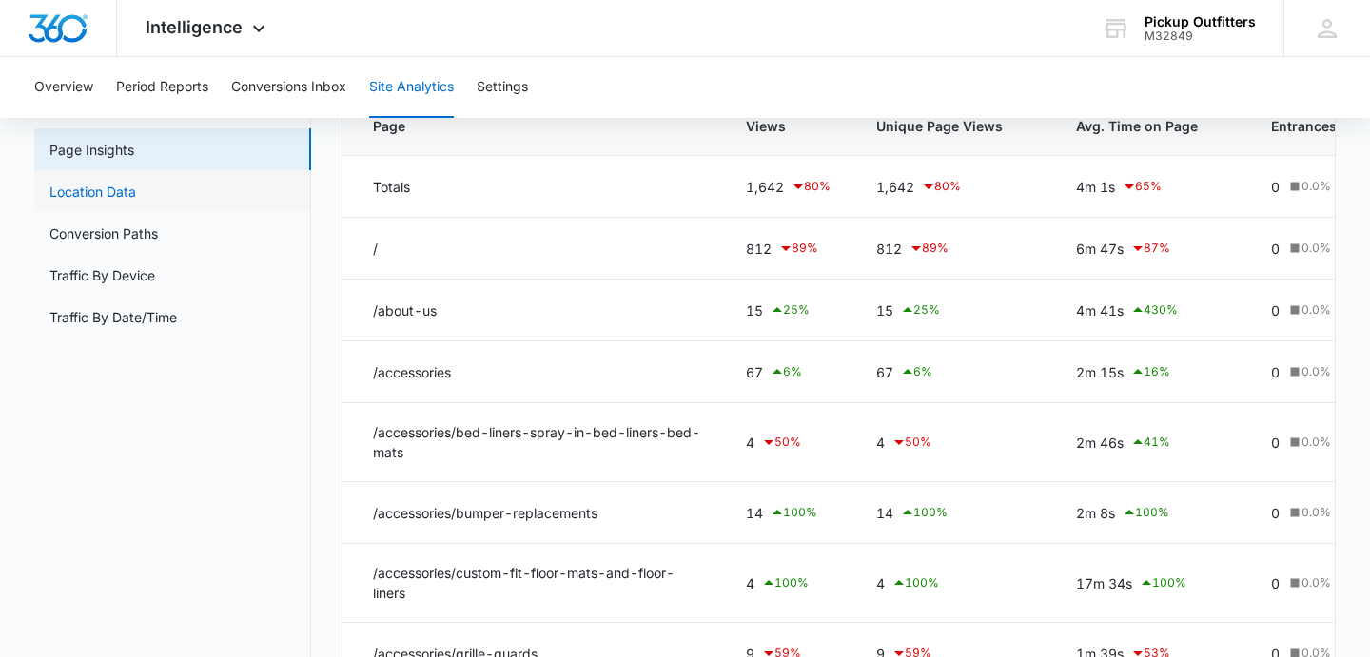
click at [119, 202] on link "Location Data" at bounding box center [92, 192] width 87 height 20
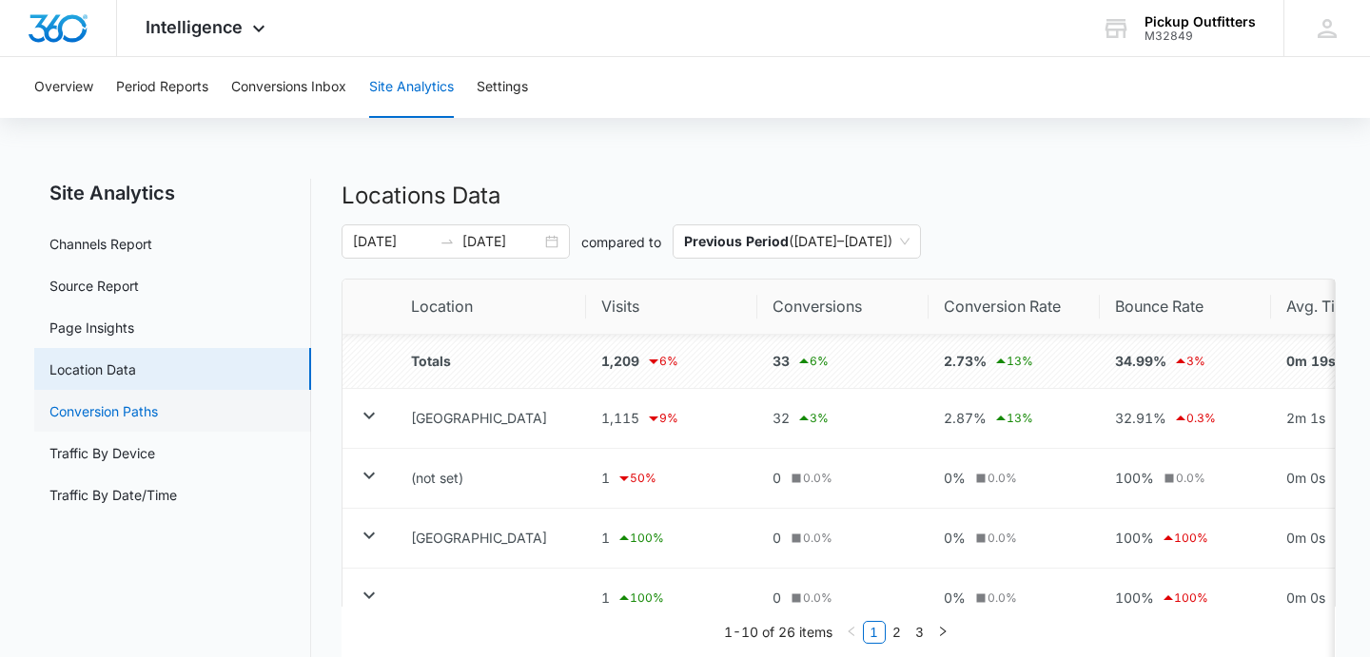
click at [133, 418] on link "Conversion Paths" at bounding box center [103, 411] width 108 height 20
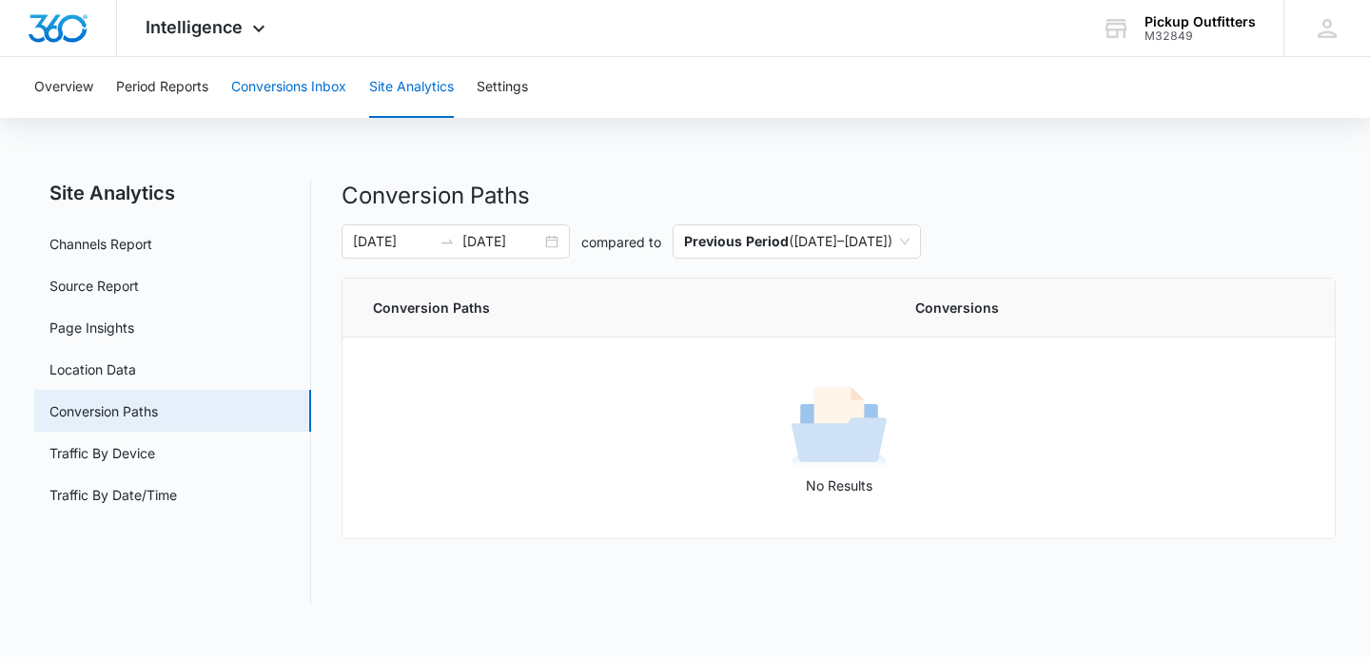
click at [281, 91] on button "Conversions Inbox" at bounding box center [288, 87] width 115 height 61
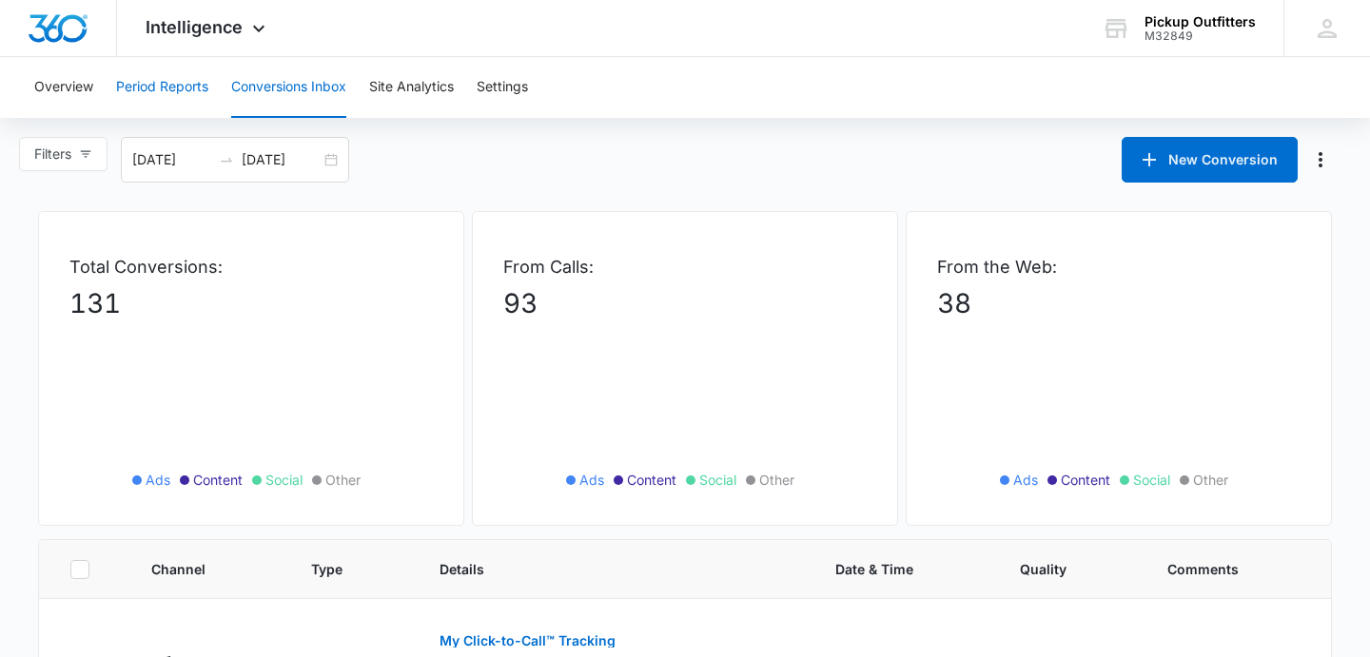
click at [172, 100] on button "Period Reports" at bounding box center [162, 87] width 92 height 61
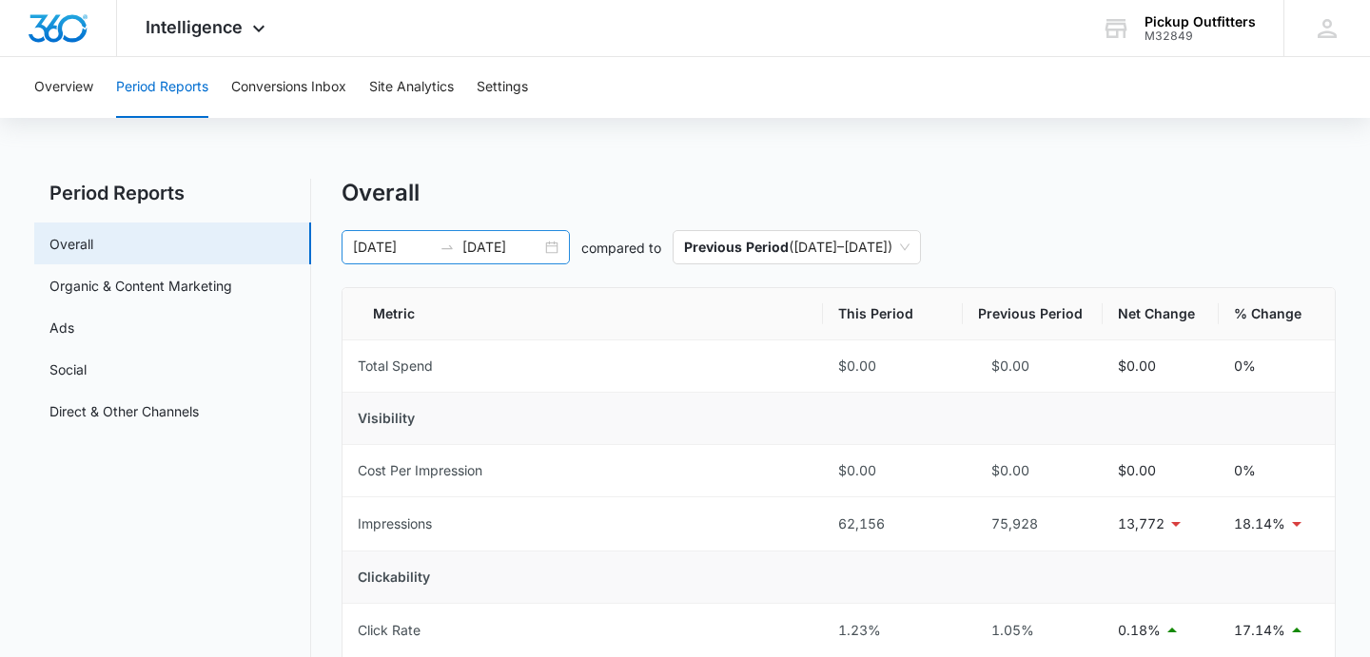
click at [555, 245] on div "[DATE] [DATE]" at bounding box center [456, 247] width 228 height 34
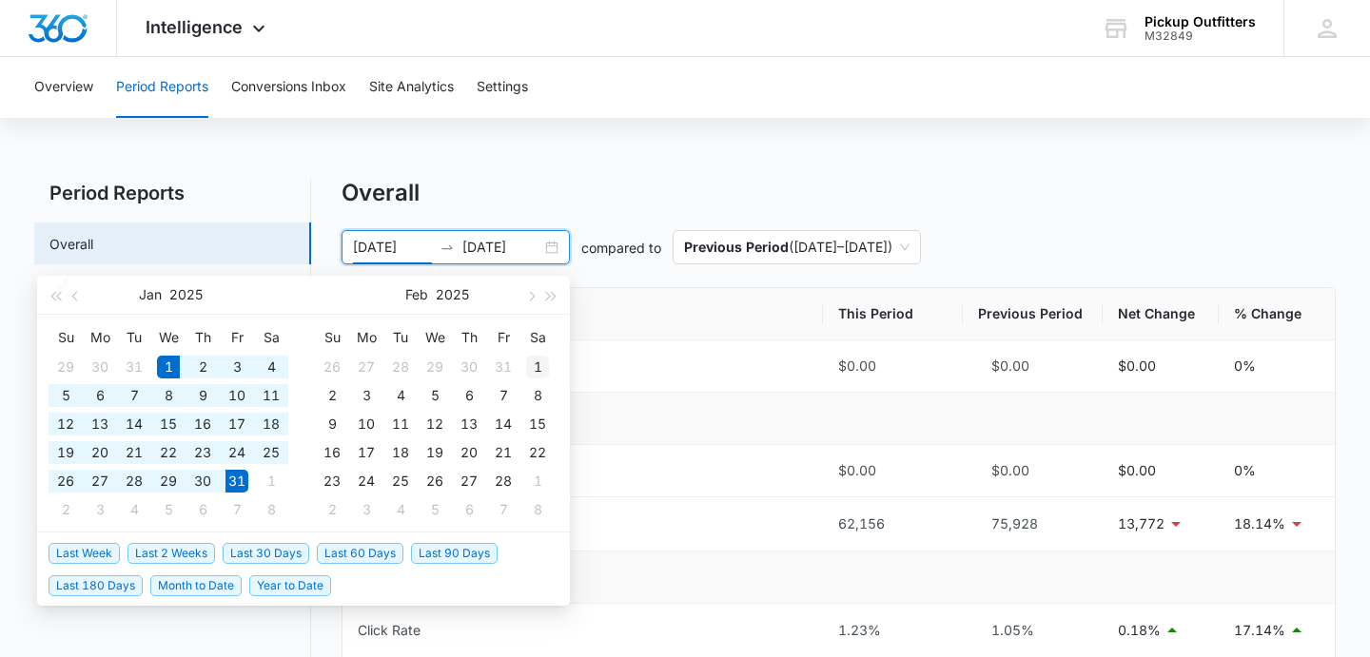
type input "[DATE]"
click at [541, 362] on div "1" at bounding box center [537, 367] width 23 height 23
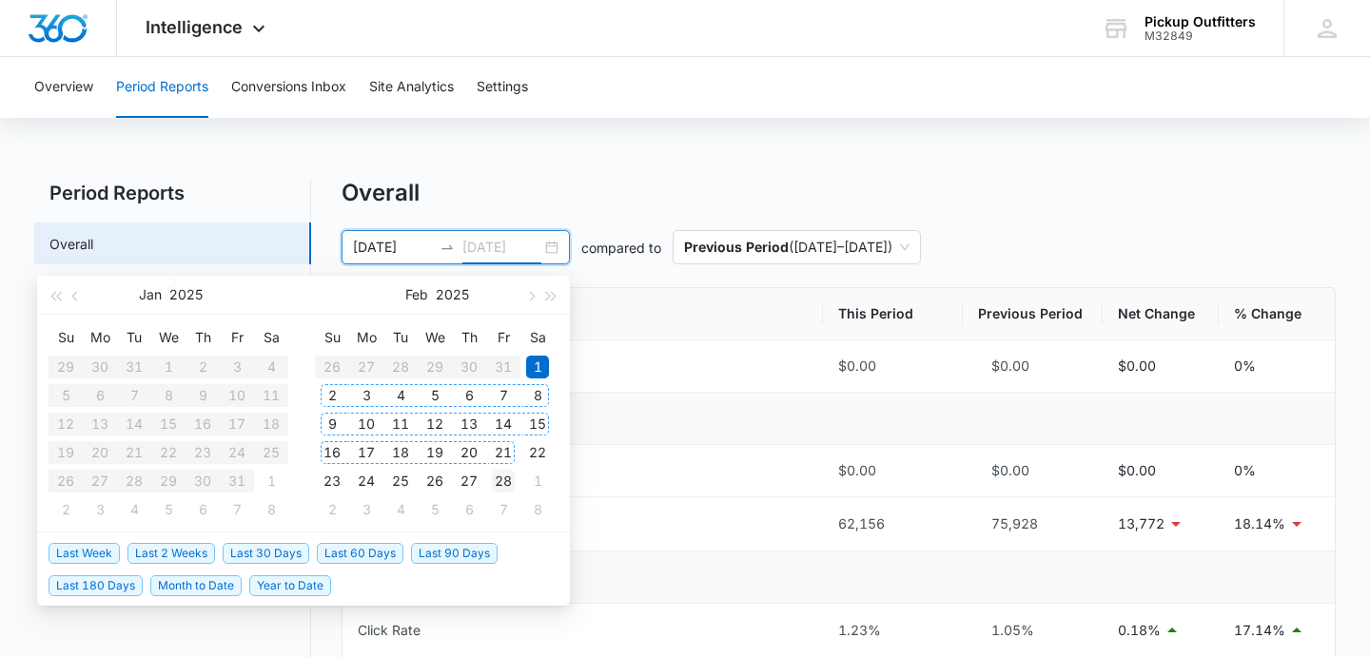
type input "[DATE]"
click at [503, 482] on div "28" at bounding box center [503, 481] width 23 height 23
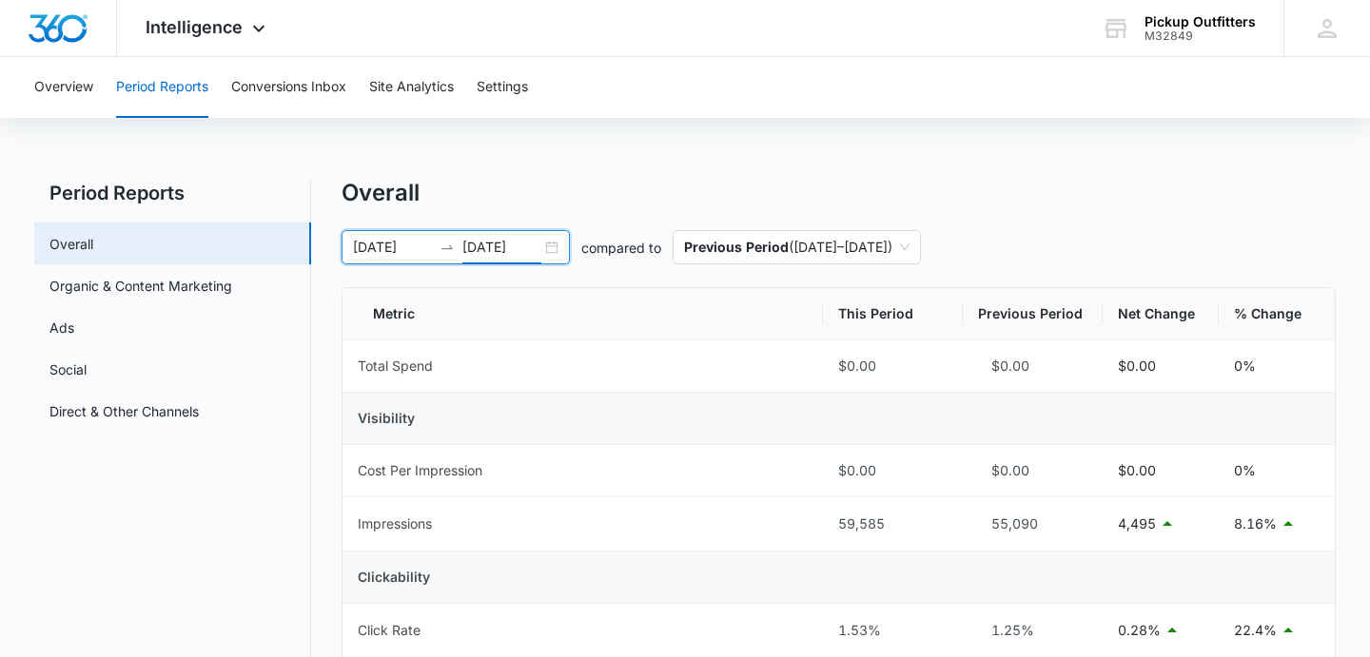
click at [545, 247] on div "[DATE] [DATE]" at bounding box center [456, 247] width 228 height 34
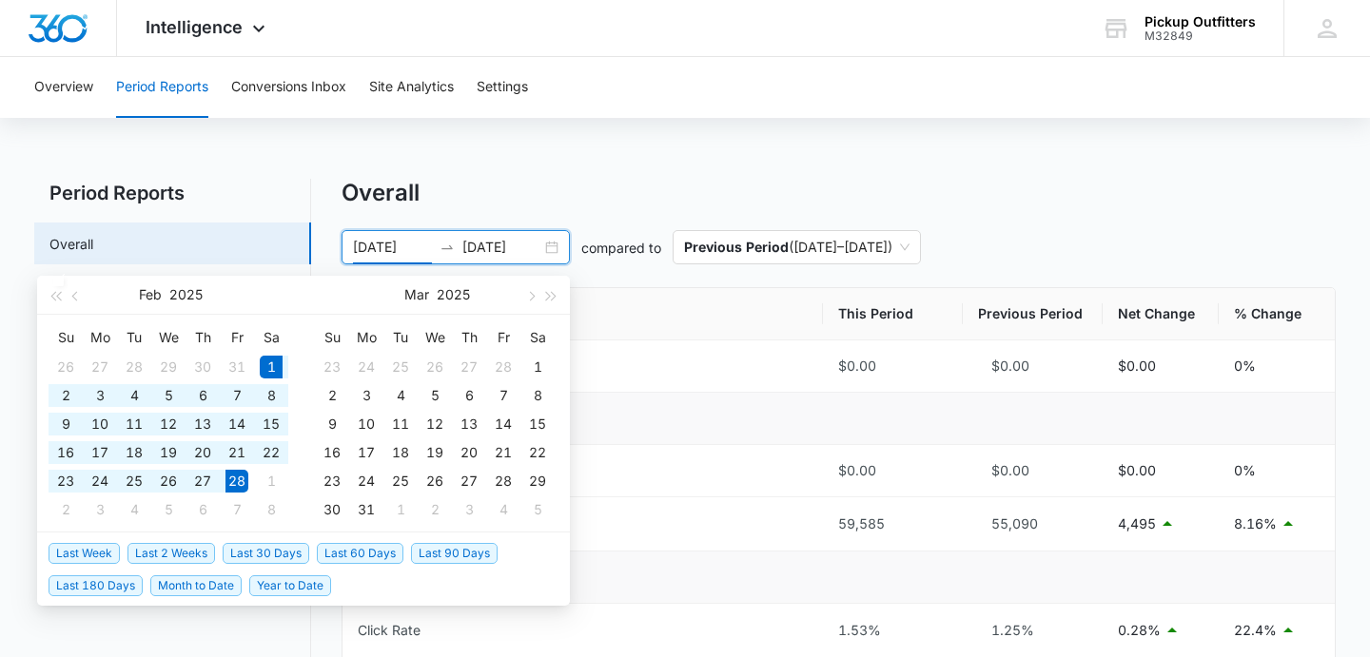
click at [675, 321] on th "Metric" at bounding box center [583, 314] width 480 height 52
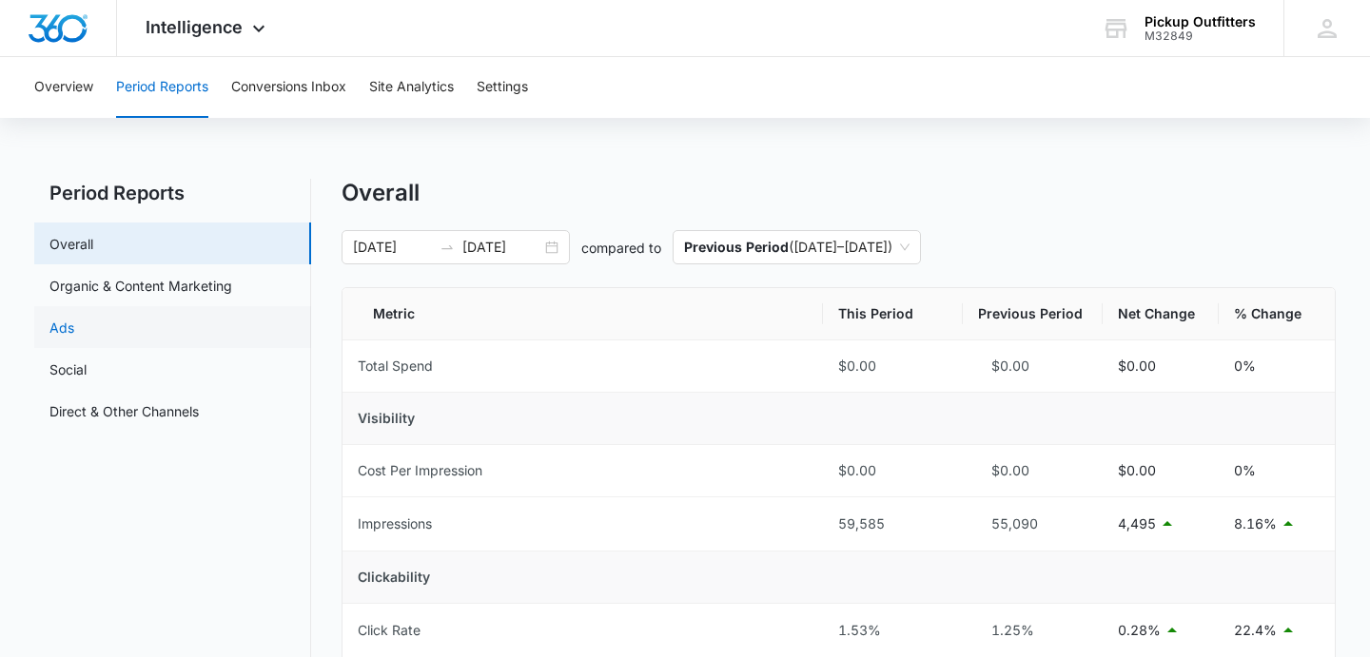
click at [74, 328] on link "Ads" at bounding box center [61, 328] width 25 height 20
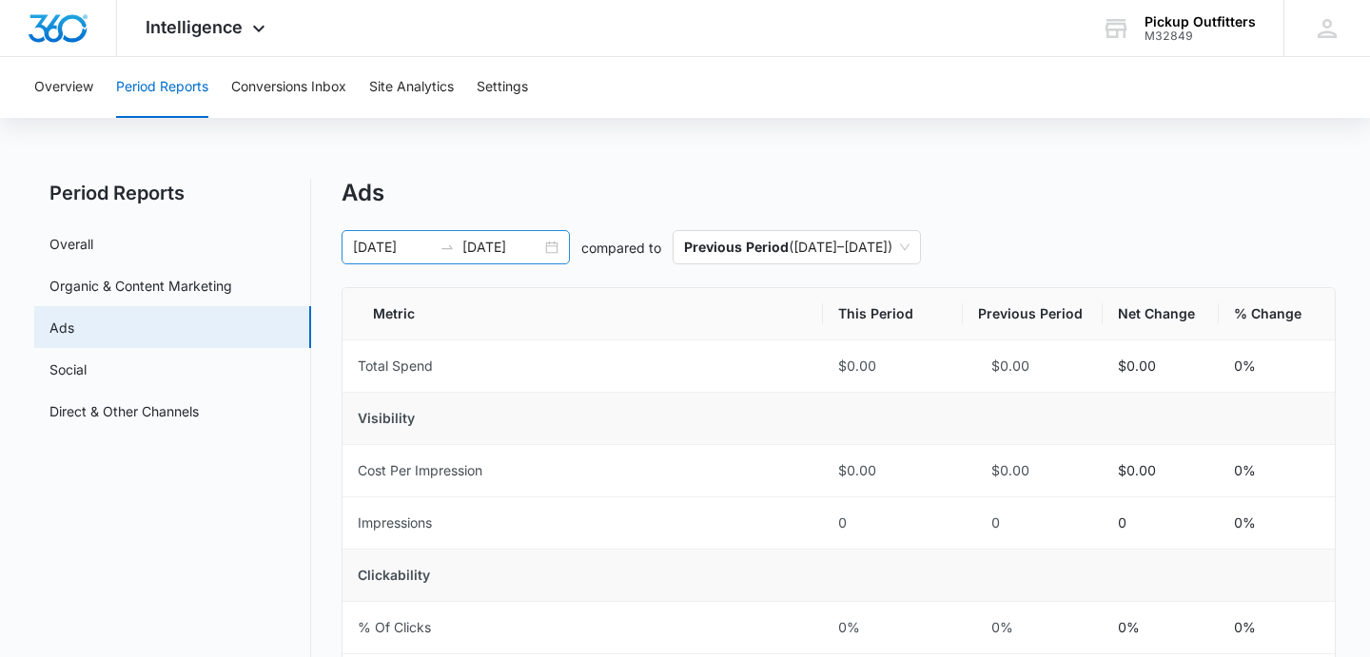
click at [556, 246] on div "[DATE] [DATE]" at bounding box center [456, 247] width 228 height 34
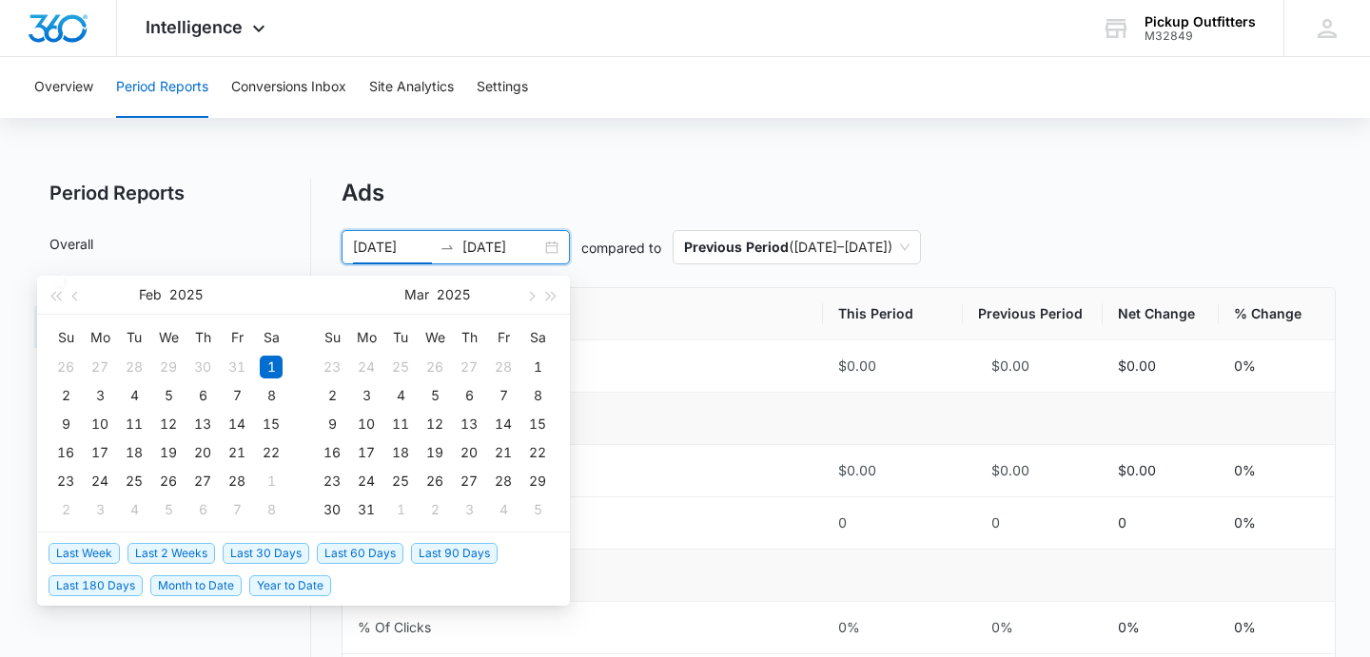
click at [247, 552] on span "Last 30 Days" at bounding box center [266, 553] width 87 height 21
type input "[DATE]"
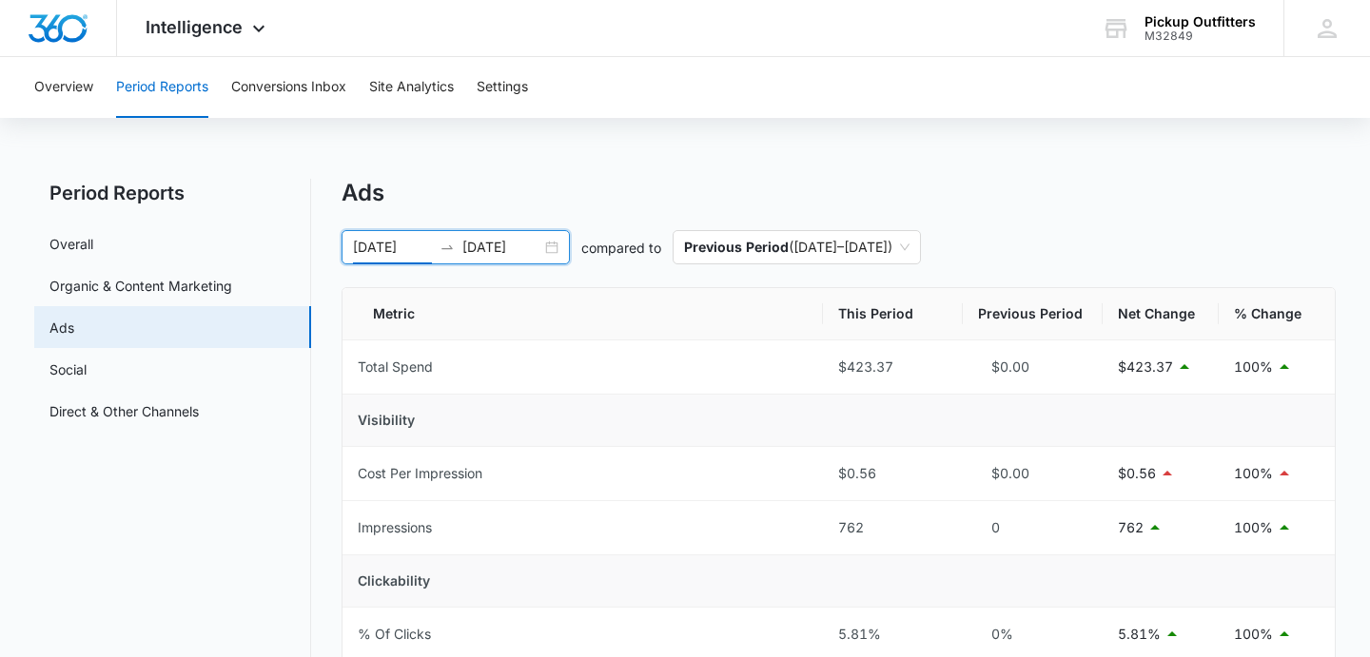
click at [555, 247] on div "[DATE] [DATE]" at bounding box center [456, 247] width 228 height 34
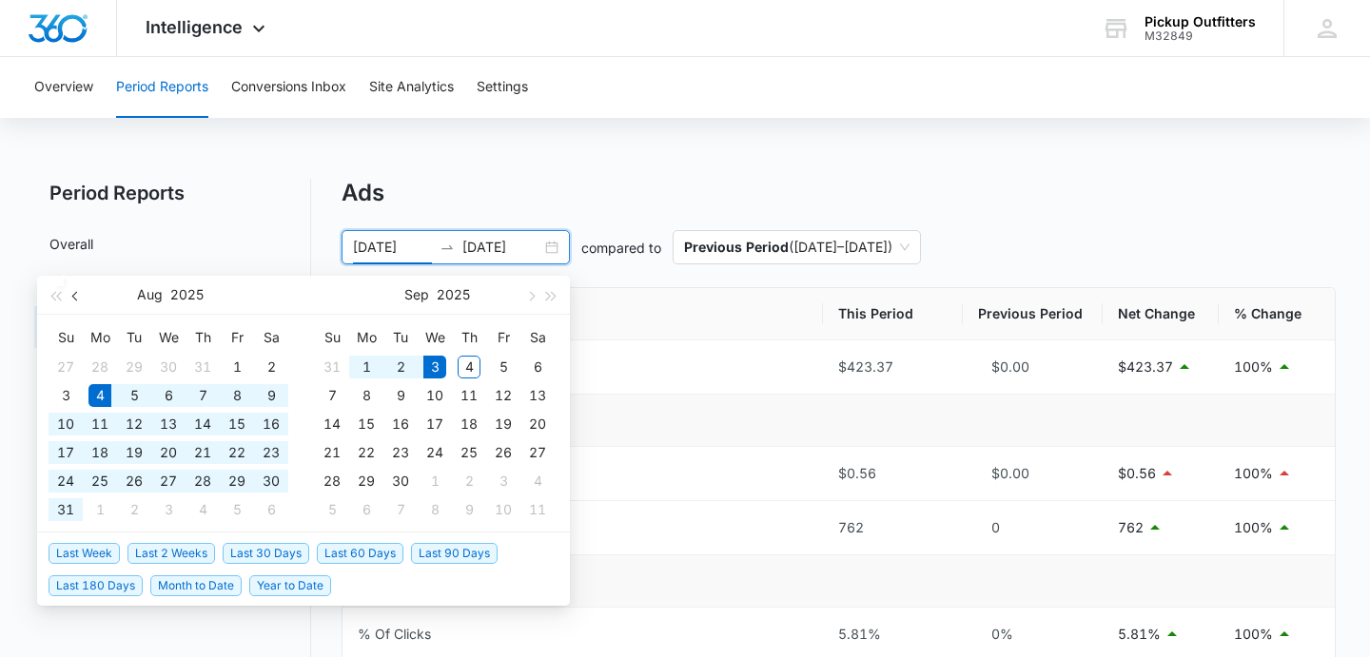
click at [68, 300] on button "button" at bounding box center [76, 295] width 21 height 38
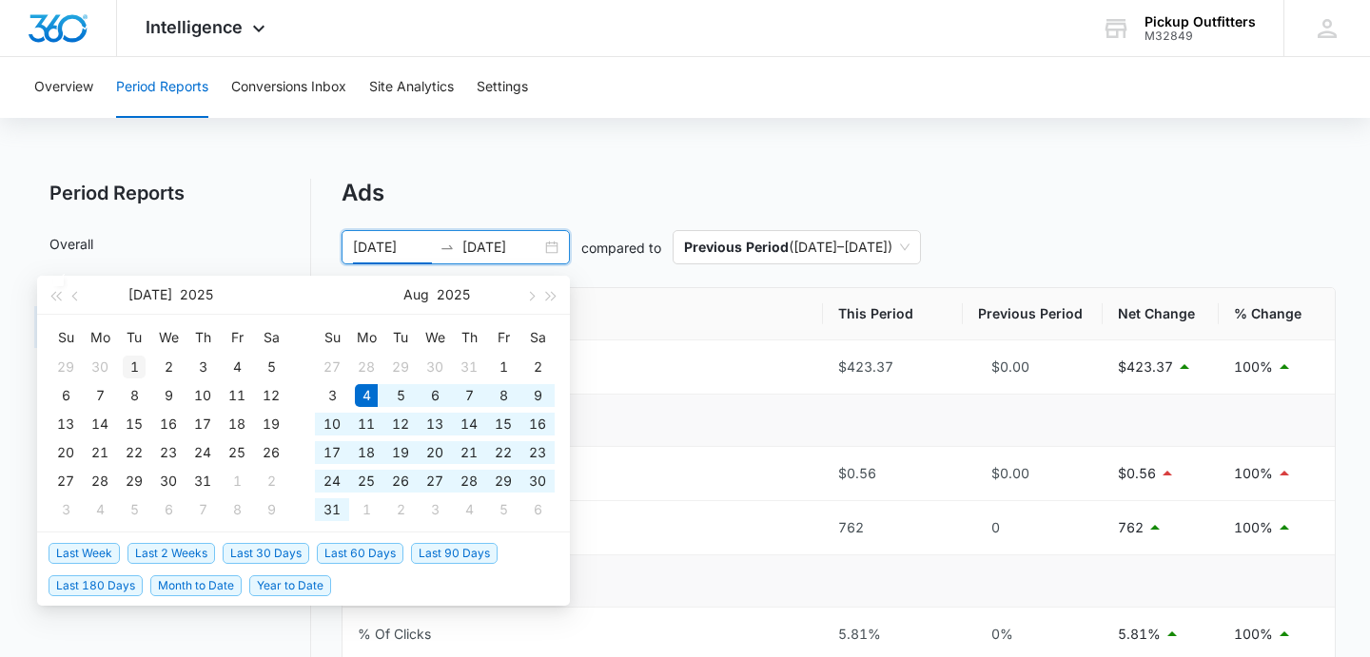
type input "[DATE]"
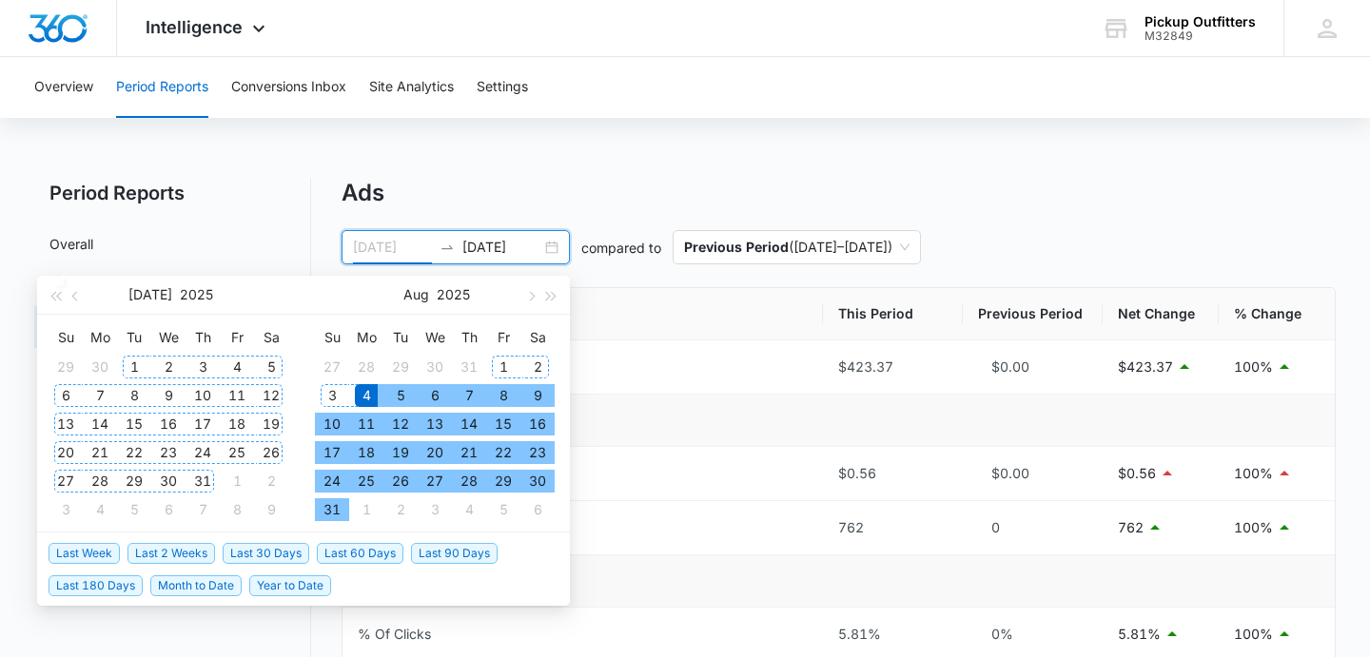
click at [125, 367] on div "1" at bounding box center [134, 367] width 23 height 23
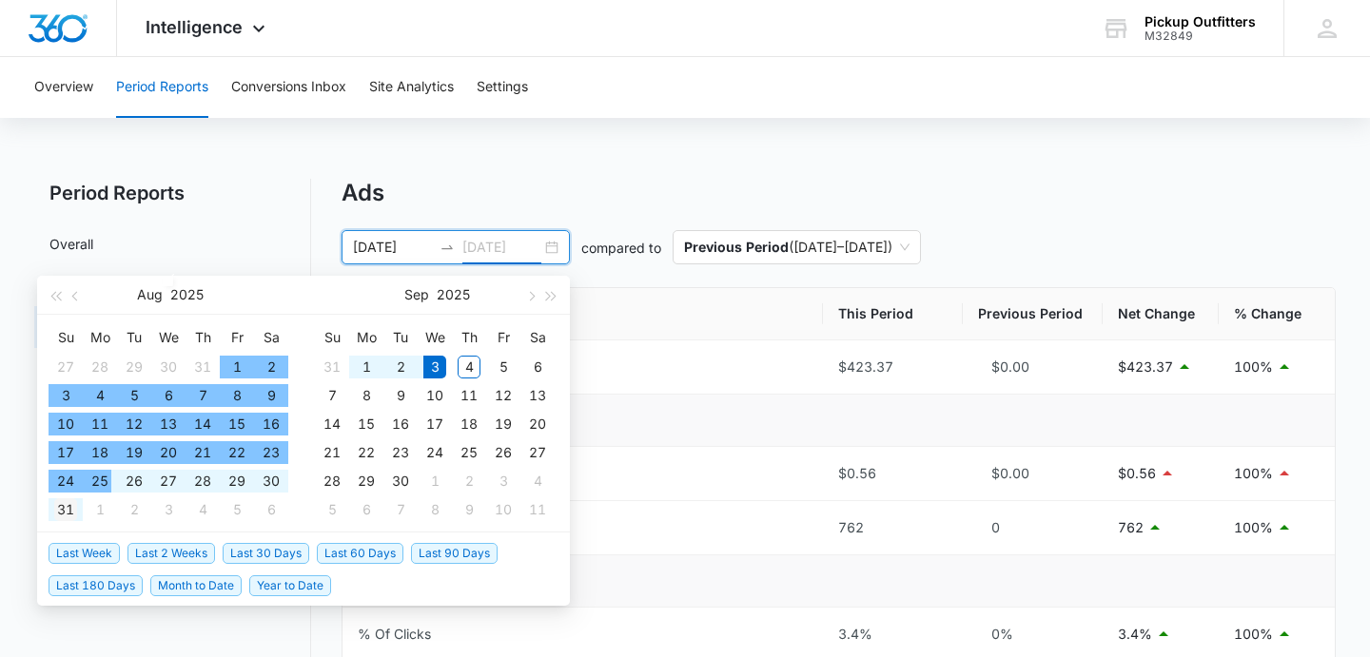
type input "[DATE]"
click at [68, 505] on div "31" at bounding box center [65, 510] width 23 height 23
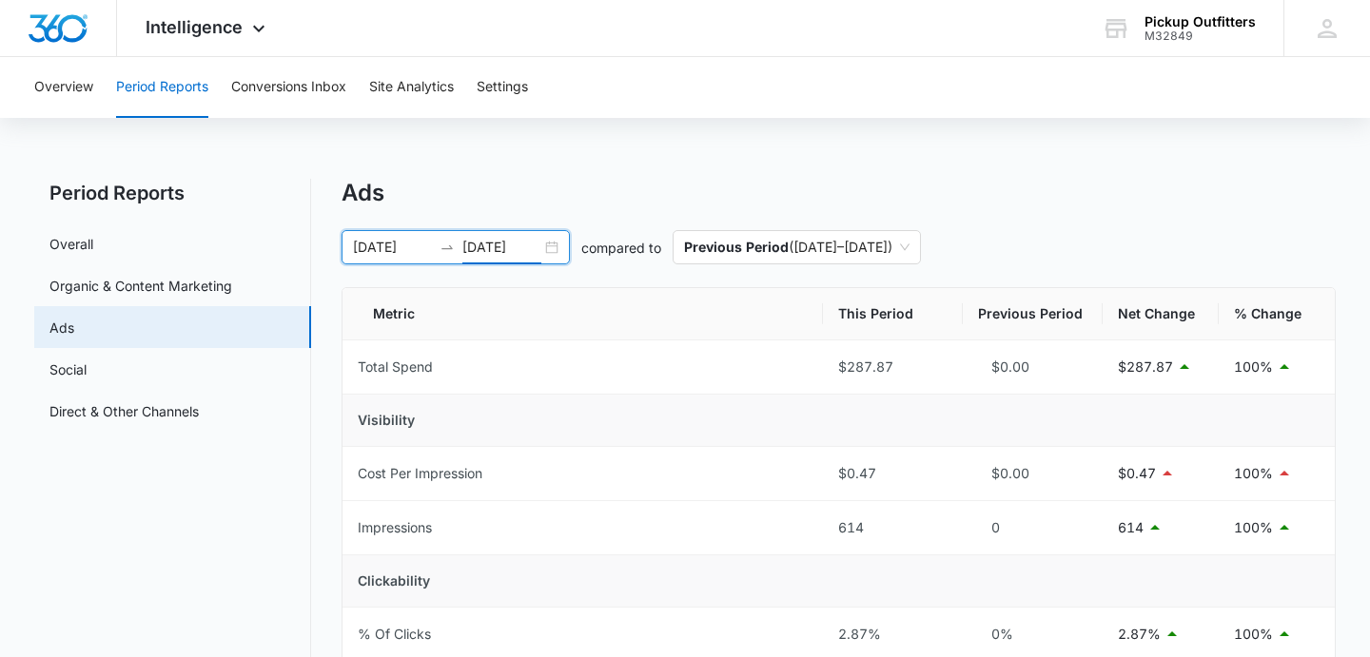
click at [548, 251] on div "[DATE] [DATE]" at bounding box center [456, 247] width 228 height 34
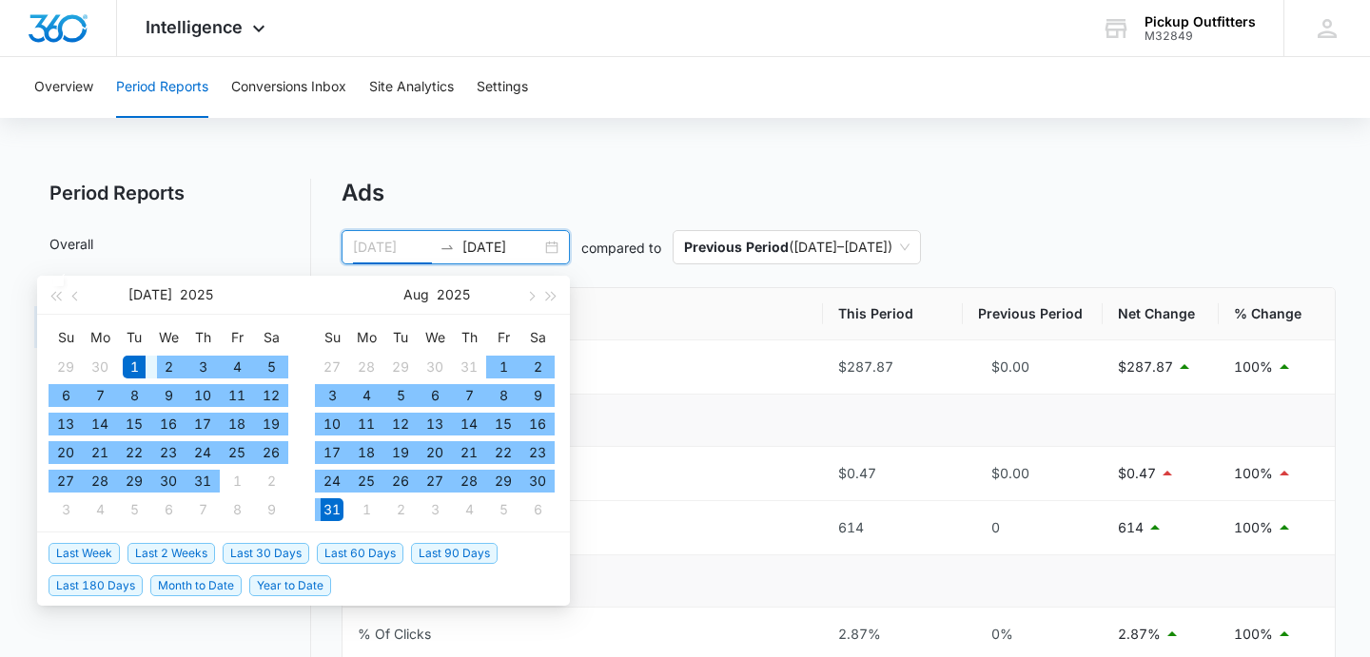
type input "[DATE]"
click at [131, 366] on div "1" at bounding box center [134, 367] width 23 height 23
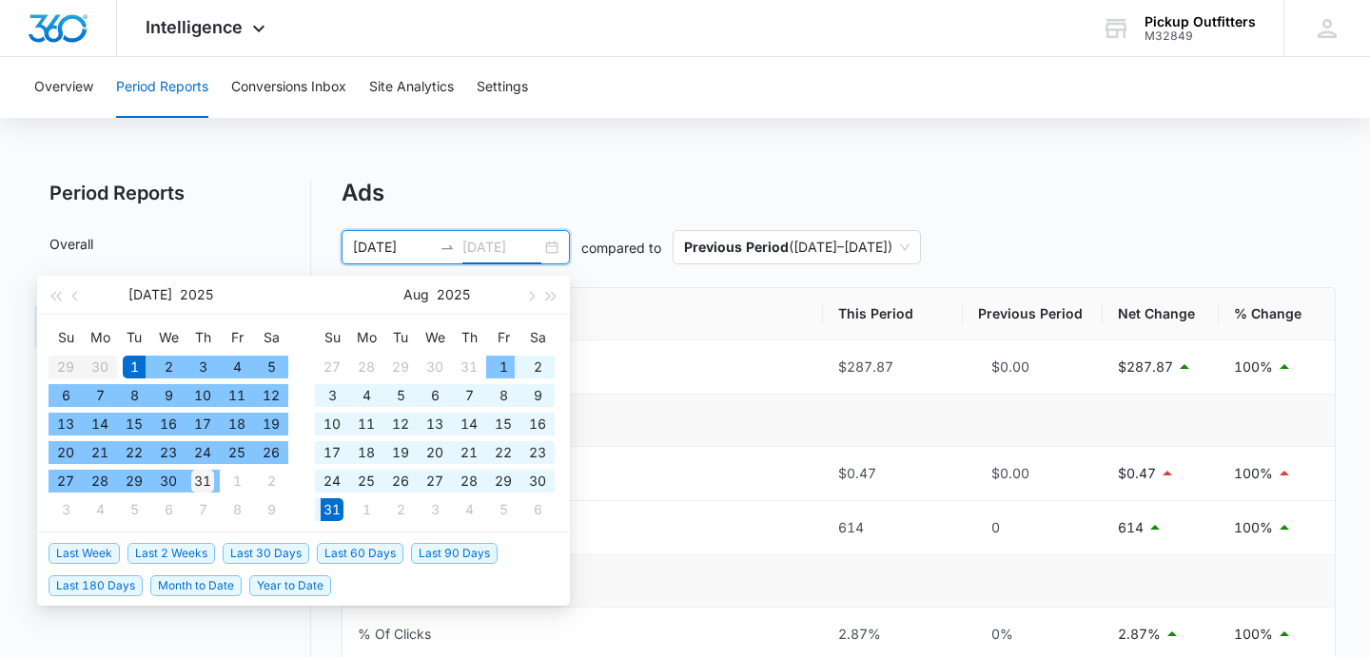
type input "[DATE]"
click at [207, 480] on div "31" at bounding box center [202, 481] width 23 height 23
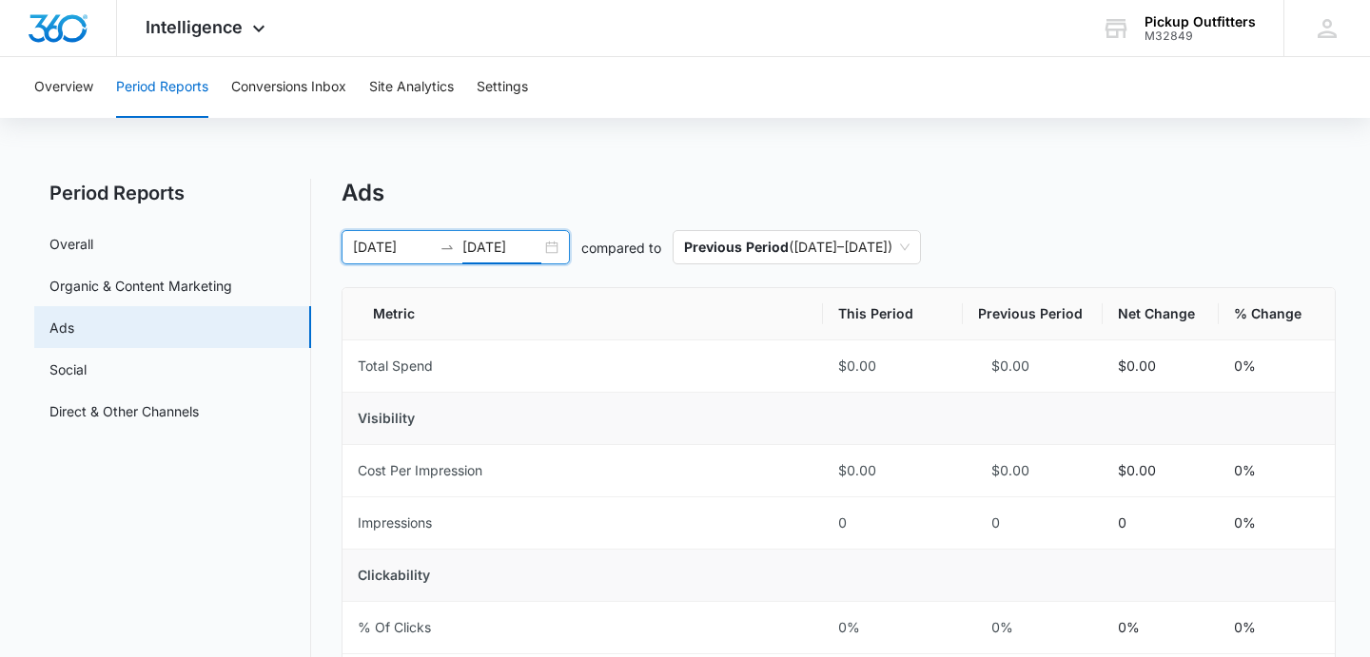
click at [552, 244] on div "[DATE] [DATE]" at bounding box center [456, 247] width 228 height 34
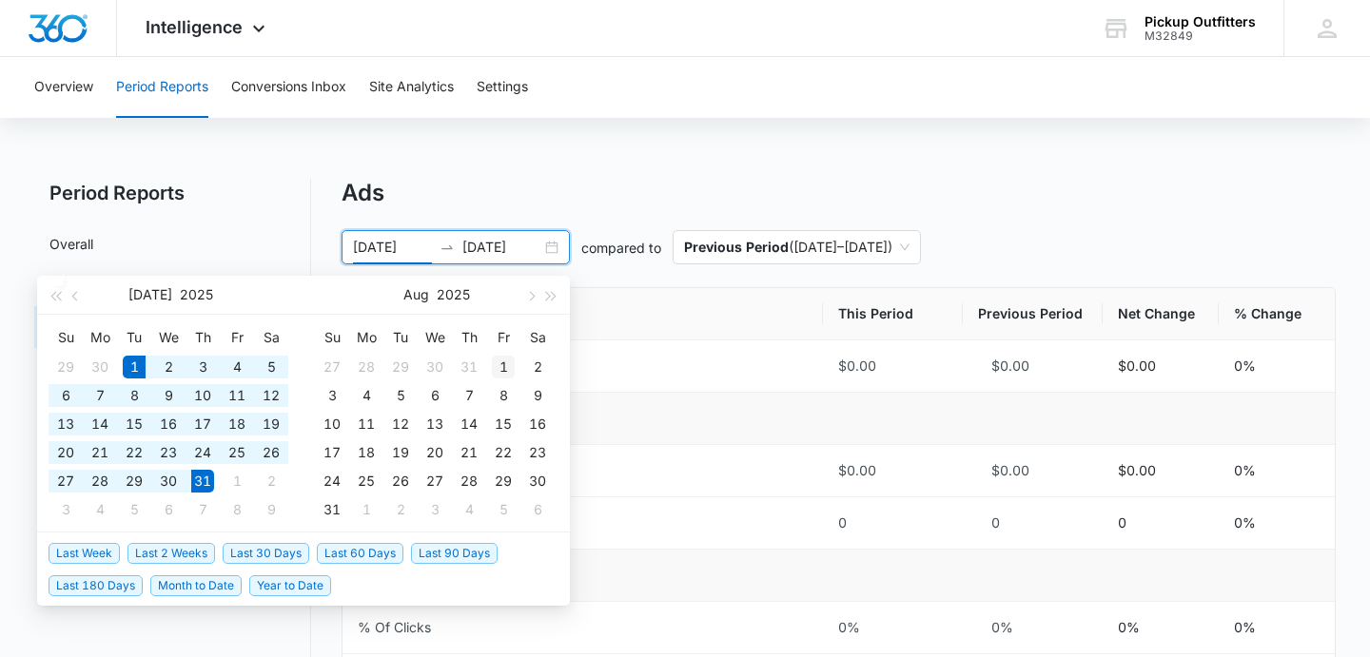
type input "[DATE]"
click at [502, 367] on div "1" at bounding box center [503, 367] width 23 height 23
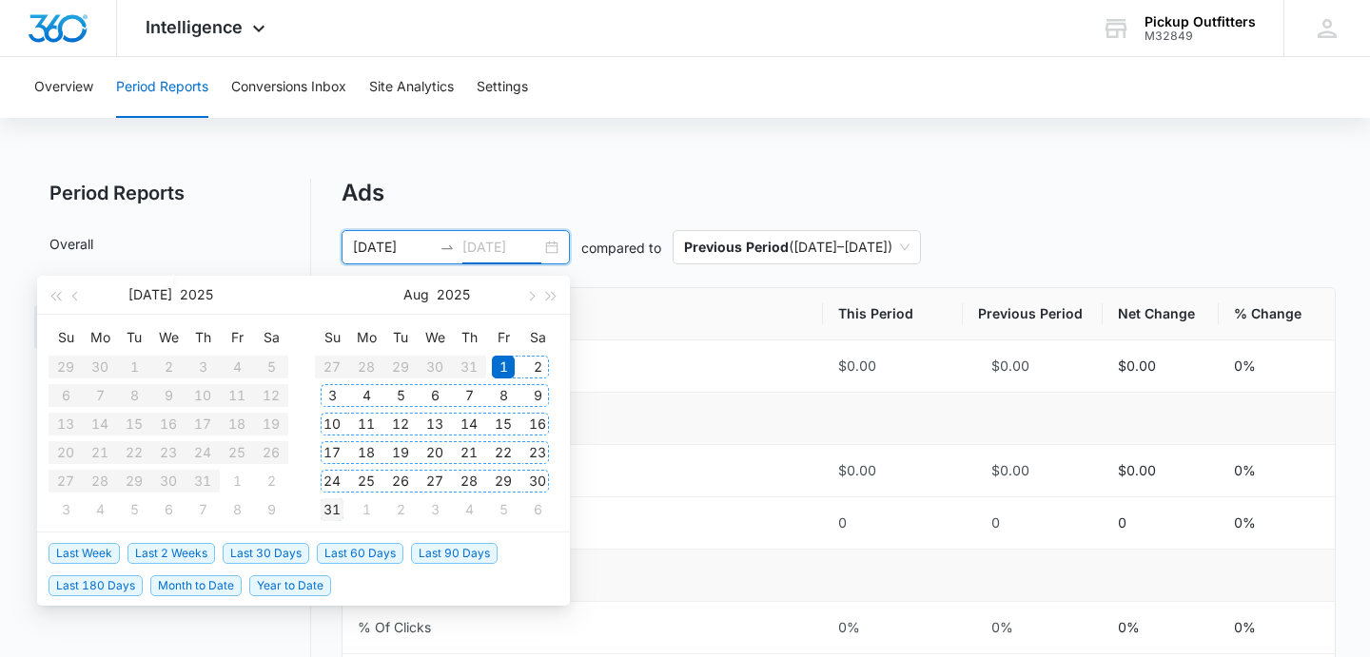
type input "[DATE]"
click at [333, 510] on div "31" at bounding box center [332, 510] width 23 height 23
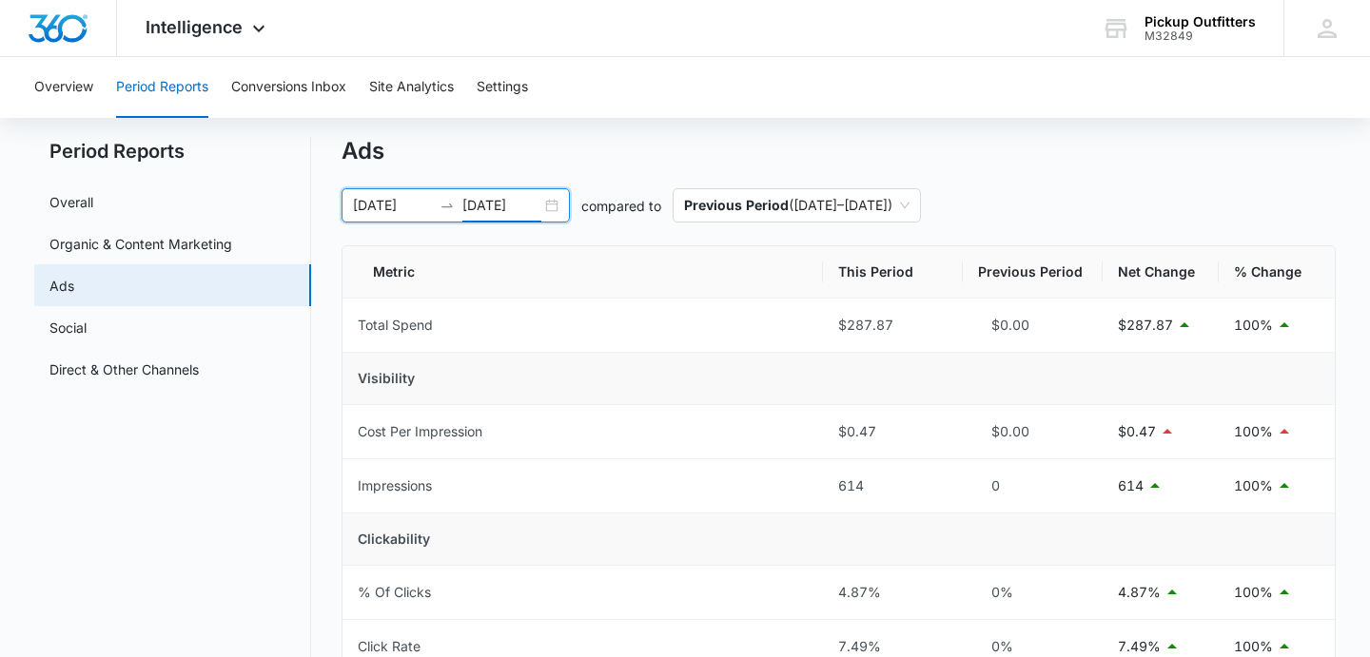
scroll to position [48, 0]
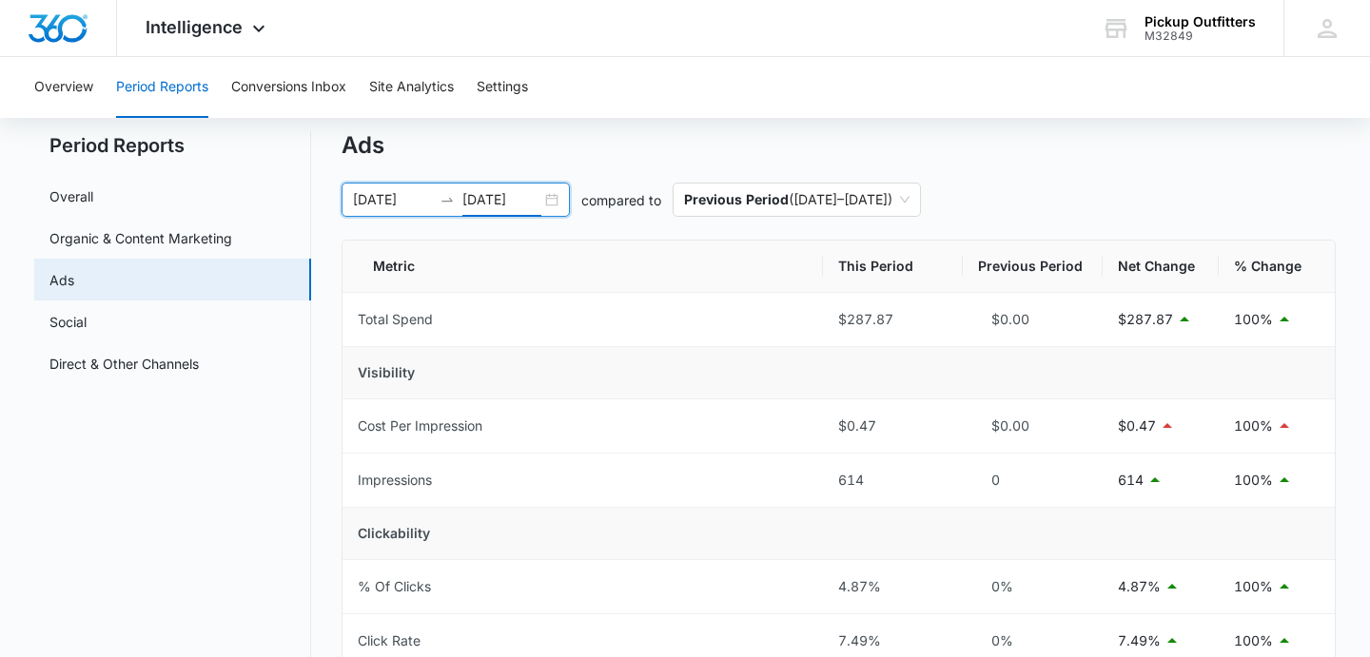
click at [555, 197] on div "[DATE] [DATE]" at bounding box center [456, 200] width 228 height 34
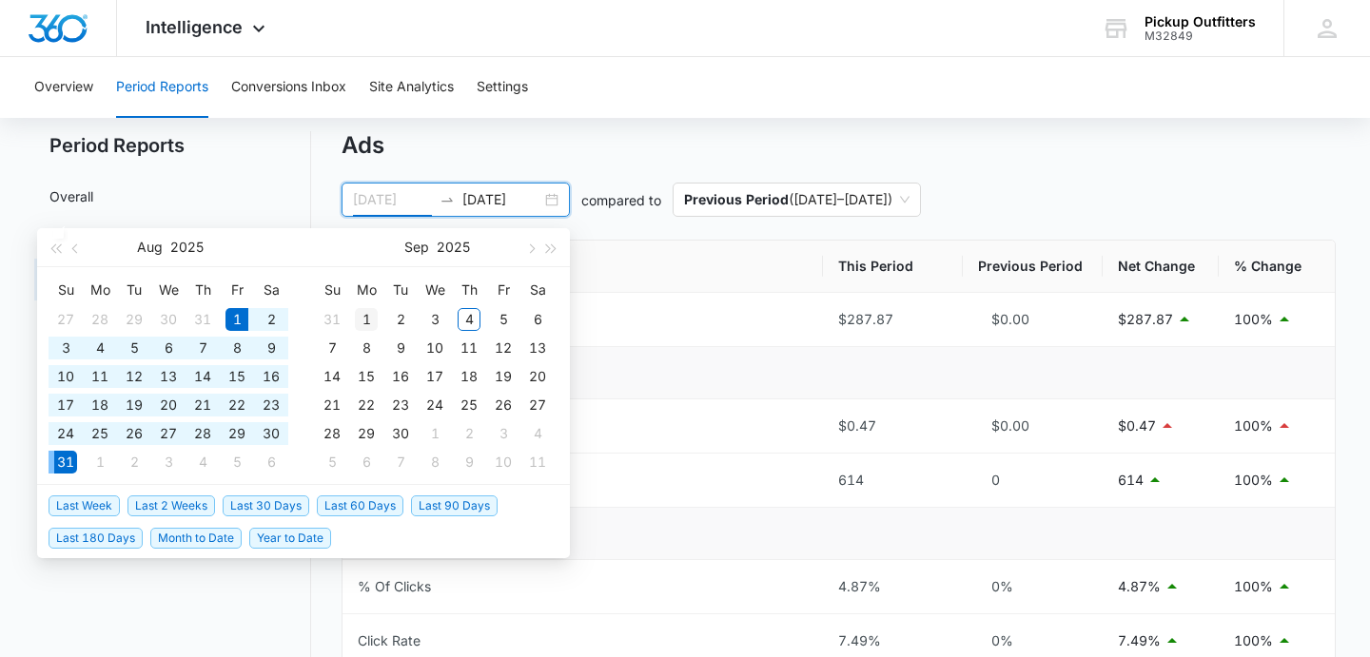
type input "[DATE]"
click at [368, 322] on div "1" at bounding box center [366, 319] width 23 height 23
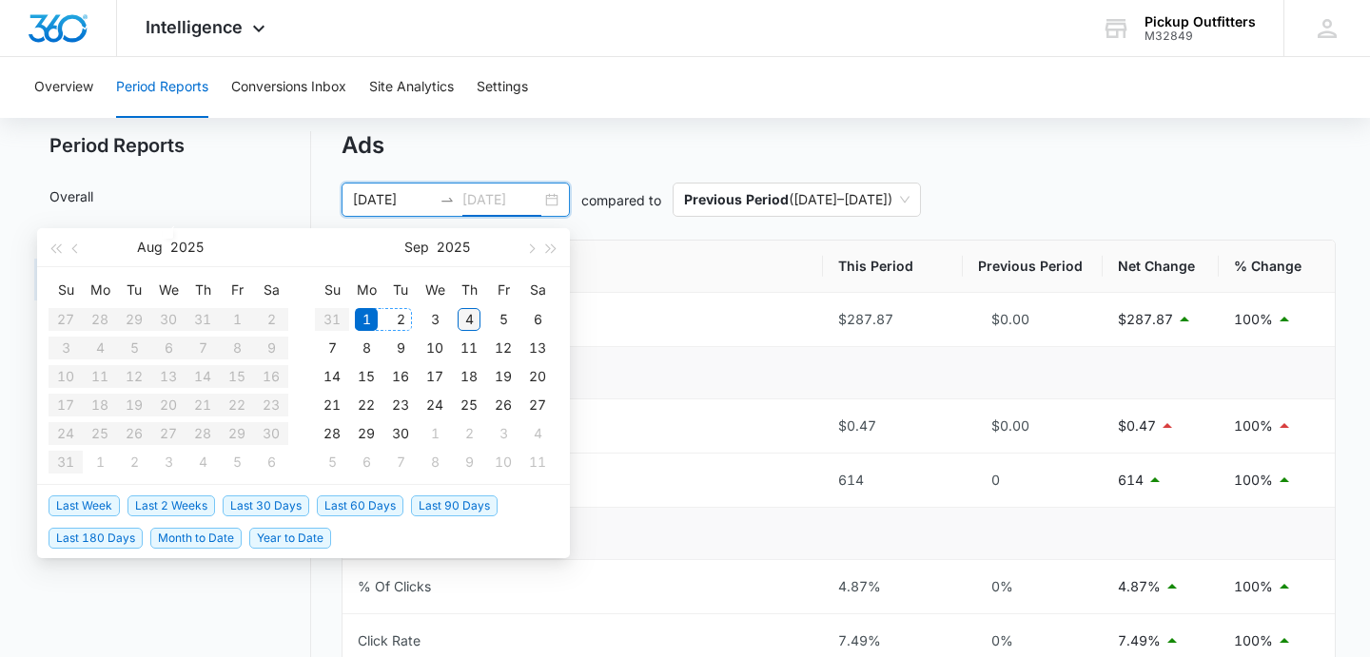
type input "[DATE]"
click at [469, 321] on div "4" at bounding box center [469, 319] width 23 height 23
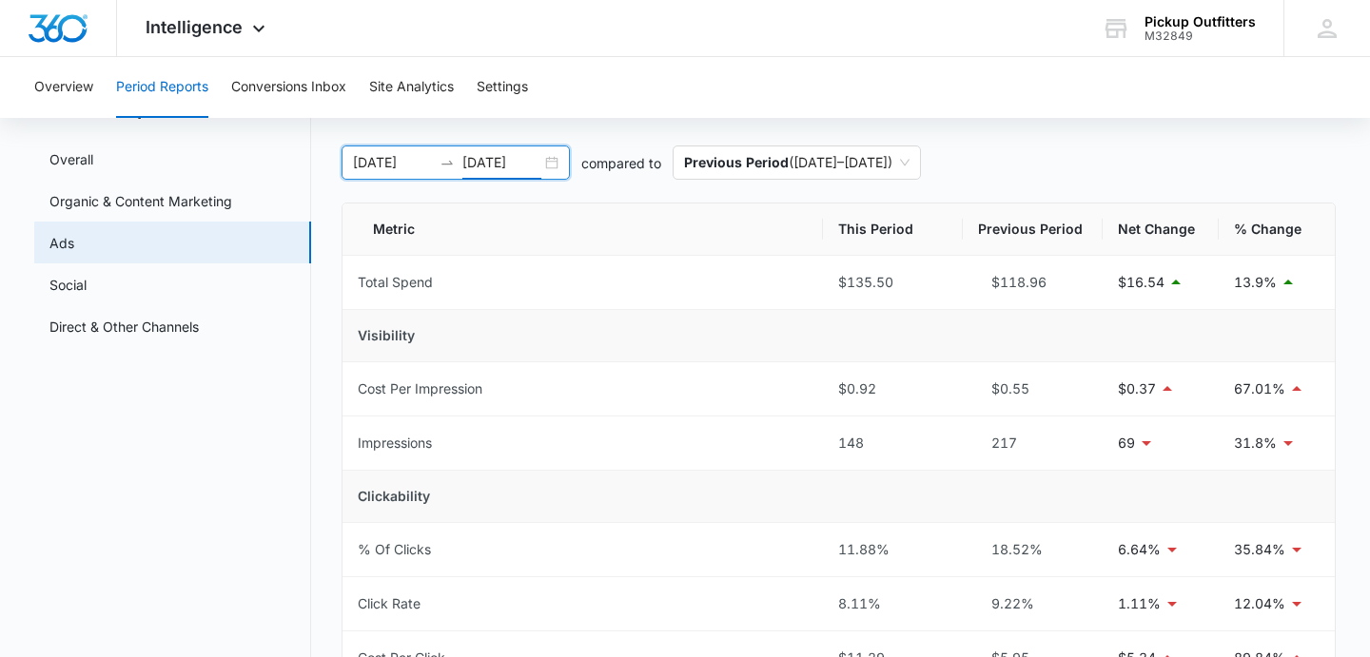
scroll to position [86, 0]
click at [314, 86] on button "Conversions Inbox" at bounding box center [288, 87] width 115 height 61
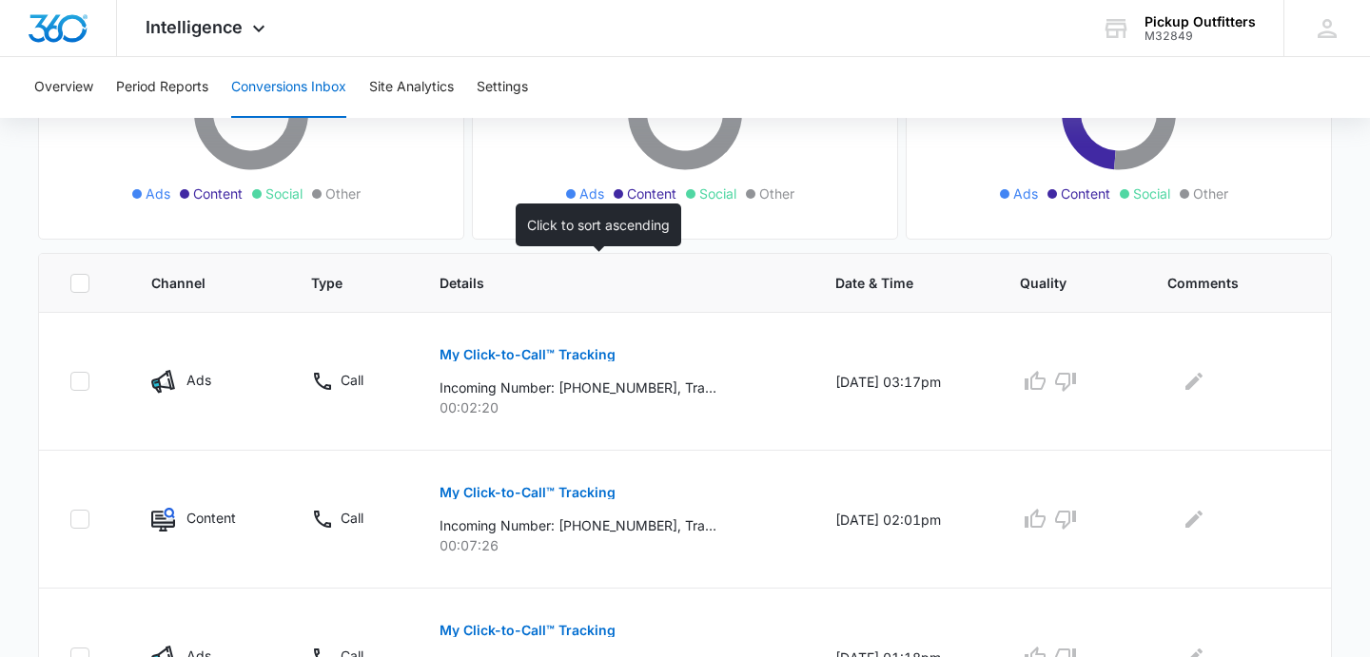
scroll to position [296, 0]
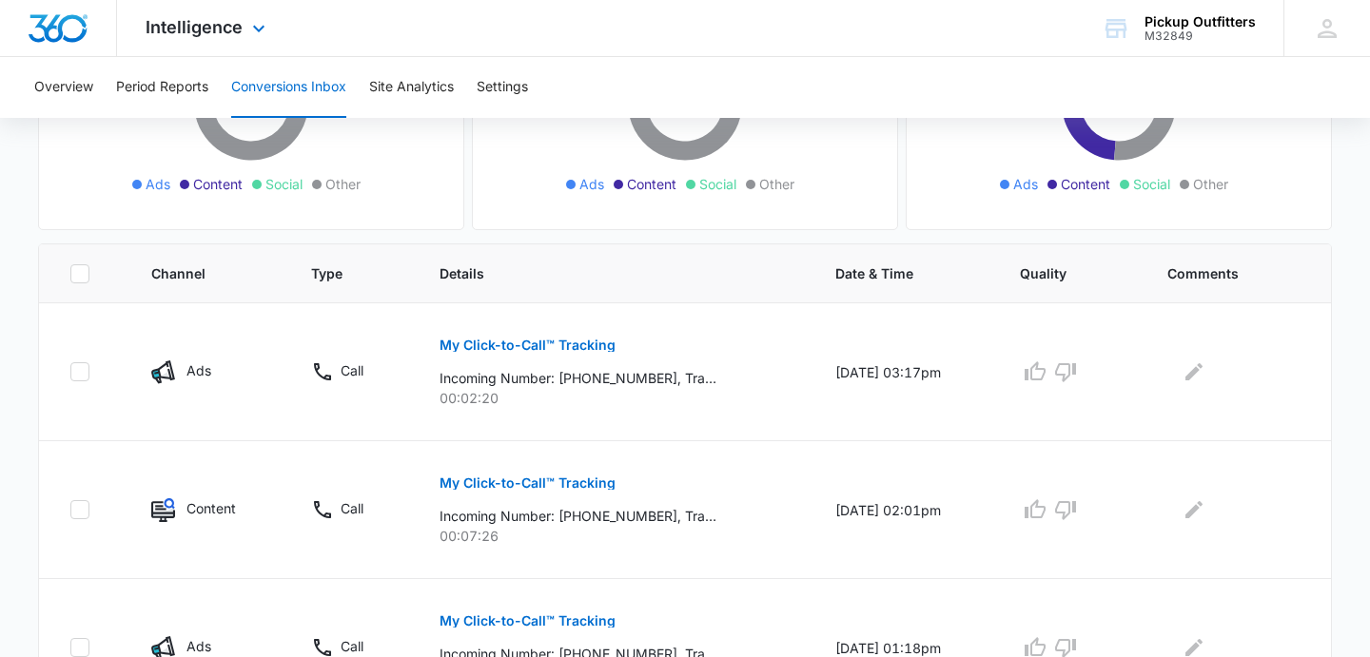
click at [71, 31] on img "Dashboard" at bounding box center [58, 28] width 61 height 29
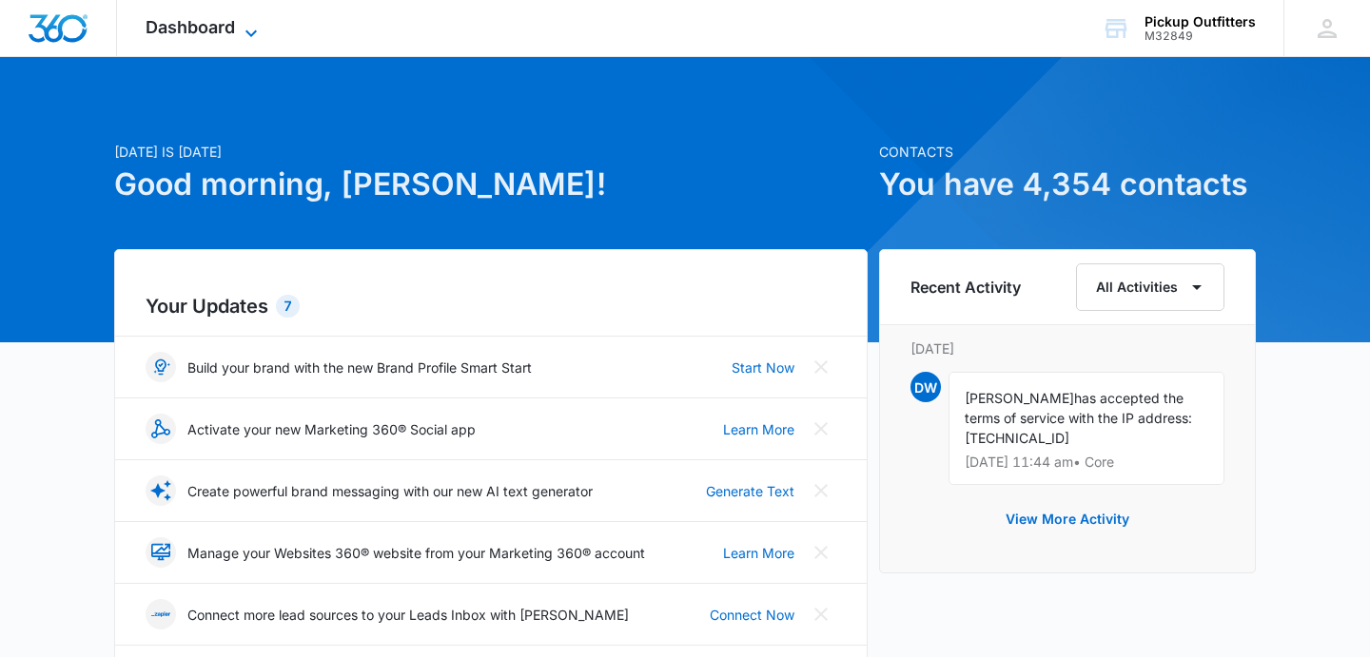
click at [218, 35] on span "Dashboard" at bounding box center [190, 27] width 89 height 20
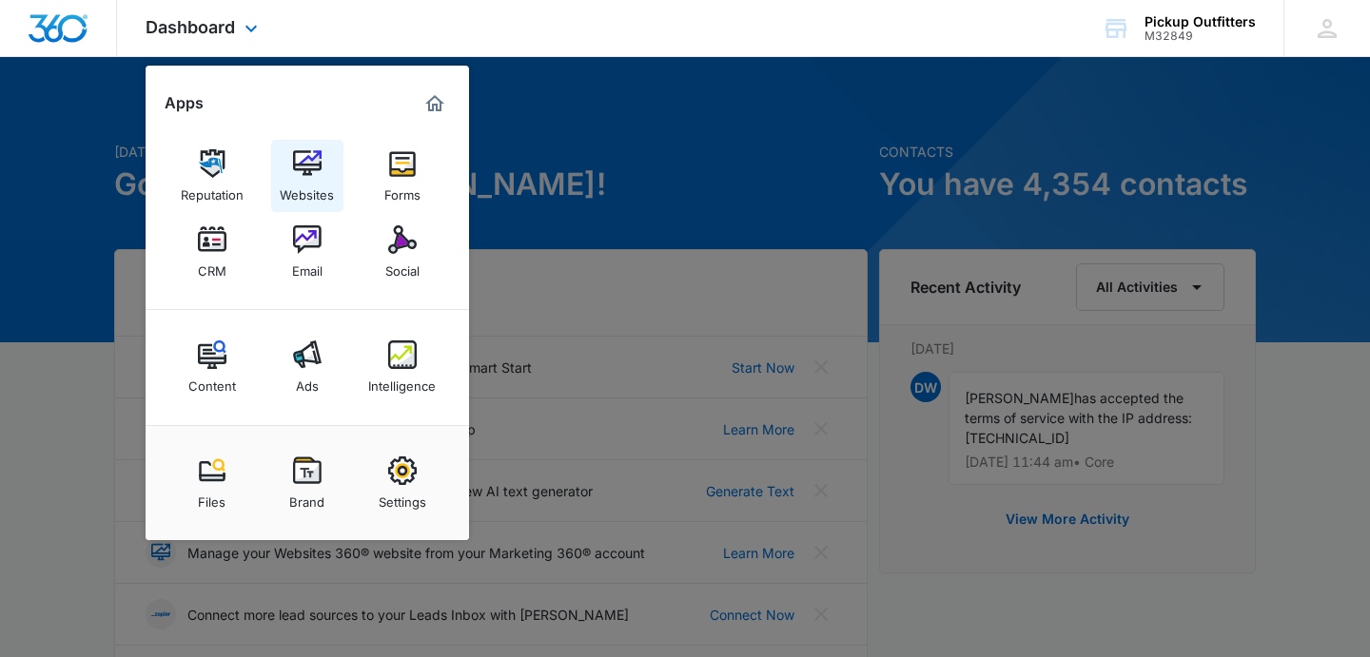
click at [309, 165] on img at bounding box center [307, 163] width 29 height 29
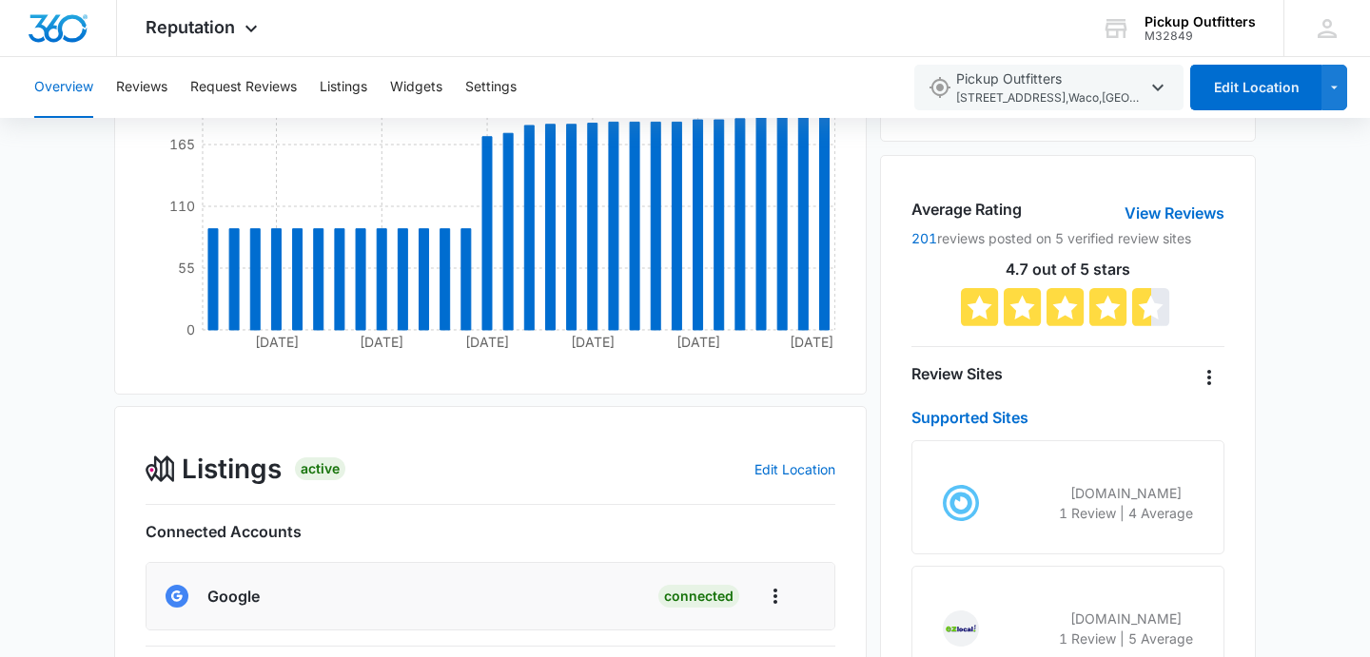
scroll to position [348, 0]
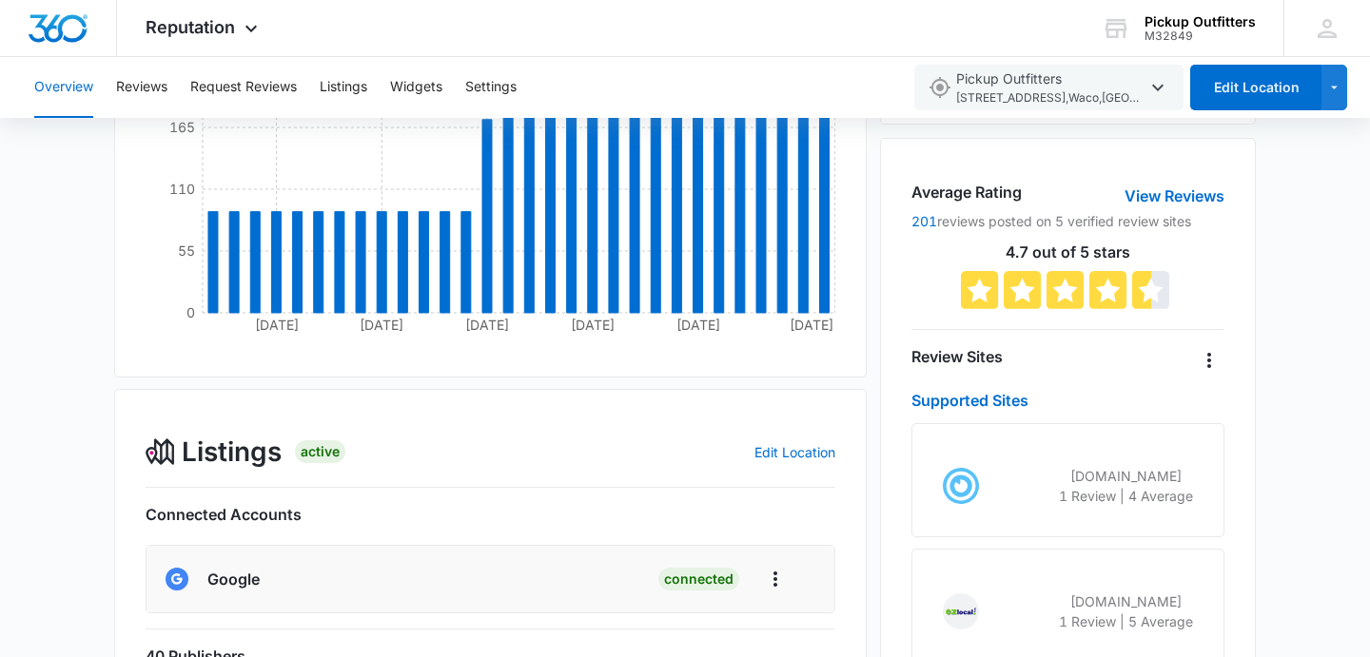
click at [874, 459] on div "Total Reviews Filters Mar 23 2023 - Aug 24 2025 201 Apr 16 Aug 24 Jan 24 Sep 24…" at bounding box center [685, 417] width 1142 height 1071
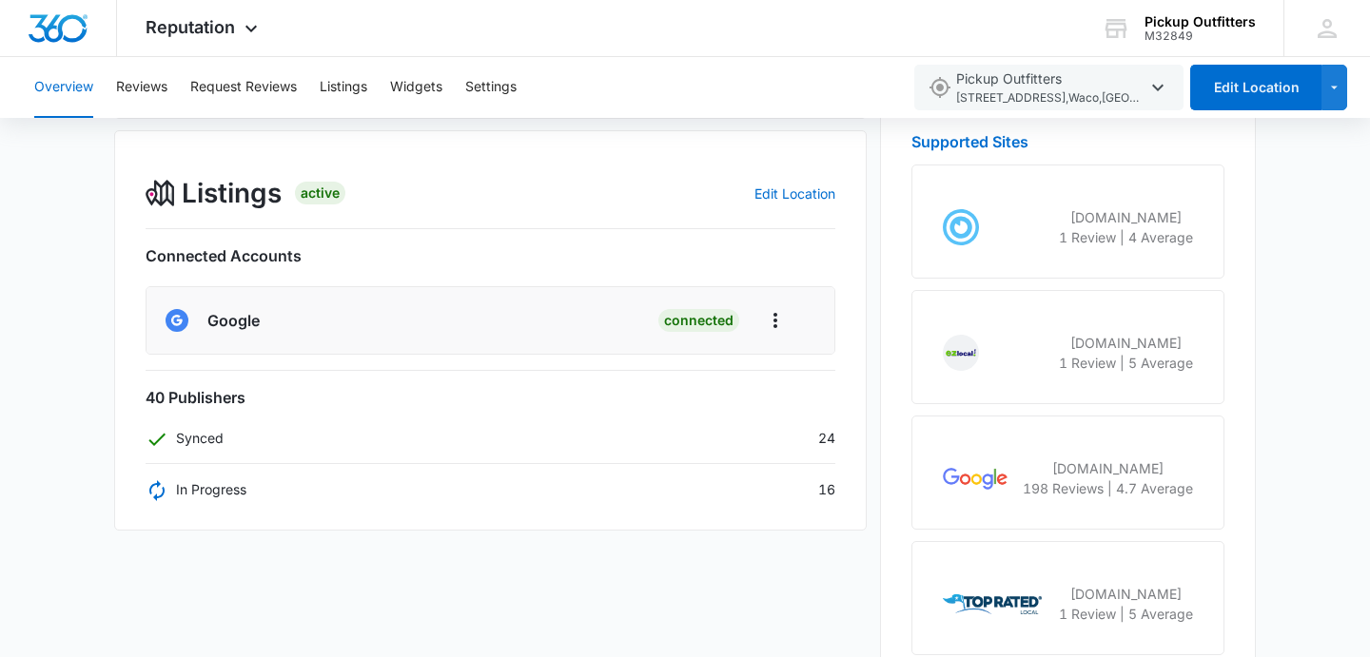
scroll to position [618, 0]
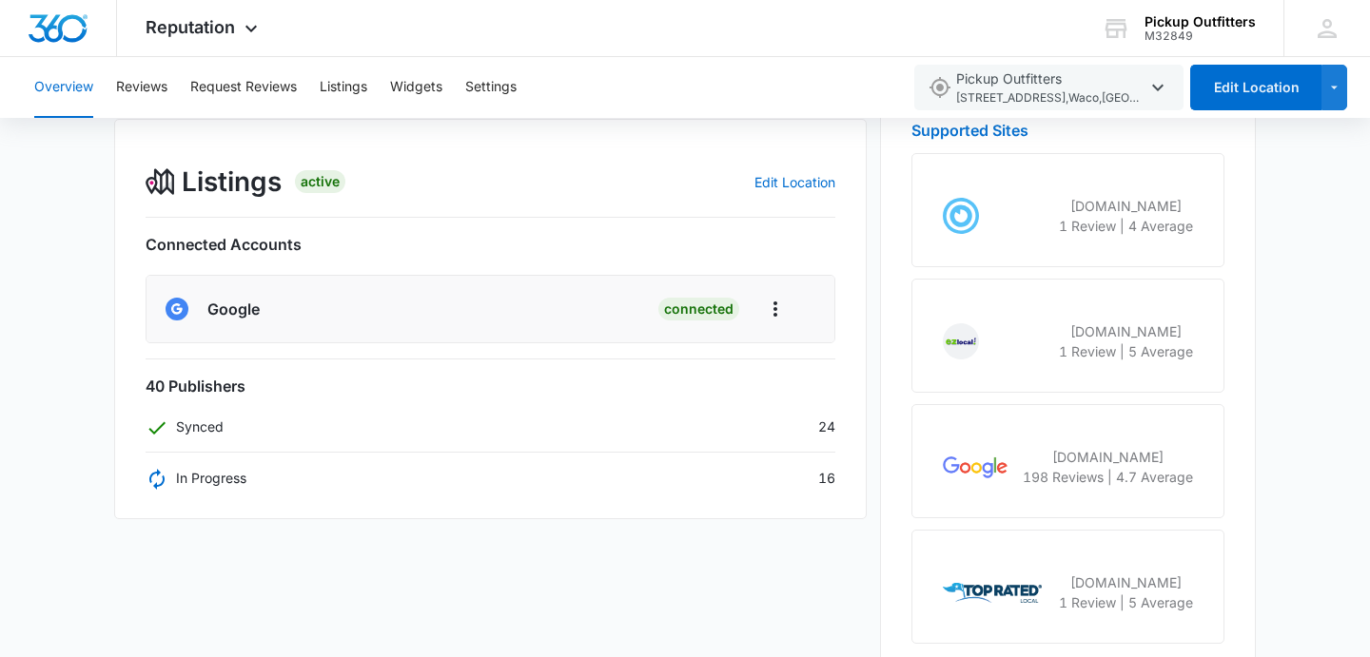
click at [1106, 458] on p "google.com" at bounding box center [1108, 457] width 170 height 20
click at [981, 458] on img at bounding box center [976, 468] width 66 height 22
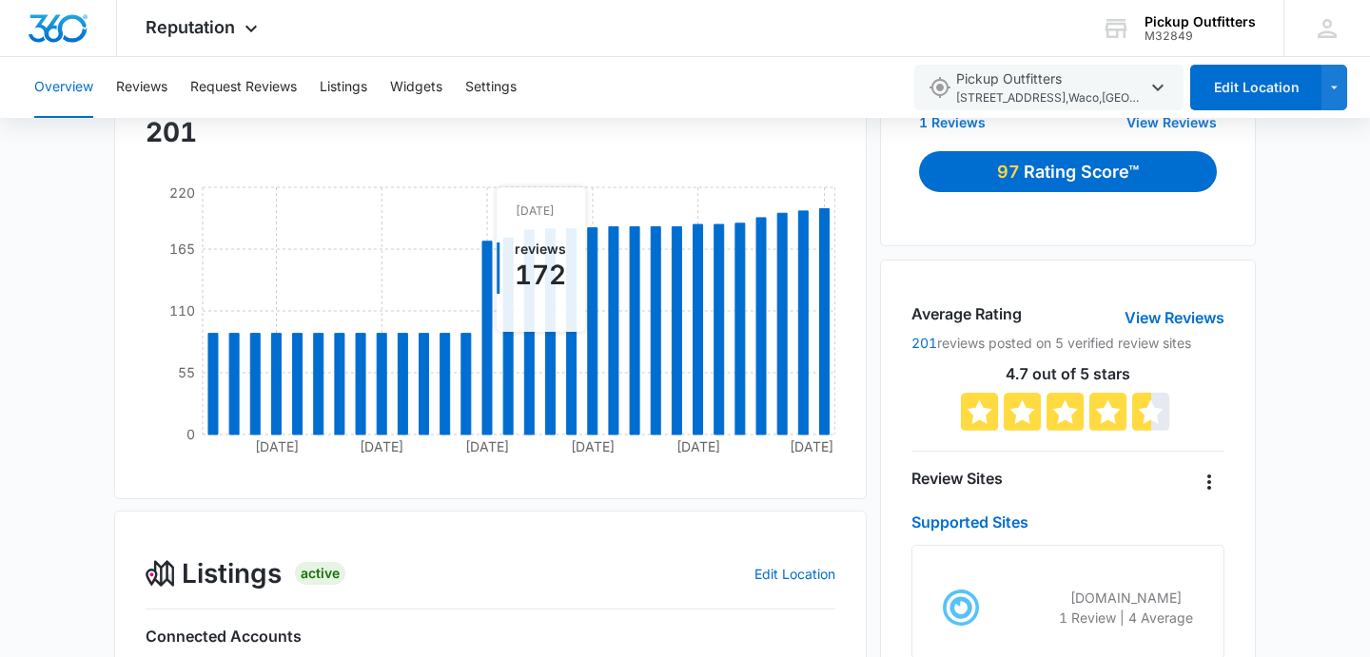
scroll to position [221, 0]
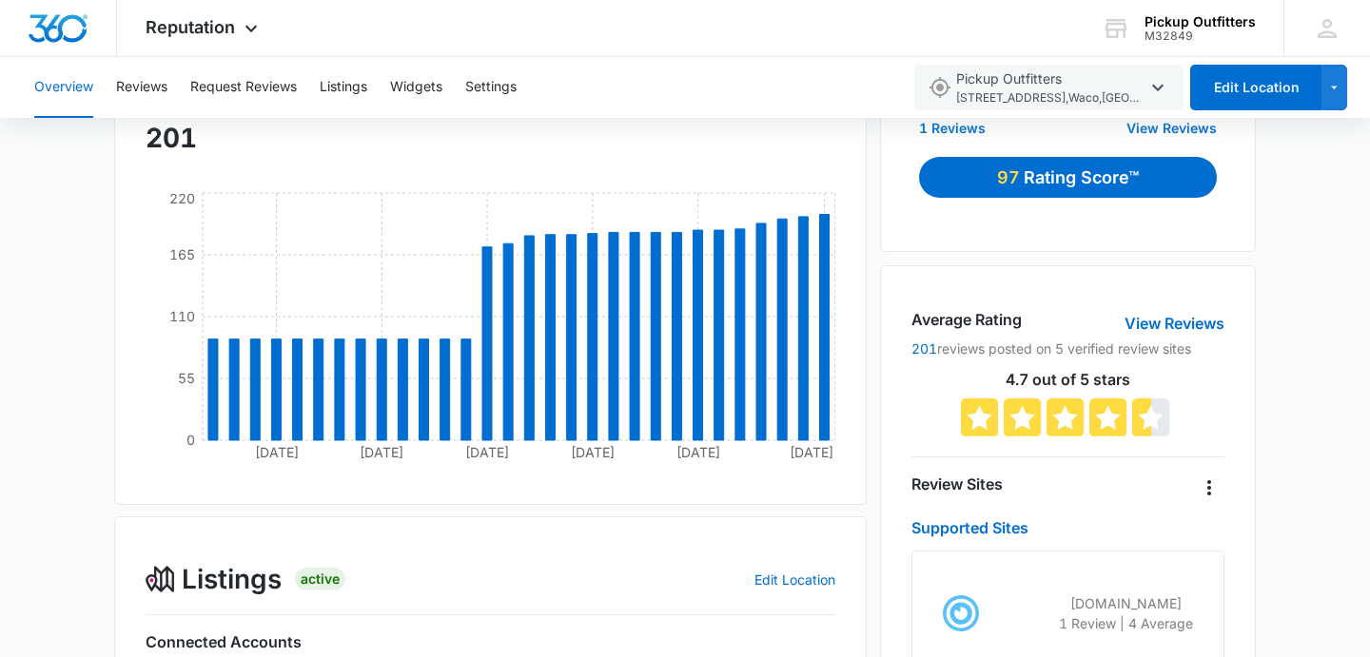
click at [878, 288] on div "Total Reviews Filters Mar 23 2023 - Aug 24 2025 201 Apr 16 Aug 24 Jan 24 Sep 24…" at bounding box center [685, 545] width 1142 height 1071
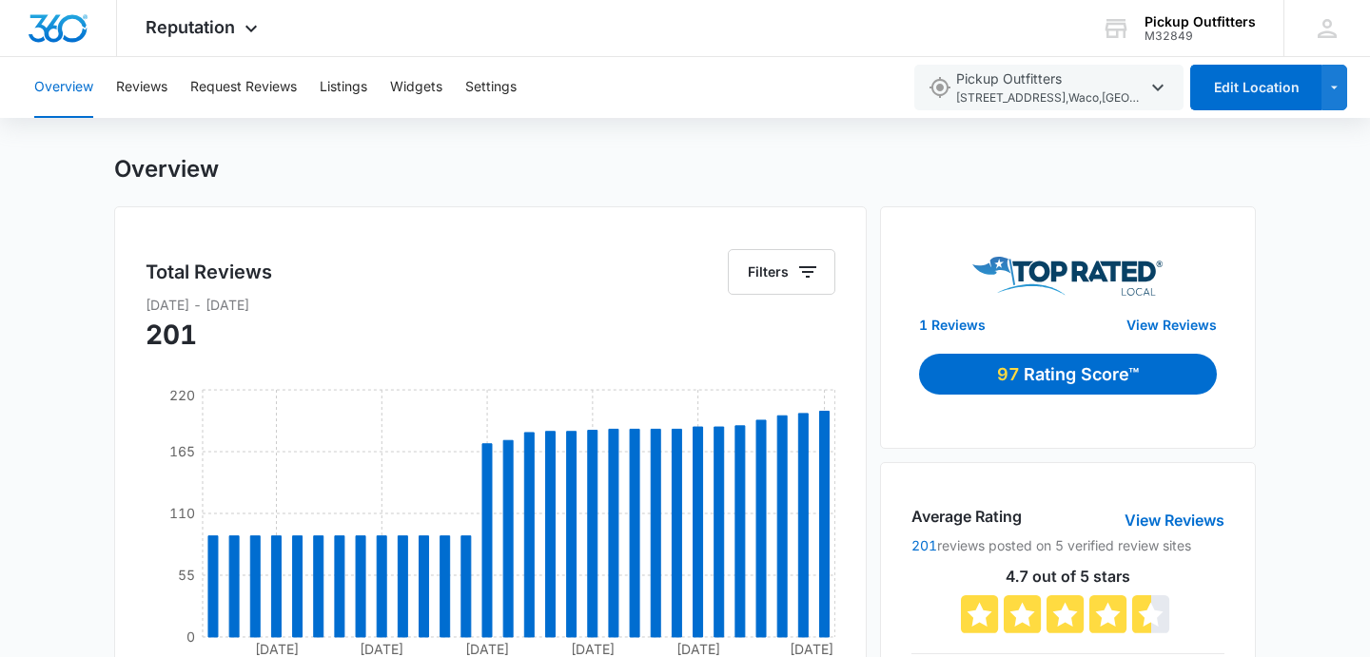
scroll to position [8, 0]
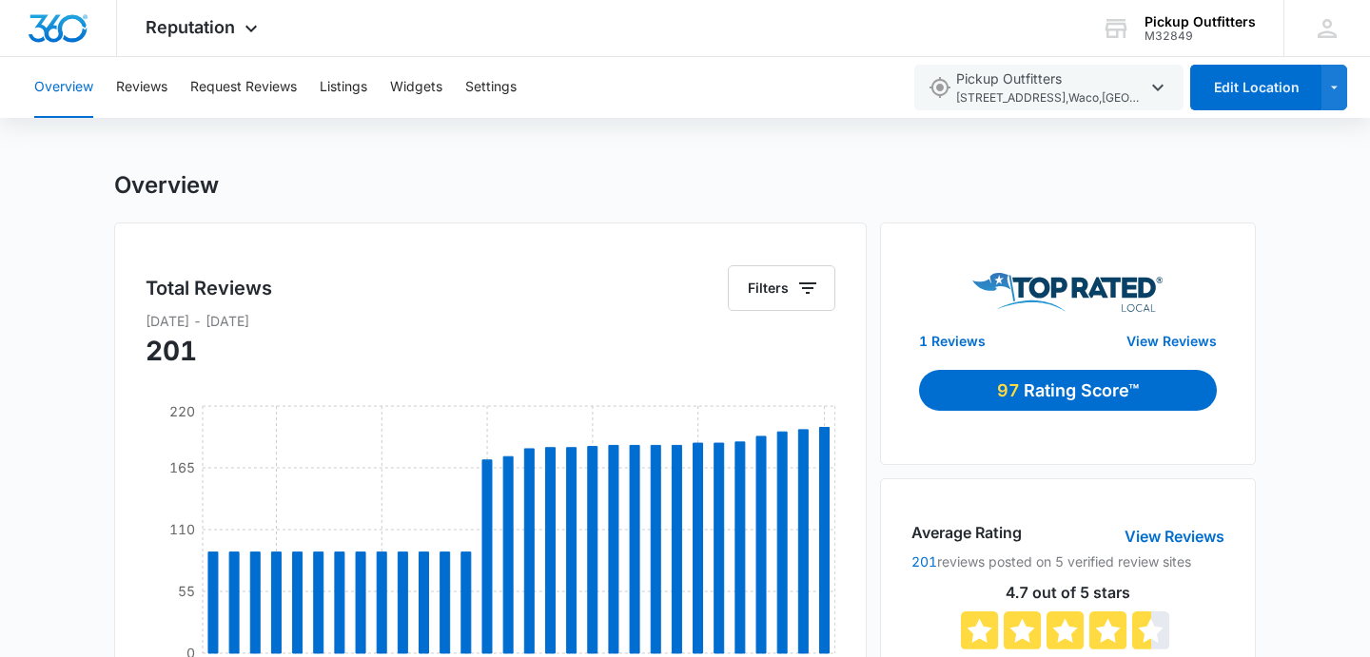
click at [1045, 401] on p "Rating Score™" at bounding box center [1081, 391] width 115 height 26
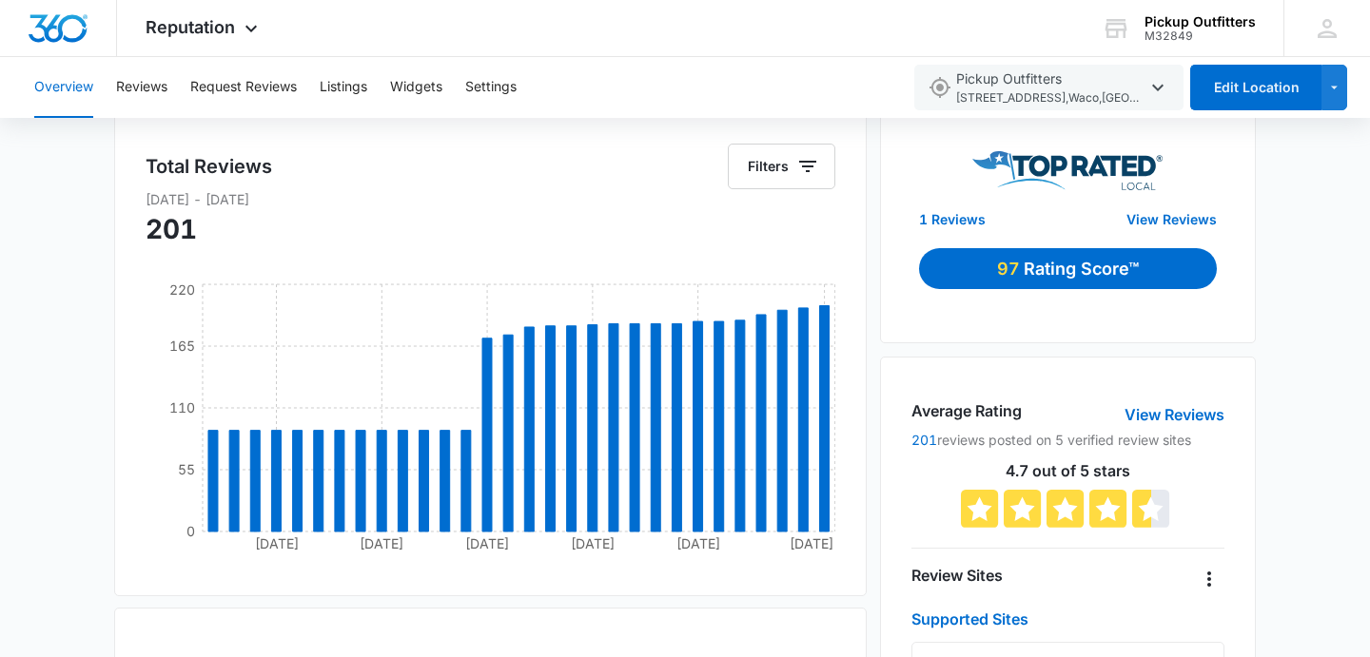
scroll to position [130, 0]
click at [240, 30] on icon at bounding box center [251, 33] width 23 height 23
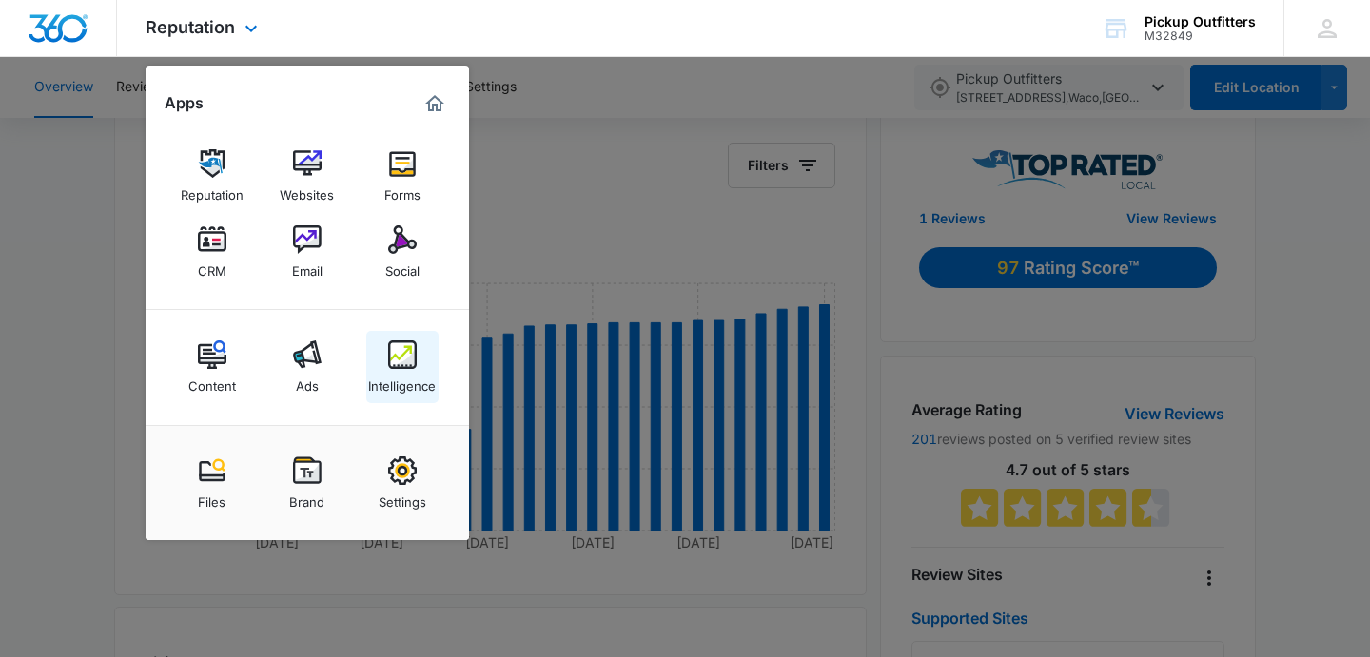
click at [402, 360] on img at bounding box center [402, 355] width 29 height 29
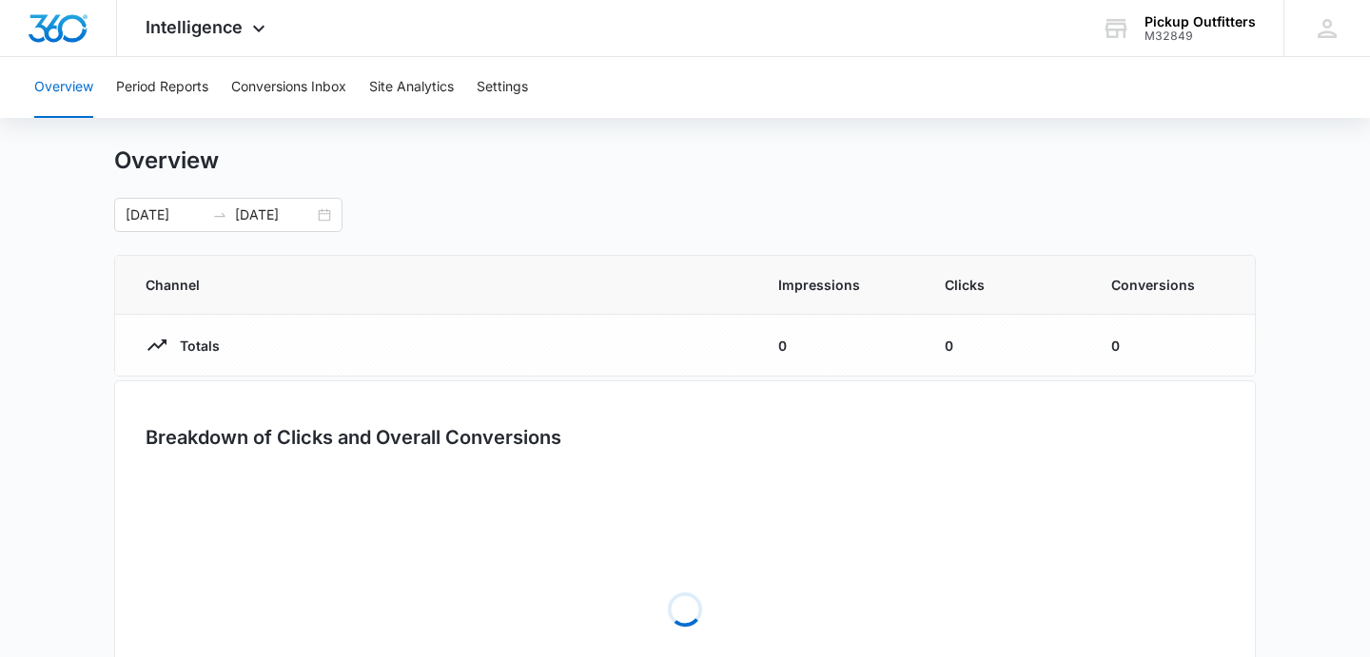
scroll to position [33, 0]
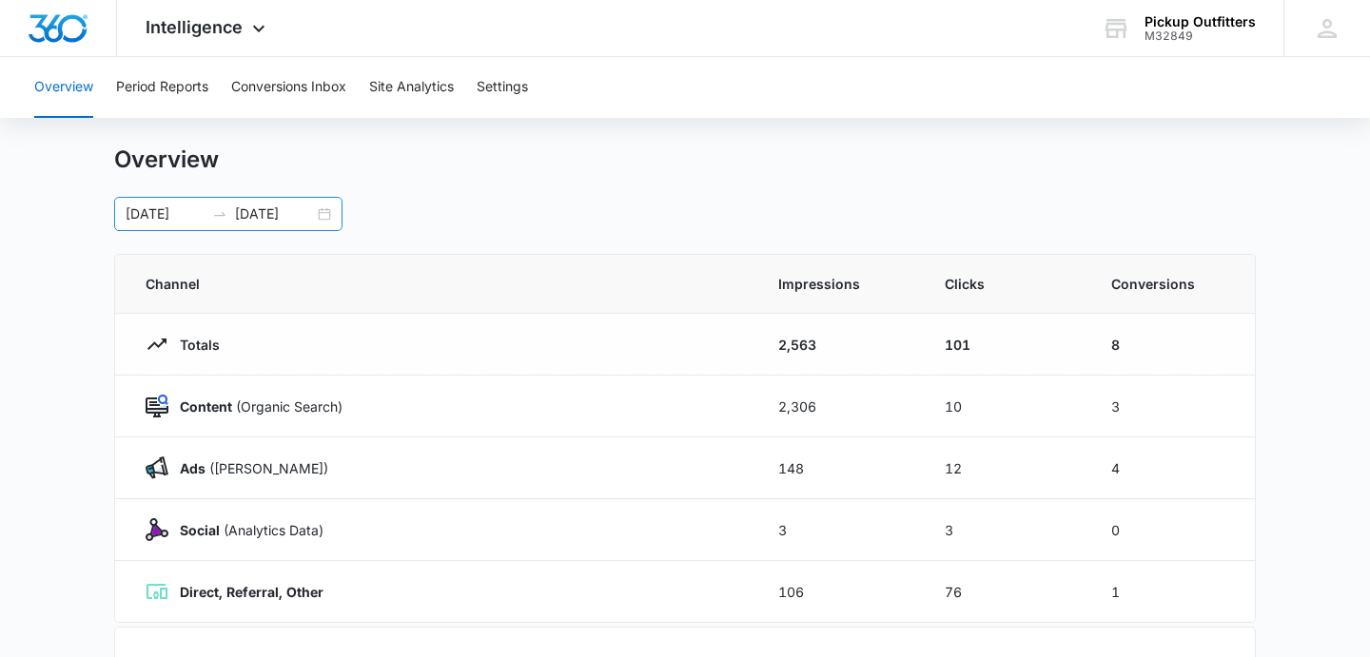
click at [322, 209] on div "09/01/2025 09/04/2025" at bounding box center [228, 214] width 228 height 34
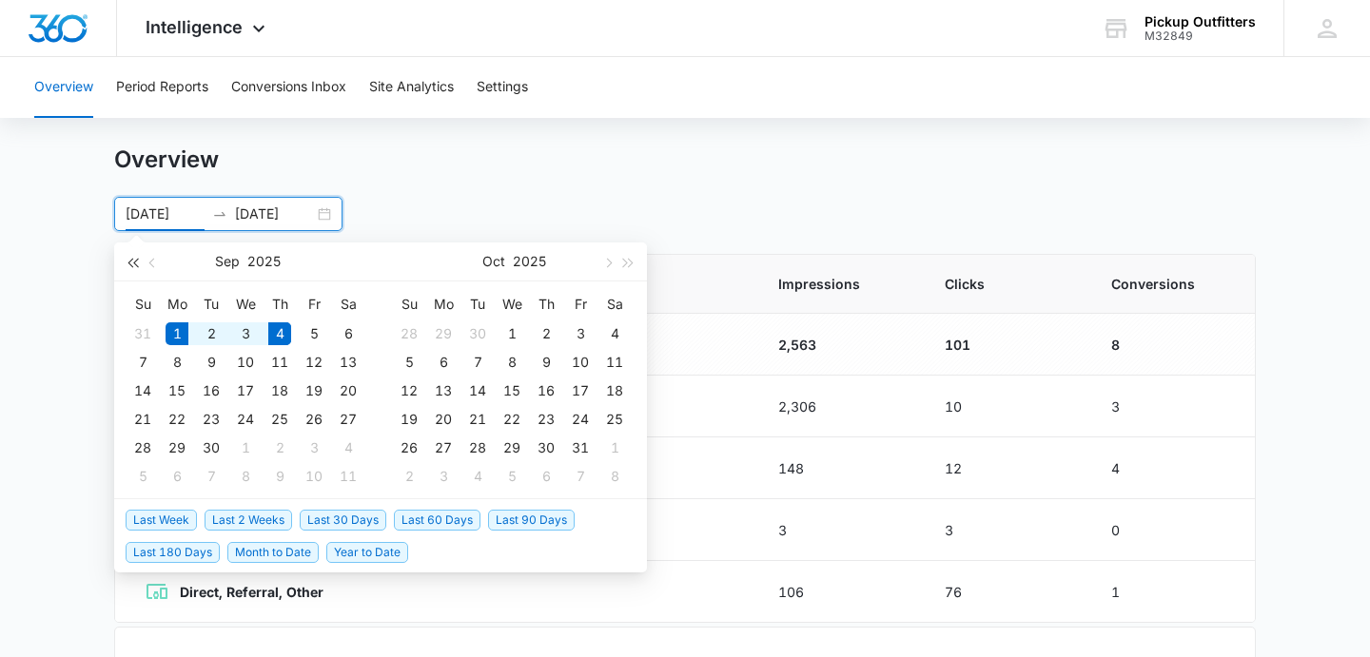
click at [137, 264] on span "button" at bounding box center [132, 263] width 10 height 10
click at [150, 260] on span "button" at bounding box center [154, 263] width 10 height 10
click at [128, 259] on button "button" at bounding box center [132, 262] width 21 height 38
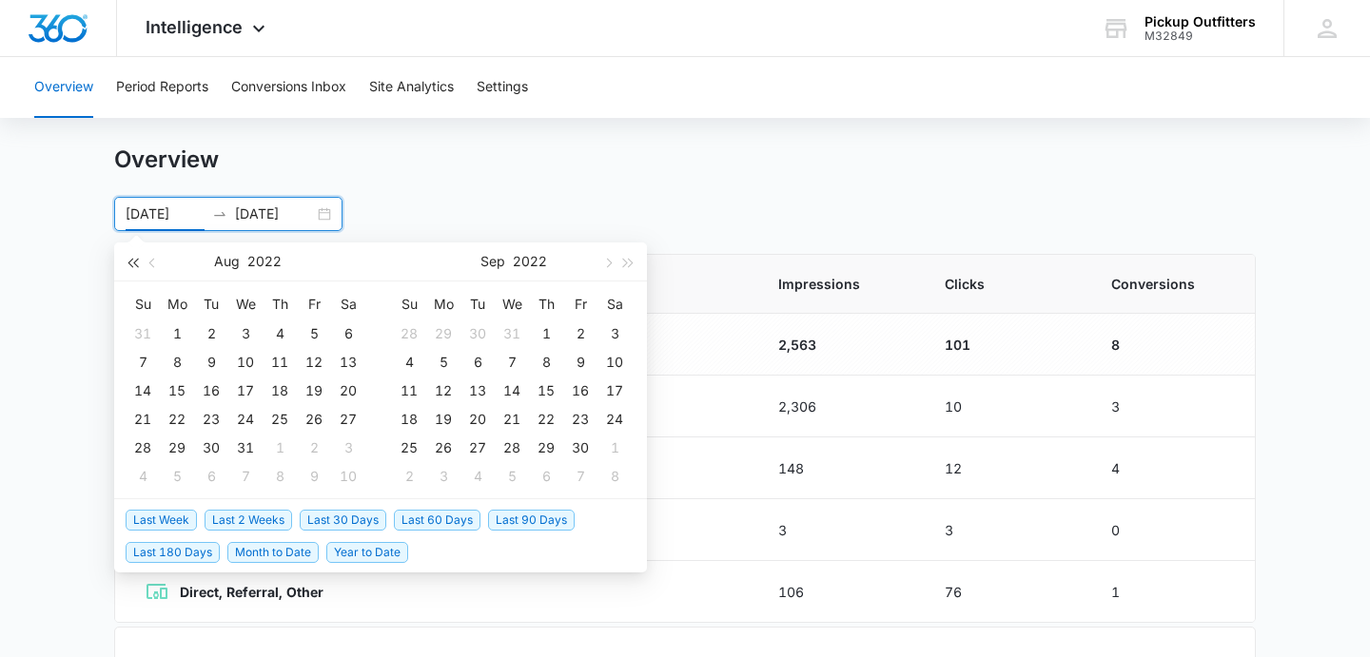
click at [128, 259] on button "button" at bounding box center [132, 262] width 21 height 38
click at [628, 261] on span "button" at bounding box center [629, 263] width 10 height 10
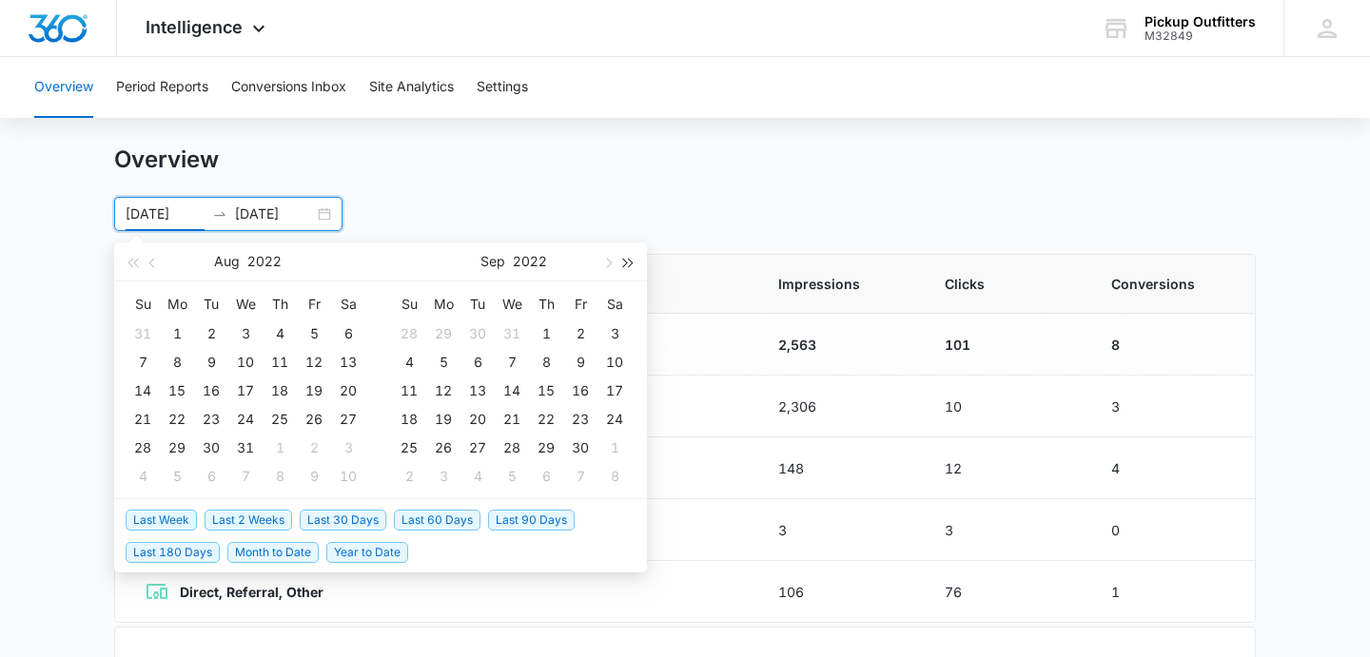
click at [627, 261] on span "button" at bounding box center [629, 263] width 10 height 10
click at [608, 264] on span "button" at bounding box center [607, 263] width 10 height 10
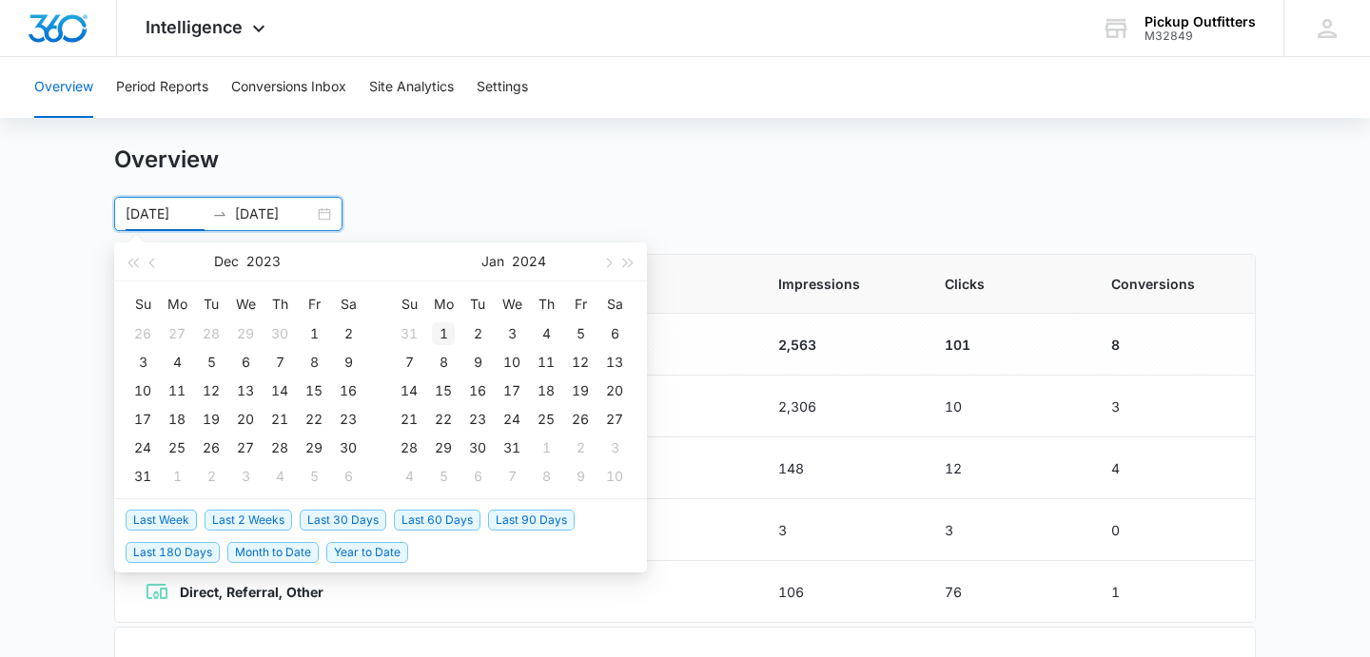
type input "[DATE]"
click at [441, 331] on div "1" at bounding box center [443, 334] width 23 height 23
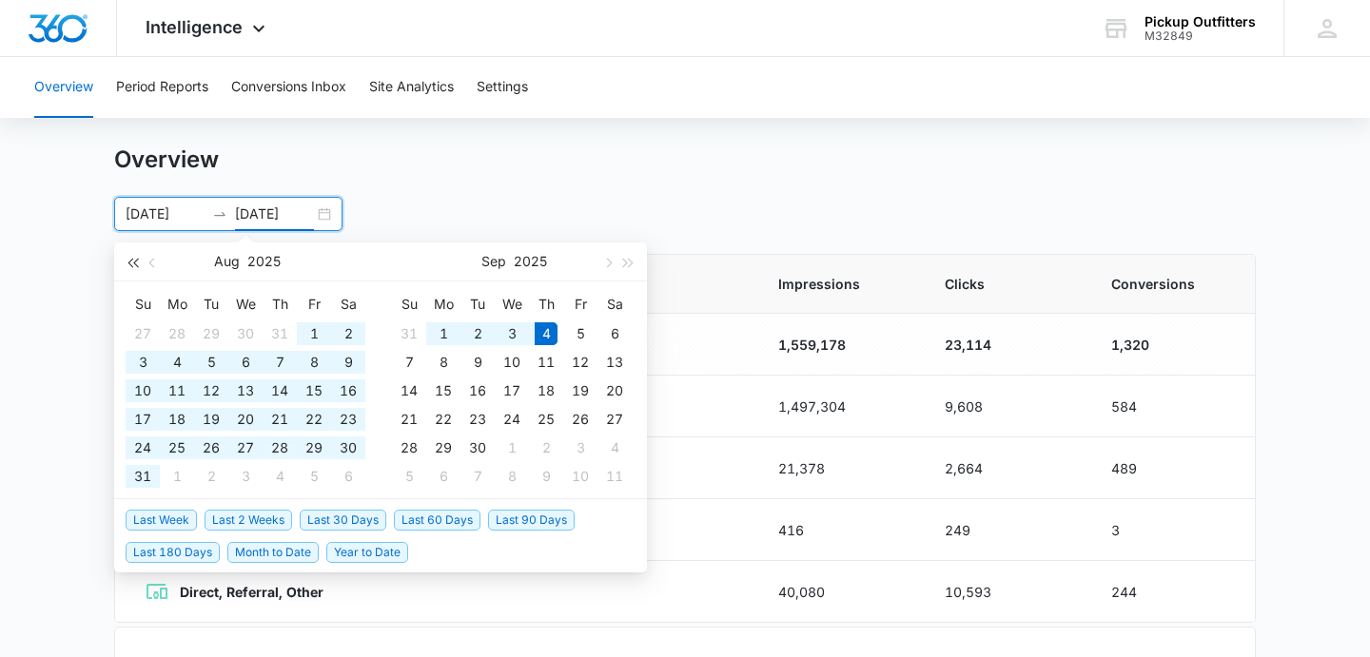
click at [131, 269] on button "button" at bounding box center [132, 262] width 21 height 38
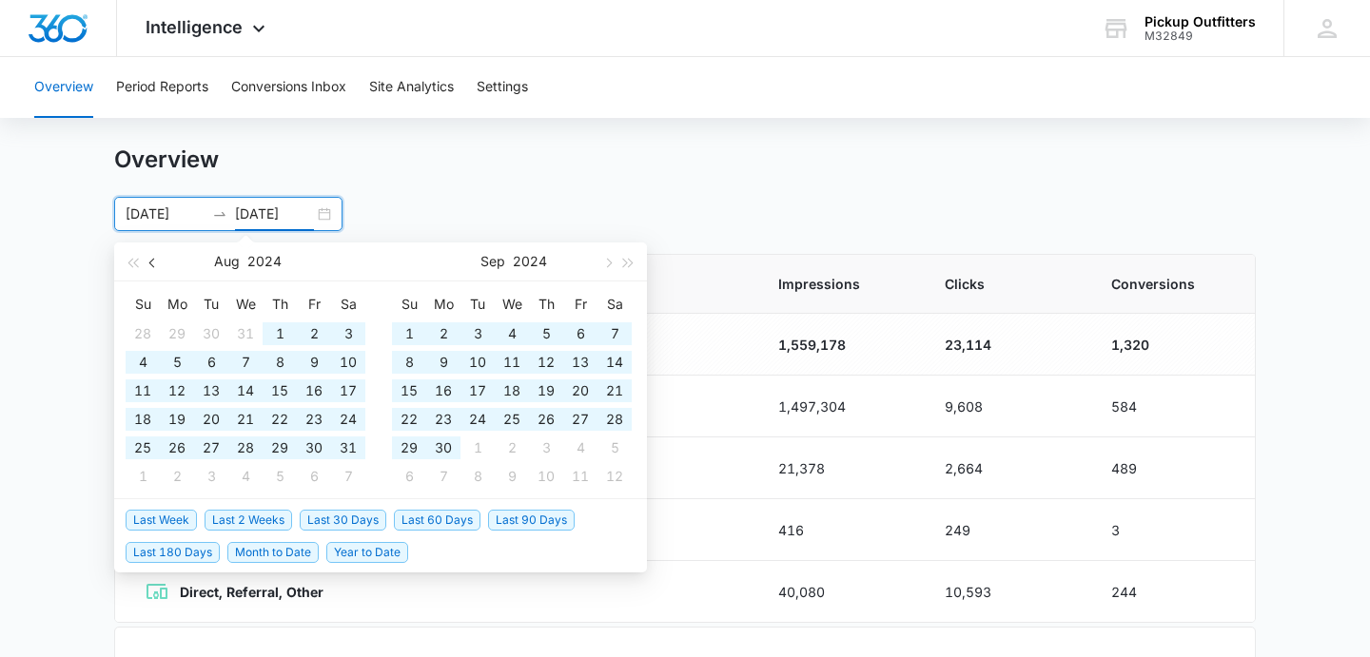
click at [153, 268] on button "button" at bounding box center [153, 262] width 21 height 38
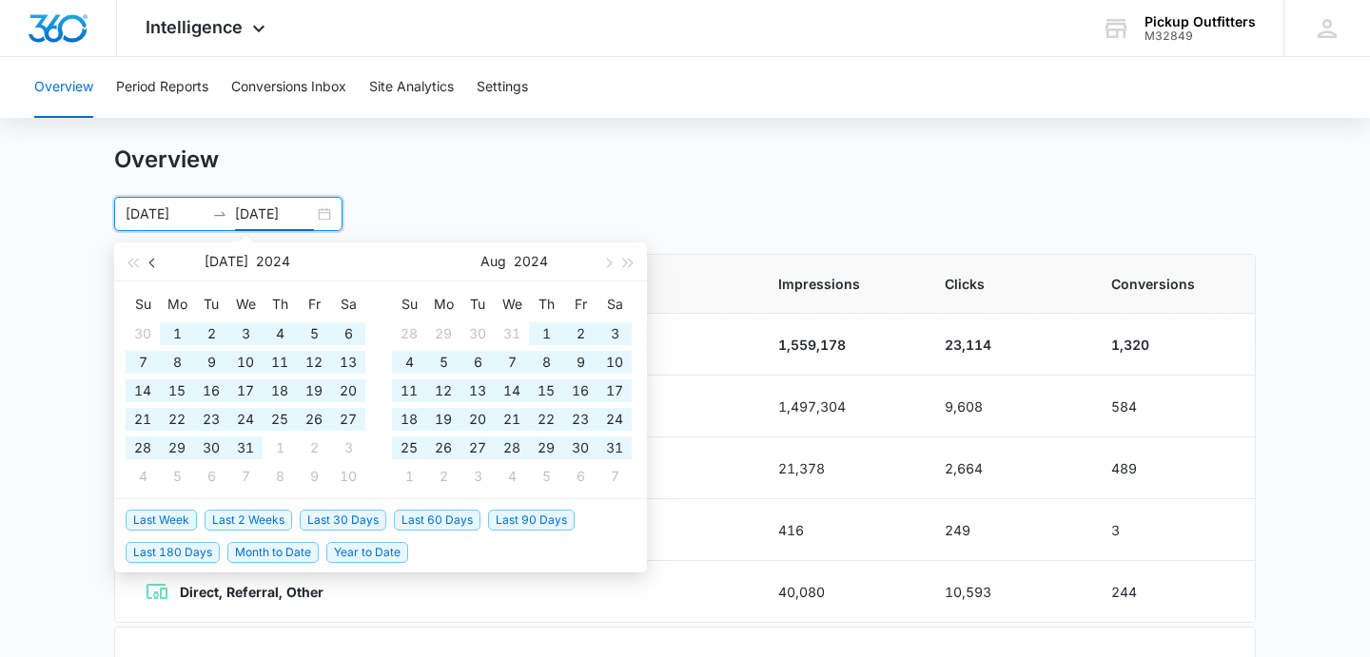
click at [153, 268] on button "button" at bounding box center [153, 262] width 21 height 38
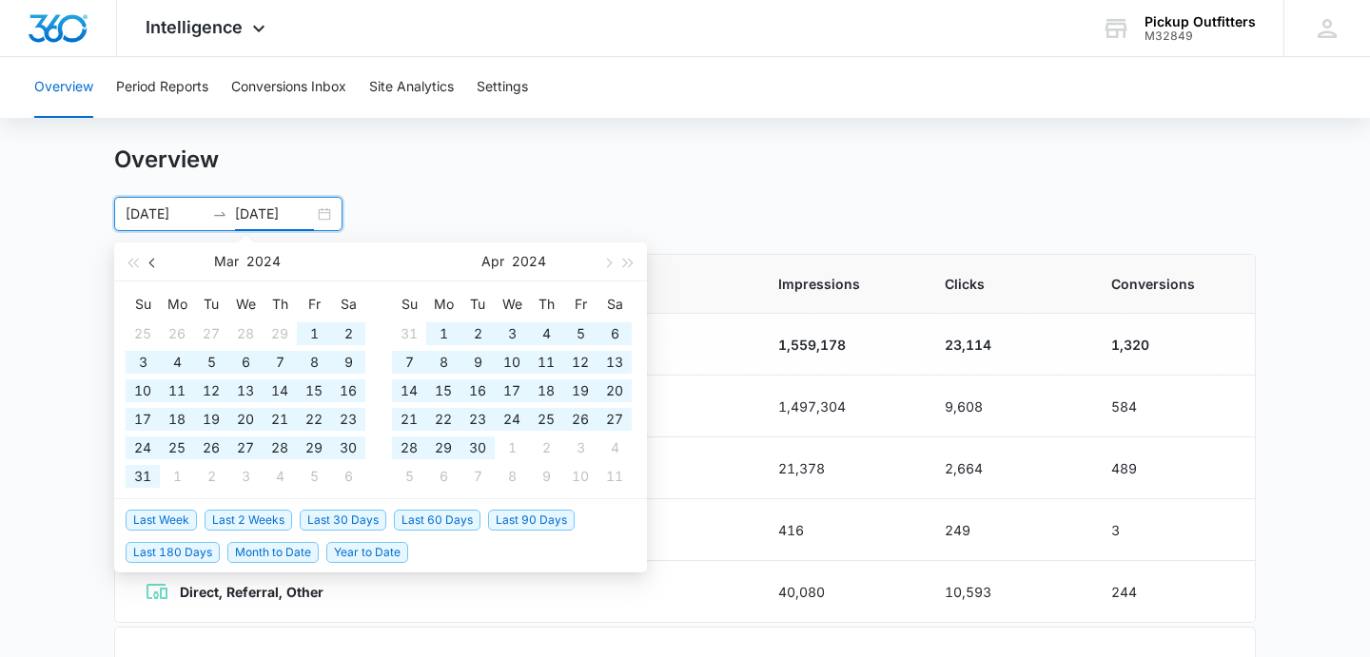
click at [153, 268] on button "button" at bounding box center [153, 262] width 21 height 38
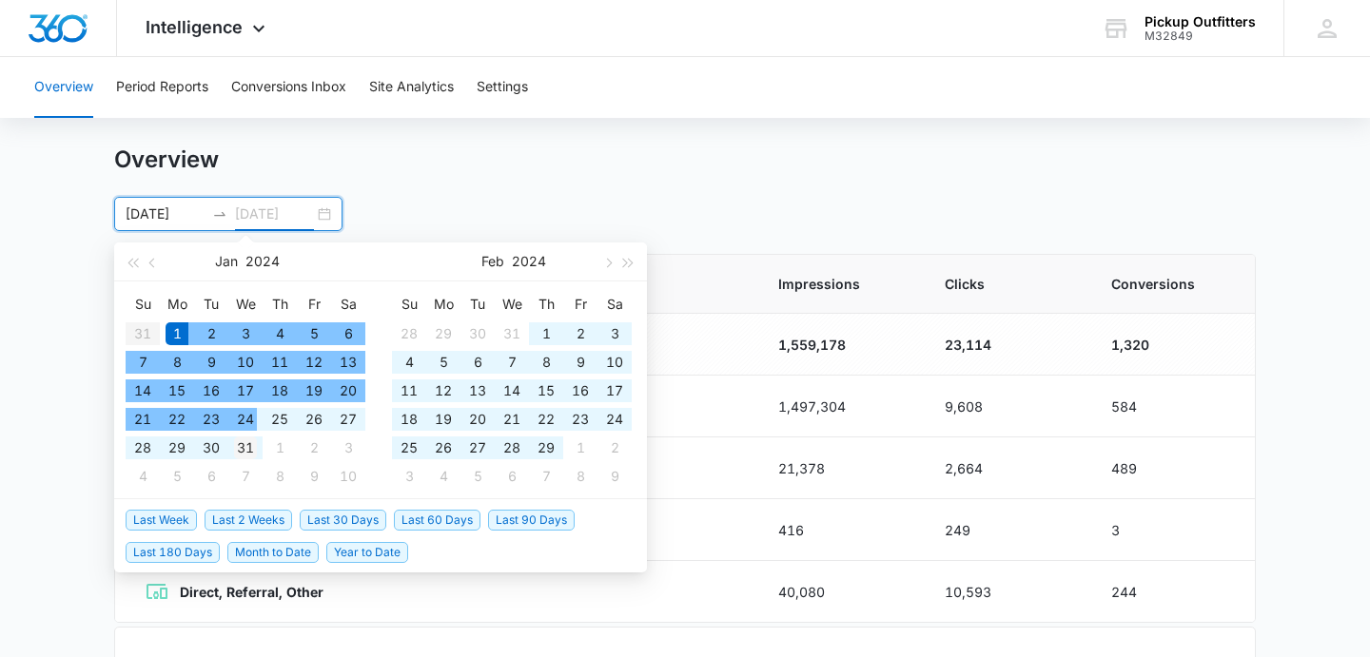
type input "01/31/2024"
click at [250, 443] on div "31" at bounding box center [245, 448] width 23 height 23
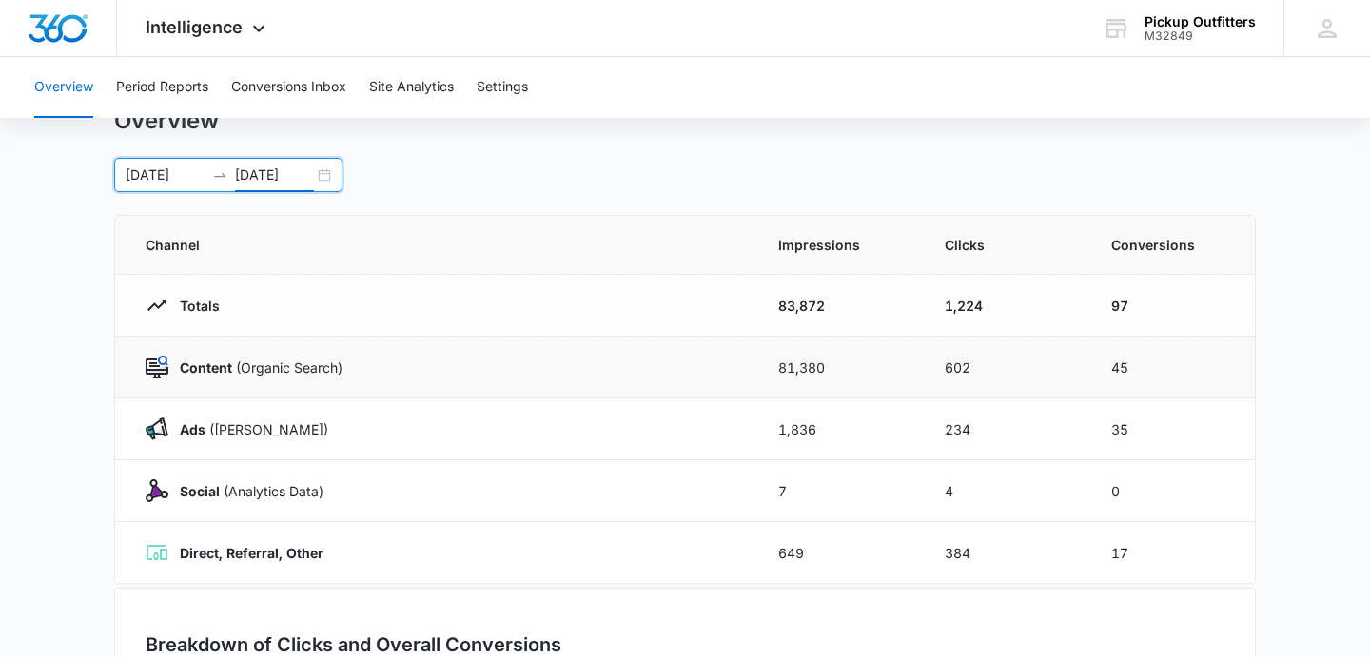
scroll to position [68, 0]
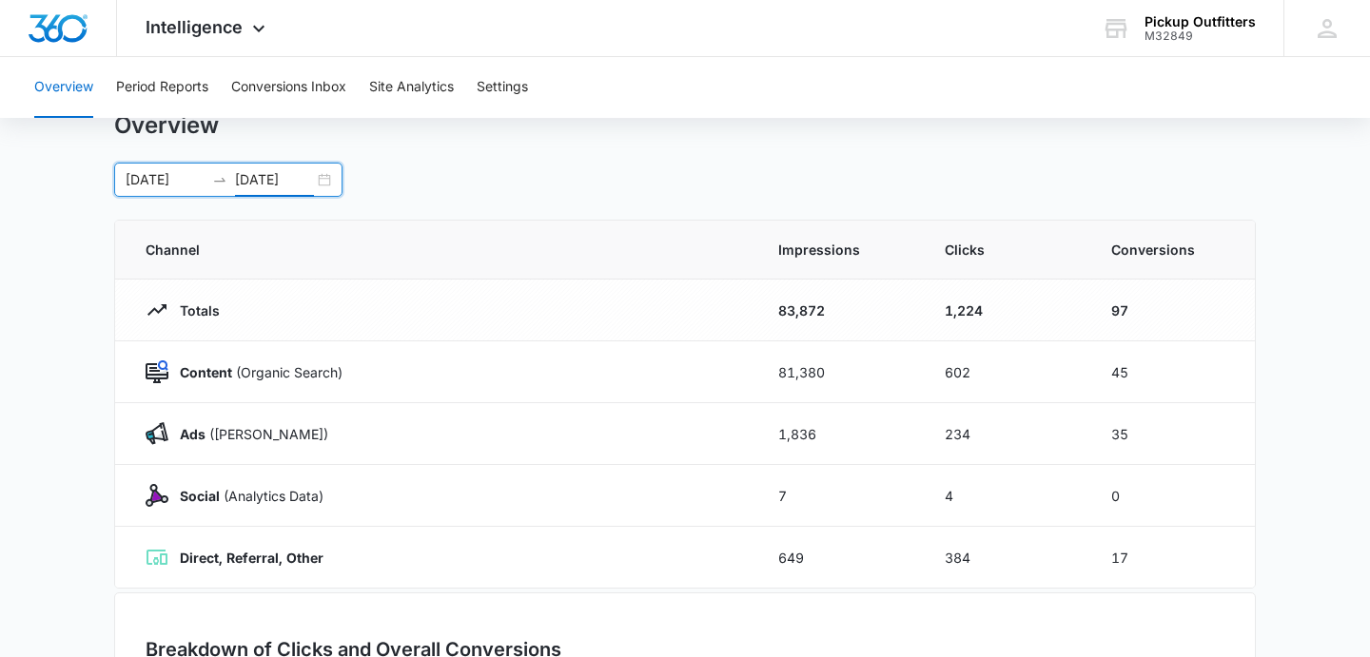
click at [198, 309] on p "Totals" at bounding box center [193, 311] width 51 height 20
click at [239, 382] on div "Content (Organic Search)" at bounding box center [439, 372] width 587 height 23
click at [246, 371] on p "Content (Organic Search)" at bounding box center [255, 372] width 174 height 20
click at [163, 99] on button "Period Reports" at bounding box center [162, 87] width 92 height 61
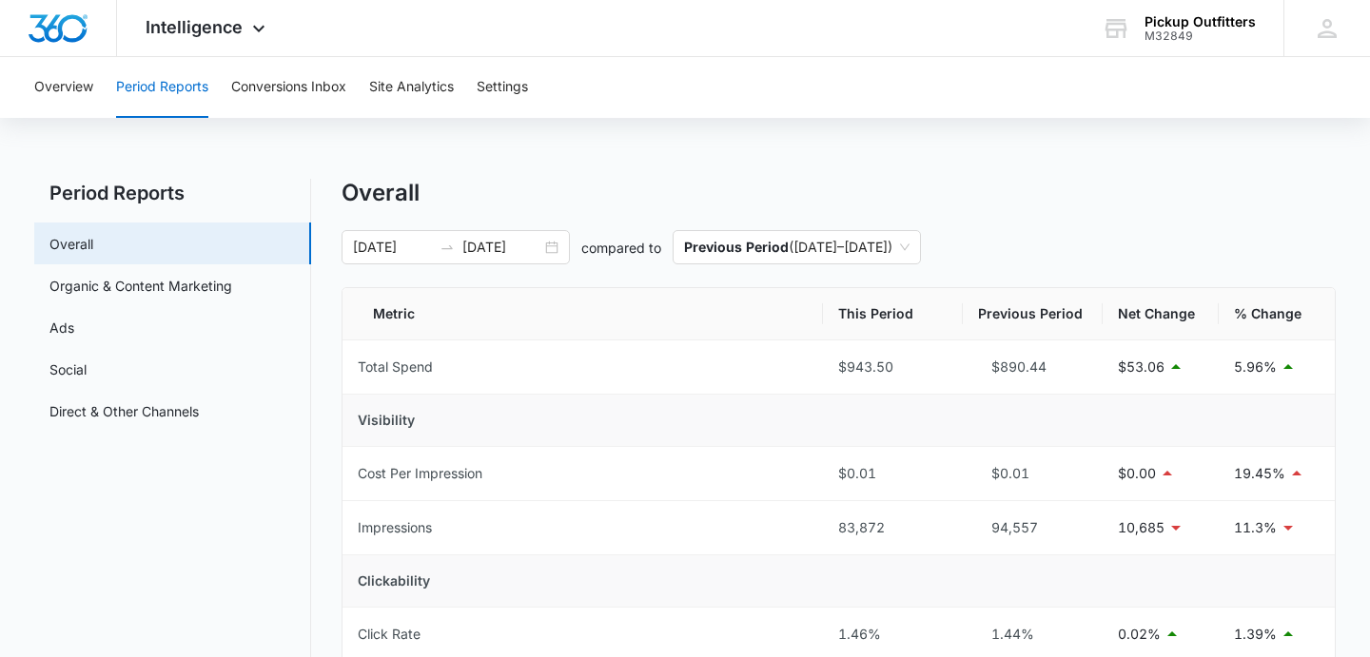
click at [368, 83] on div "Overview Period Reports Conversions Inbox Site Analytics Settings" at bounding box center [685, 87] width 1324 height 61
click at [376, 83] on button "Site Analytics" at bounding box center [411, 87] width 85 height 61
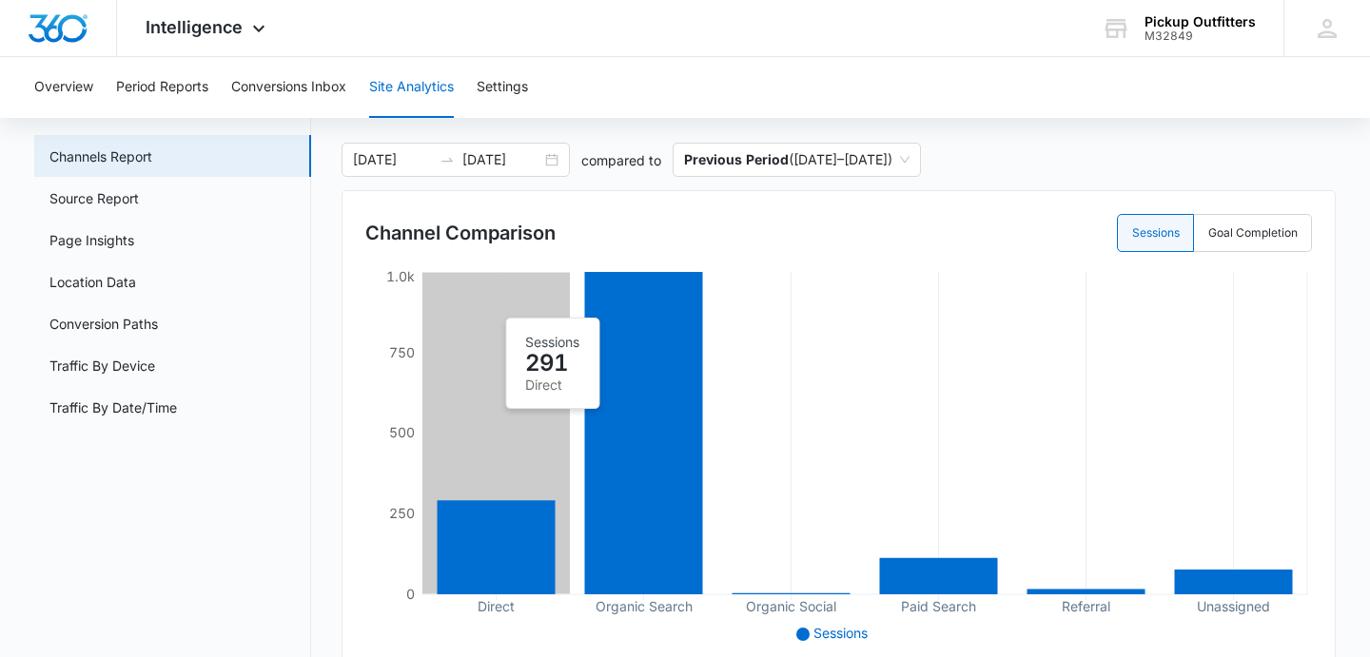
scroll to position [142, 0]
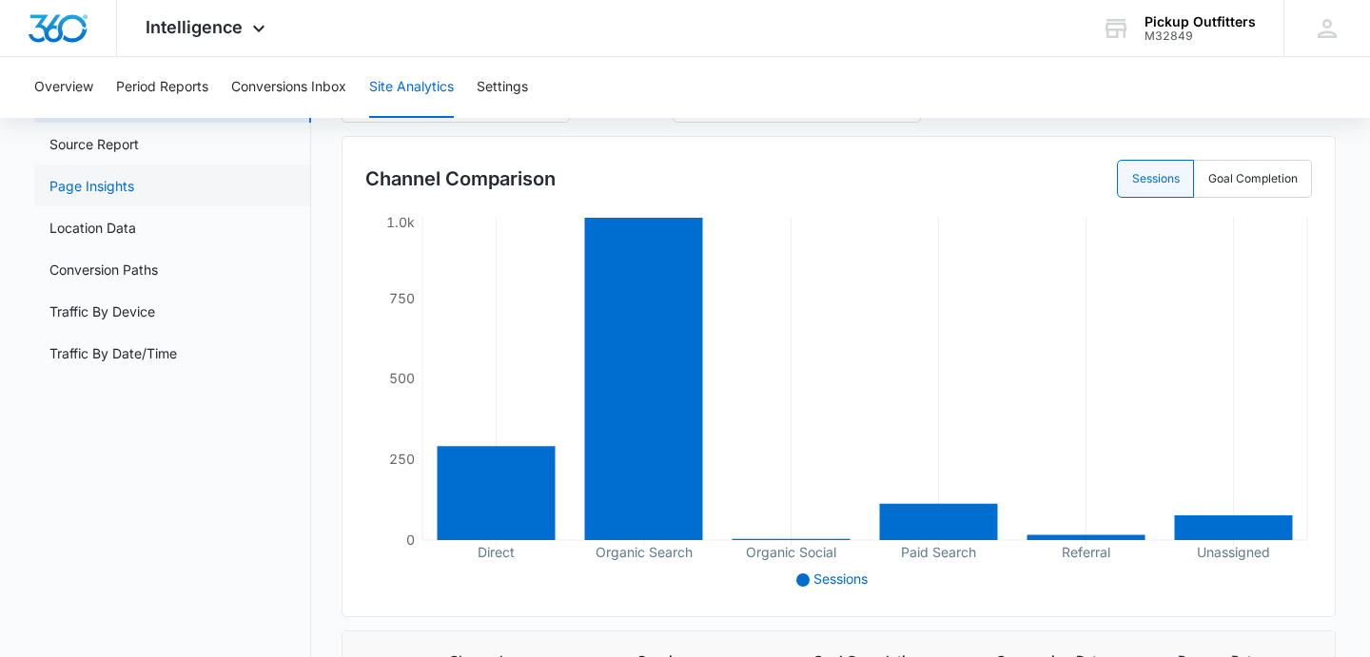
click at [113, 192] on link "Page Insights" at bounding box center [91, 186] width 85 height 20
